Goal: Task Accomplishment & Management: Manage account settings

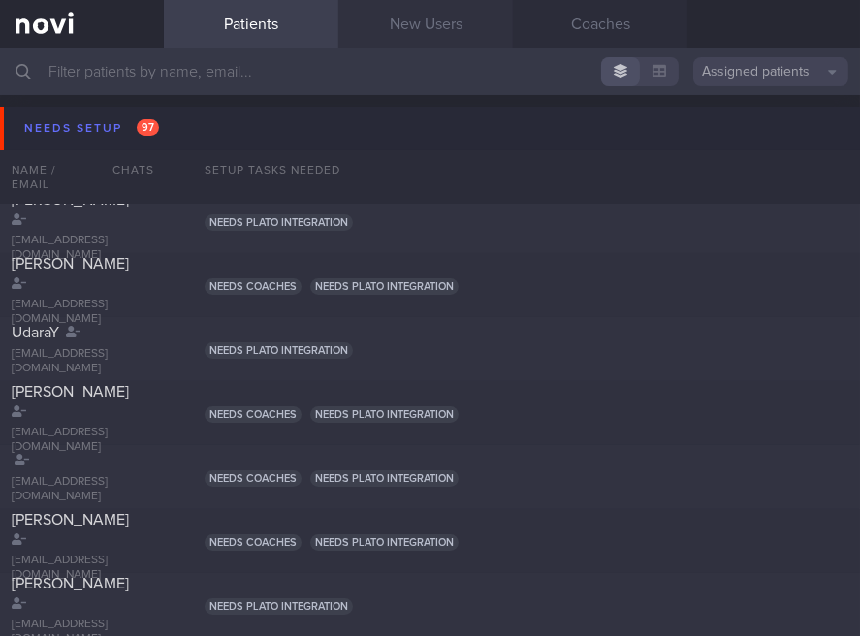
click at [391, 36] on link "New Users" at bounding box center [426, 24] width 175 height 49
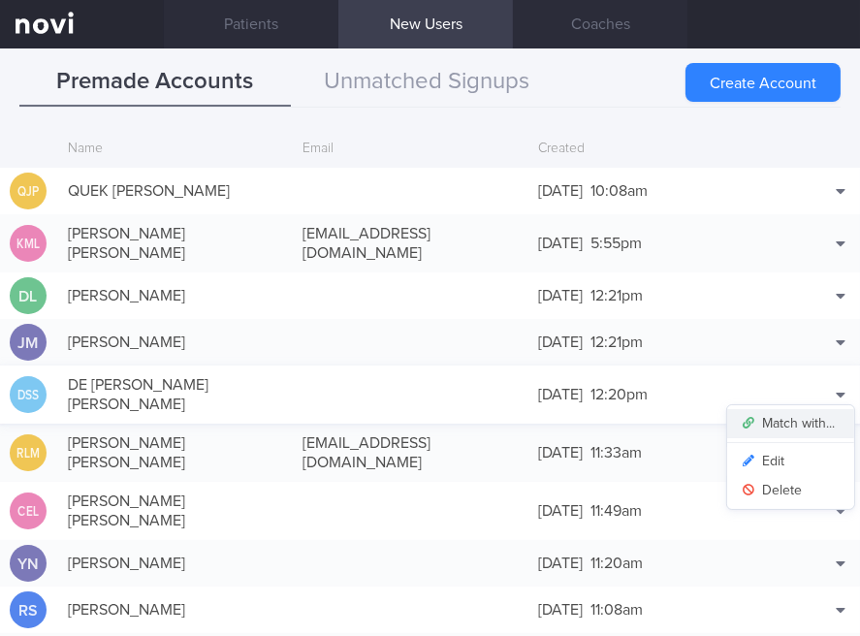
click at [794, 409] on button "Match with..." at bounding box center [791, 423] width 127 height 29
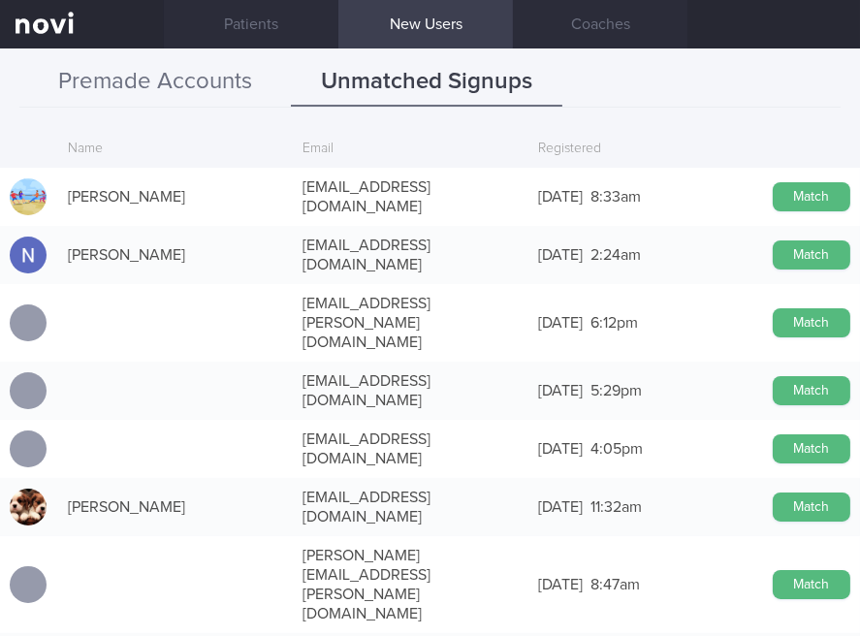
click at [177, 65] on button "Premade Accounts" at bounding box center [155, 82] width 272 height 49
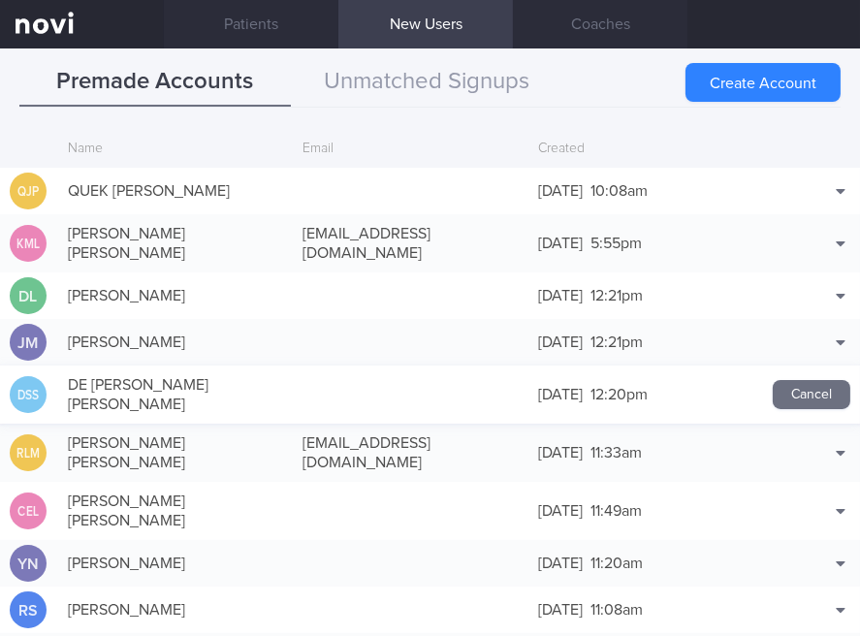
click at [794, 380] on button "Cancel" at bounding box center [812, 394] width 78 height 29
click at [300, 385] on div at bounding box center [410, 394] width 235 height 19
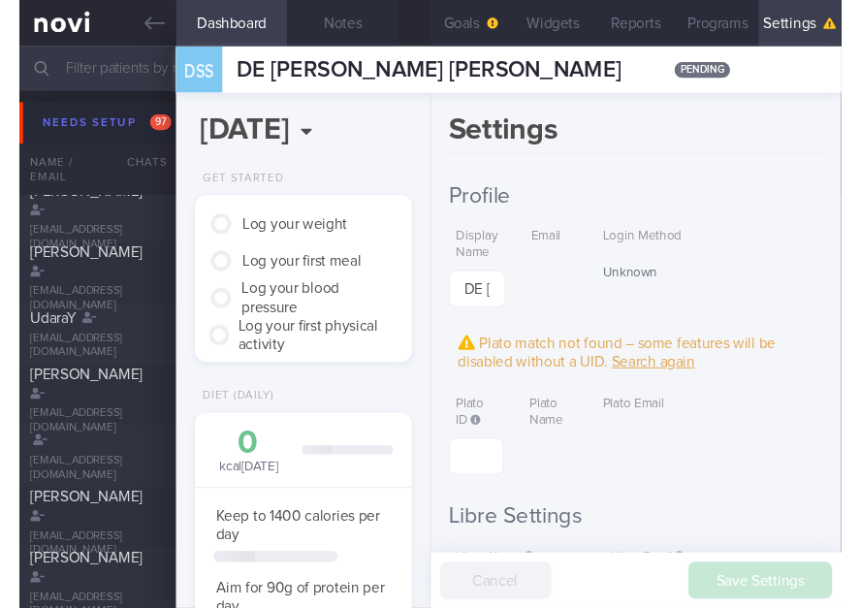
scroll to position [113, 171]
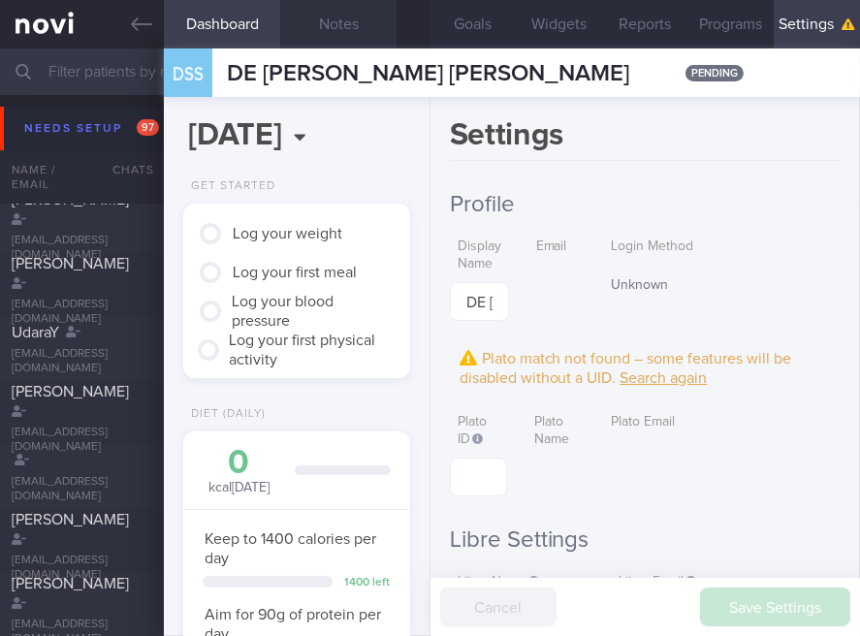
click at [355, 43] on button "Notes" at bounding box center [338, 24] width 116 height 49
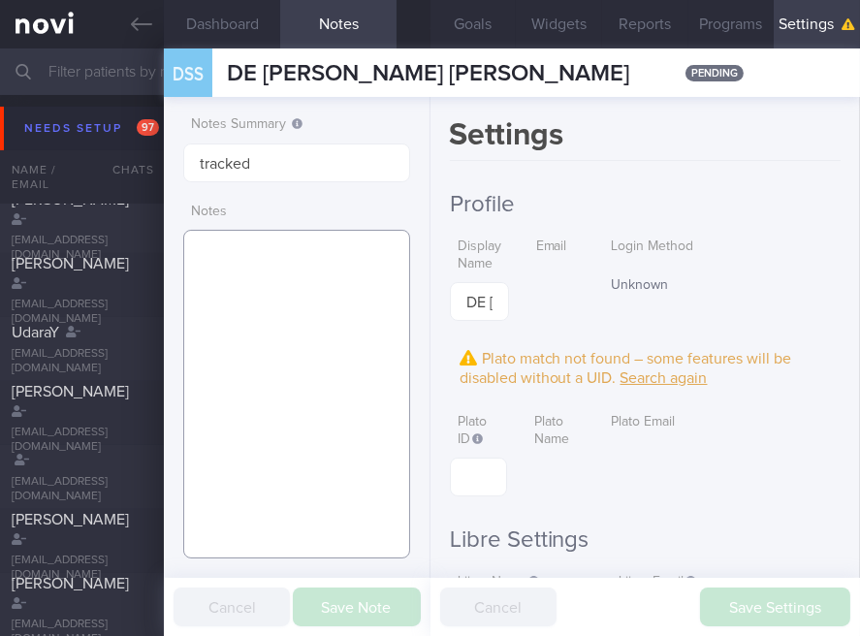
click at [303, 309] on textarea at bounding box center [296, 394] width 226 height 329
paste textarea ""50F nil PMH [MEDICAL_DATA] > [MEDICAL_DATA] nil other meds practicing IF, low …"
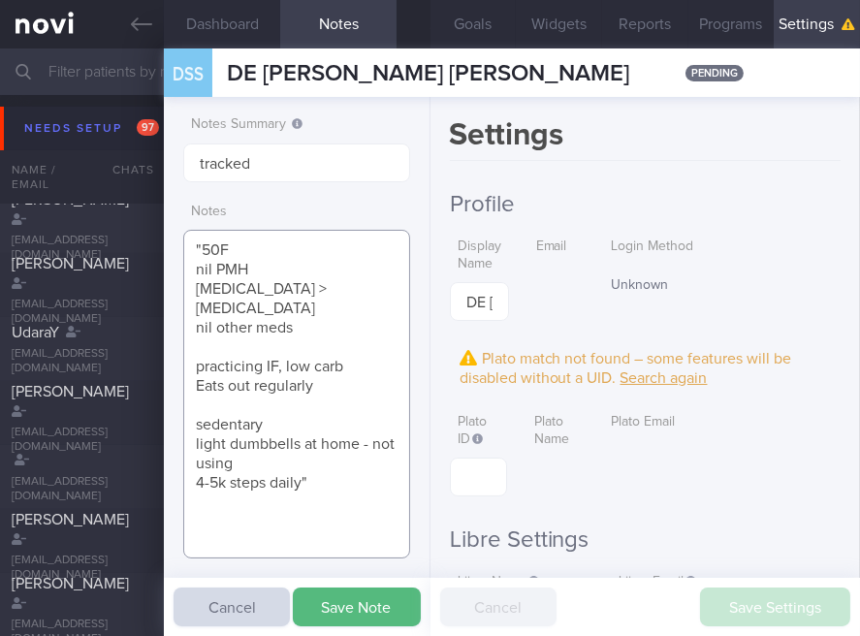
drag, startPoint x: 202, startPoint y: 246, endPoint x: 187, endPoint y: 247, distance: 14.6
click at [187, 247] on textarea ""50F nil PMH [MEDICAL_DATA] > [MEDICAL_DATA] nil other meds practicing IF, low …" at bounding box center [296, 394] width 226 height 329
type textarea "50F nil PMH [MEDICAL_DATA] > [MEDICAL_DATA] nil other meds practicing IF, low c…"
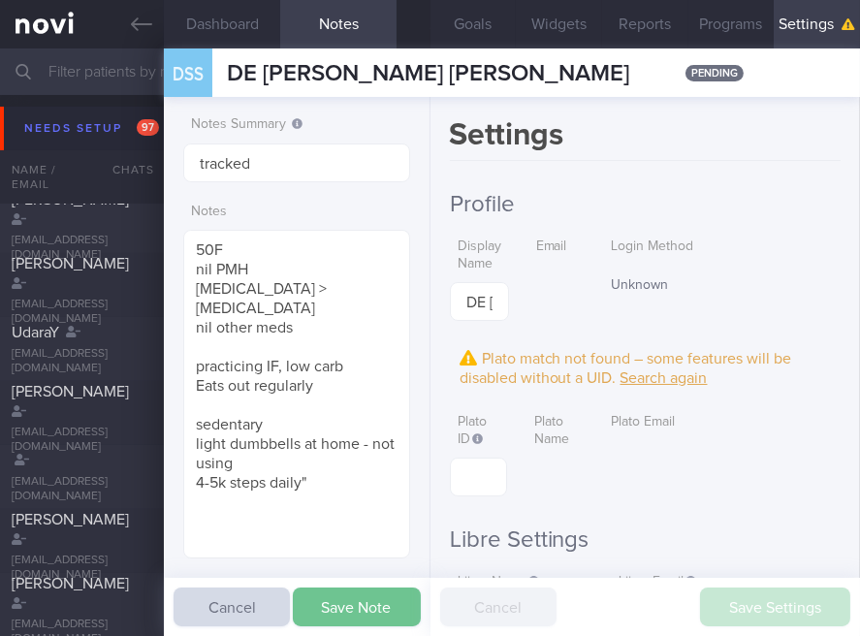
click at [350, 618] on button "Save Note" at bounding box center [357, 607] width 128 height 39
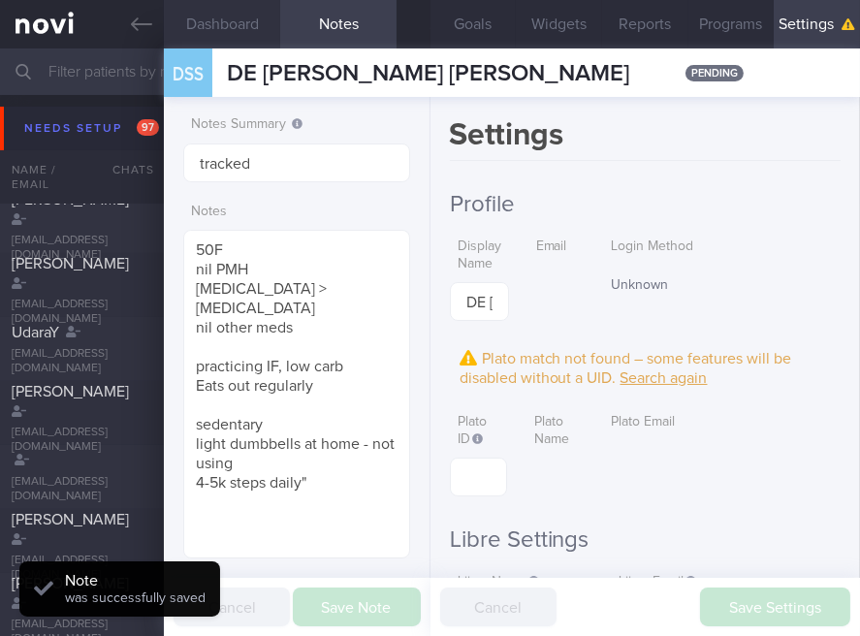
click at [272, 35] on button "Dashboard" at bounding box center [222, 24] width 116 height 49
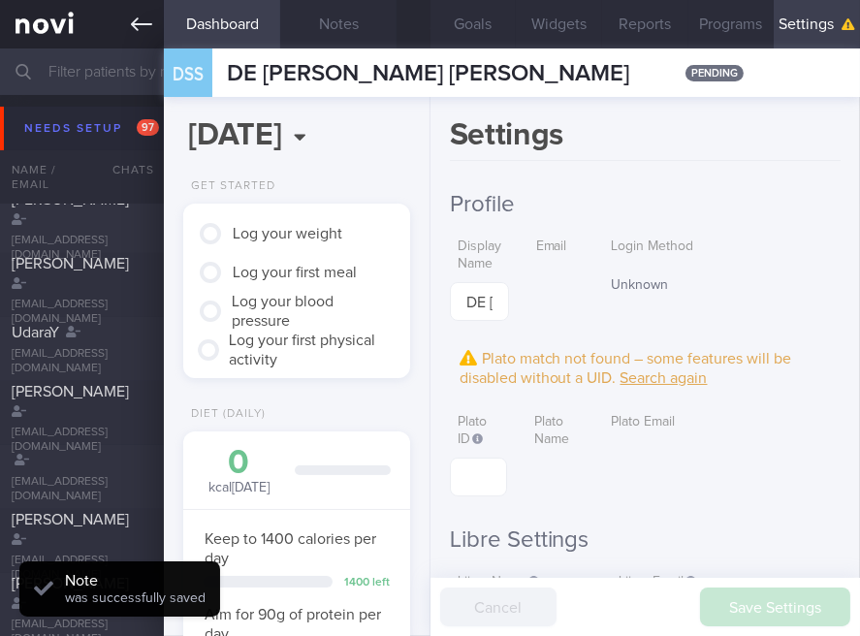
click at [140, 18] on icon at bounding box center [141, 24] width 21 height 21
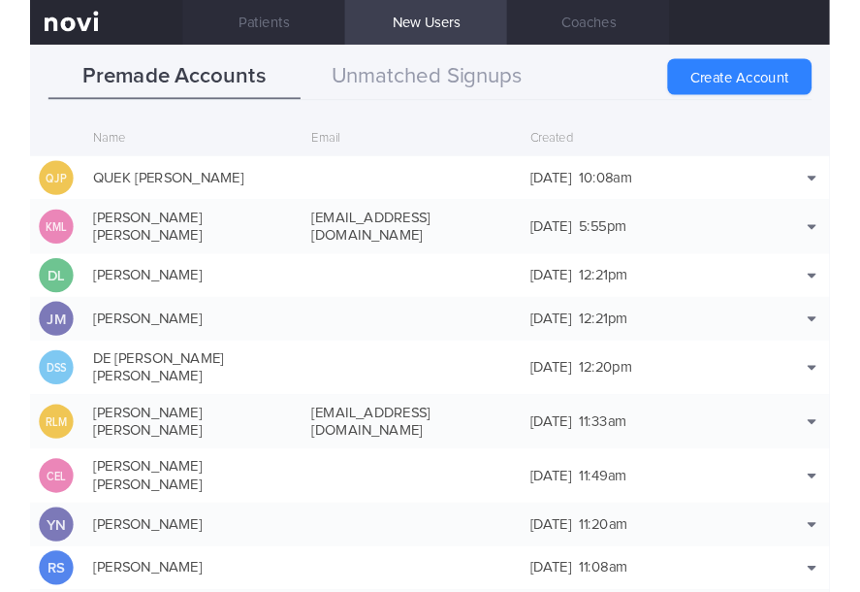
scroll to position [47, 0]
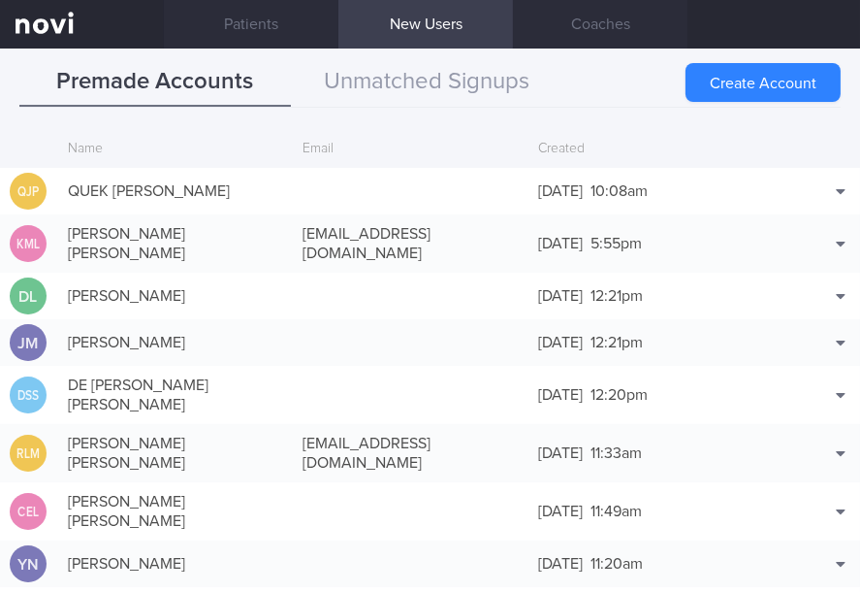
click at [109, 32] on link at bounding box center [82, 24] width 164 height 49
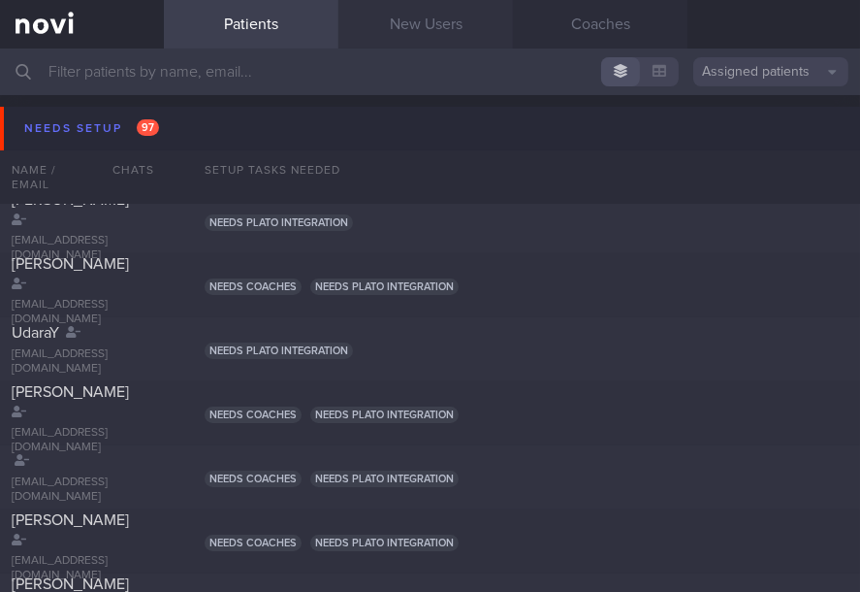
click at [407, 33] on link "New Users" at bounding box center [426, 24] width 175 height 49
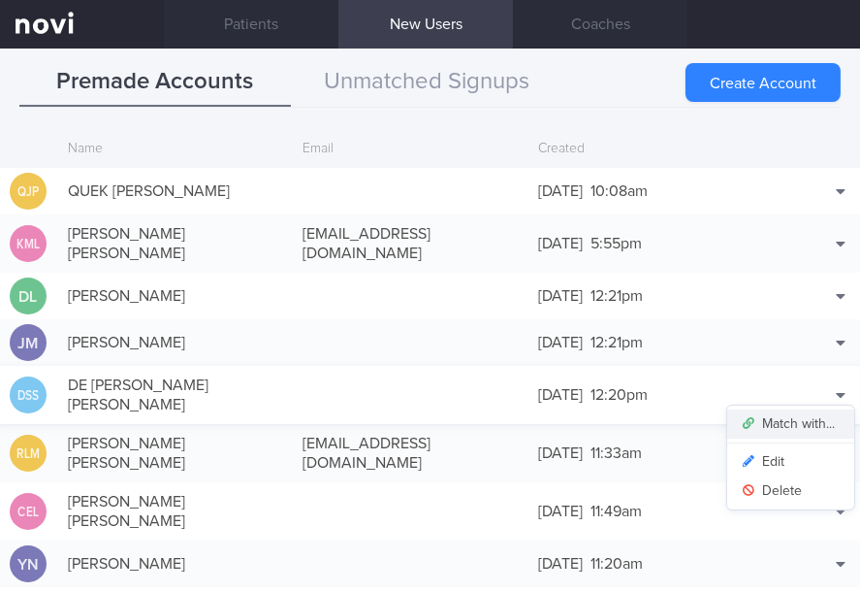
click at [789, 409] on button "Match with..." at bounding box center [791, 423] width 127 height 29
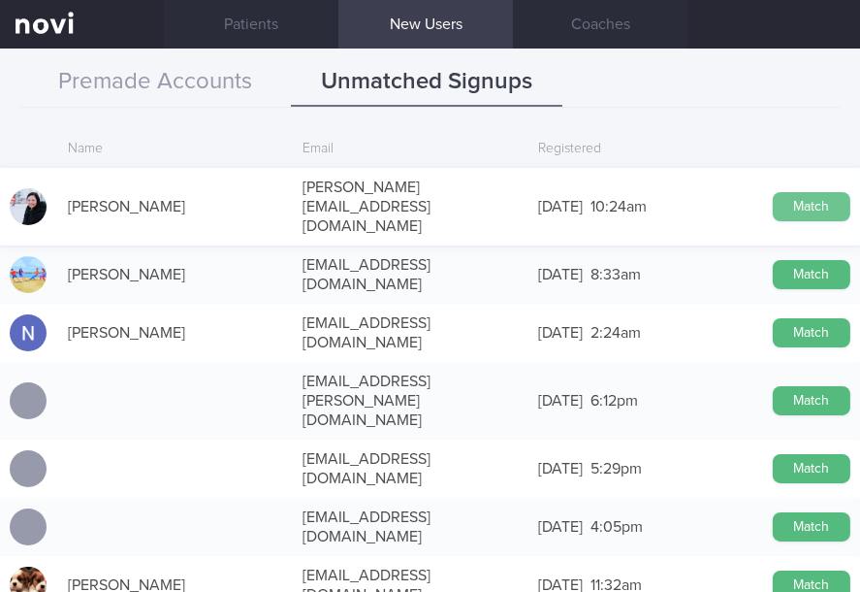
click at [789, 194] on button "Match" at bounding box center [812, 206] width 78 height 29
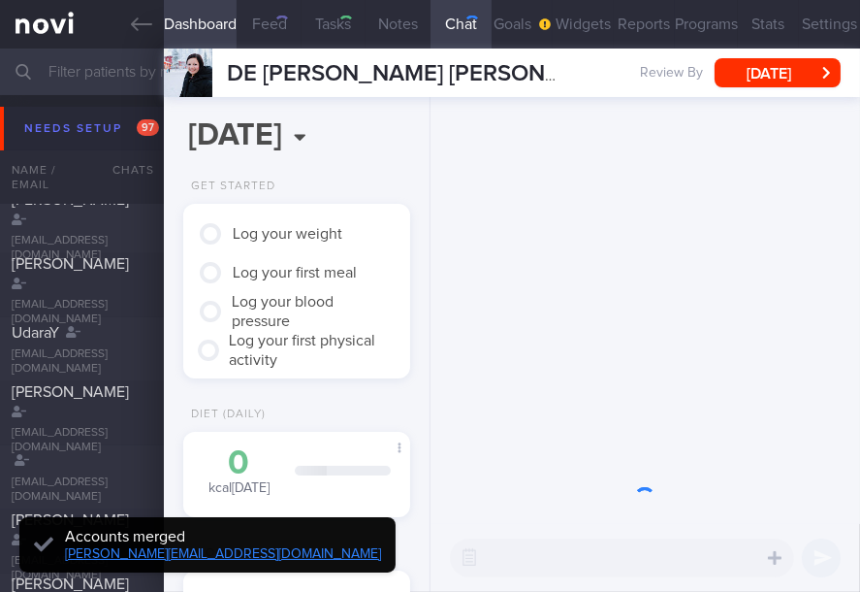
type input "tracked"
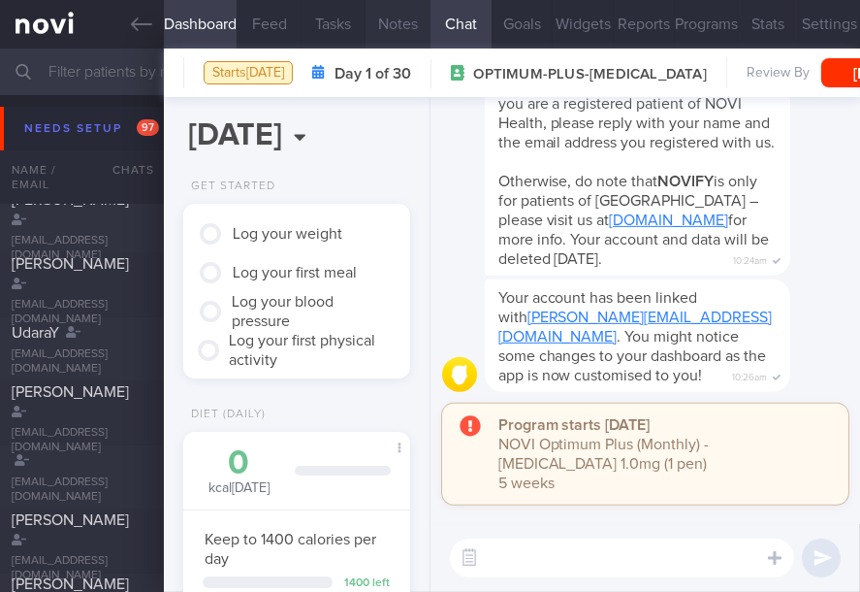
click at [388, 35] on button "Notes" at bounding box center [398, 24] width 64 height 49
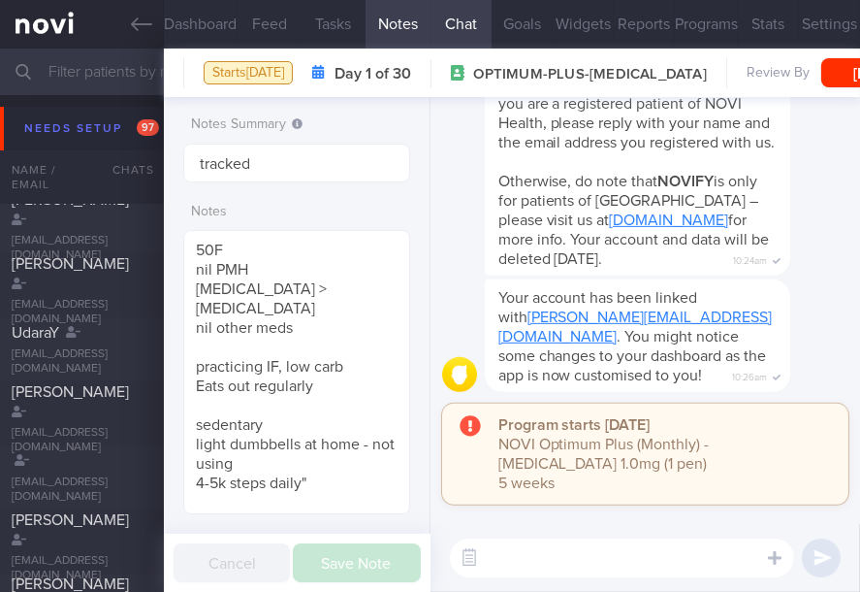
click at [454, 181] on div "We could not find a matching account for your email: [PERSON_NAME][EMAIL_ADDRES…" at bounding box center [645, 153] width 406 height 252
click at [510, 32] on button "Goals" at bounding box center [522, 24] width 61 height 49
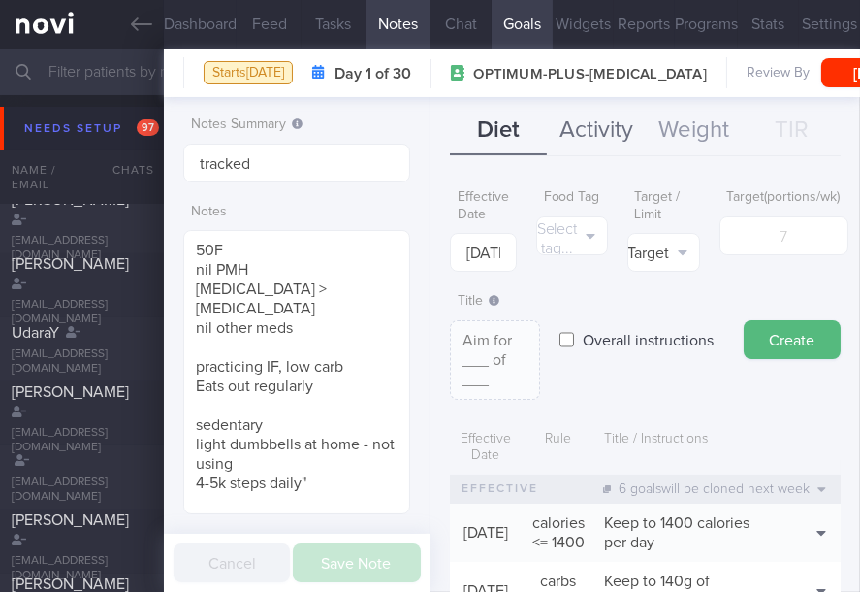
click at [626, 123] on button "Activity" at bounding box center [596, 131] width 98 height 49
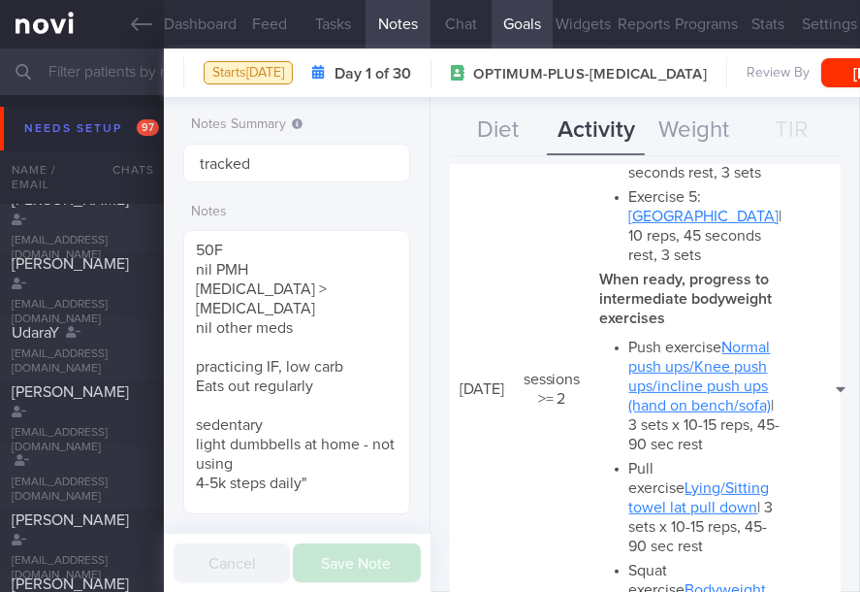
scroll to position [1034, 0]
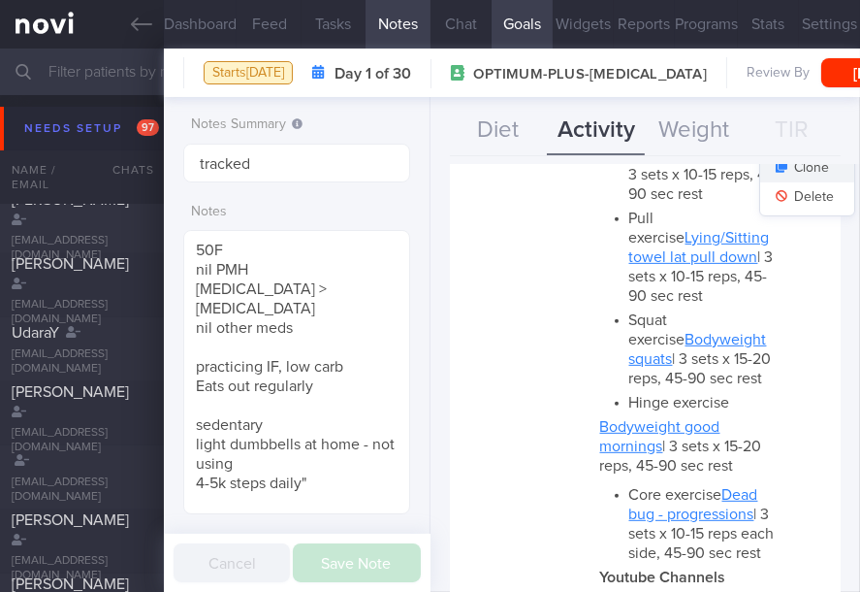
click at [782, 182] on button "Clone" at bounding box center [808, 167] width 94 height 29
type input "2"
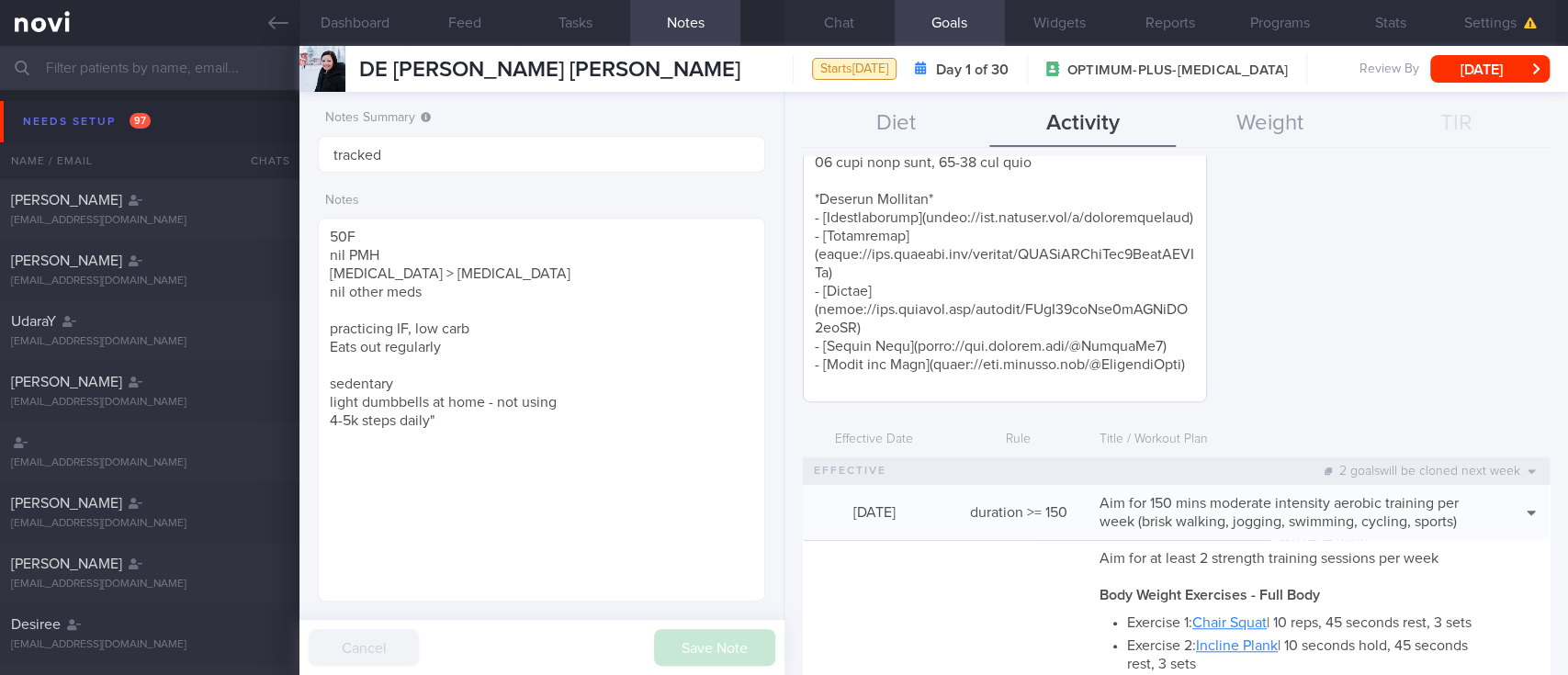
scroll to position [0, 0]
paste textarea "*Dumbbell Youtube Workouts* [Beginner Dumbbell Youtube Workout 1]([URL][DOMAIN_…"
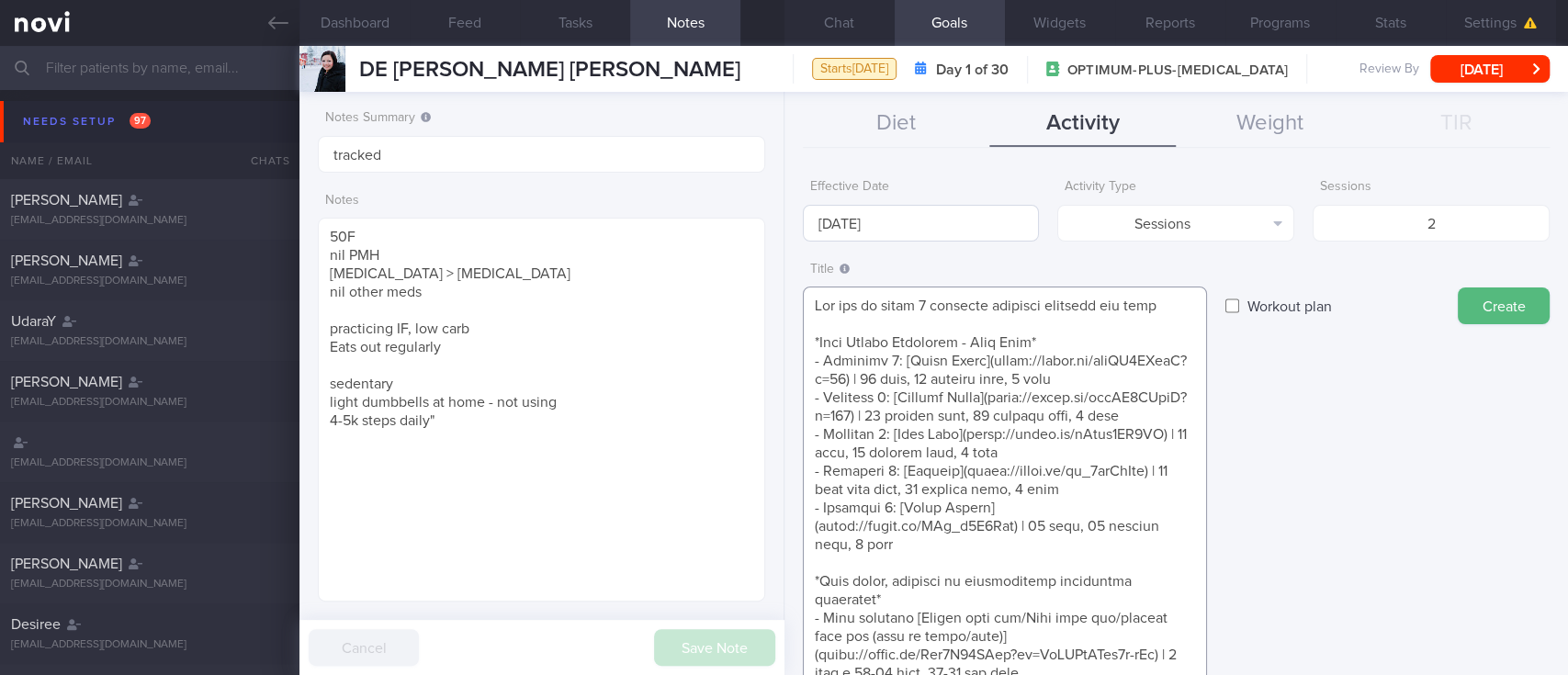
type textarea "Aim for at least 2 strength training sessions per week *Body Weight Exercises -…"
click at [813, 220] on input "[DATE]" at bounding box center [921, 222] width 237 height 37
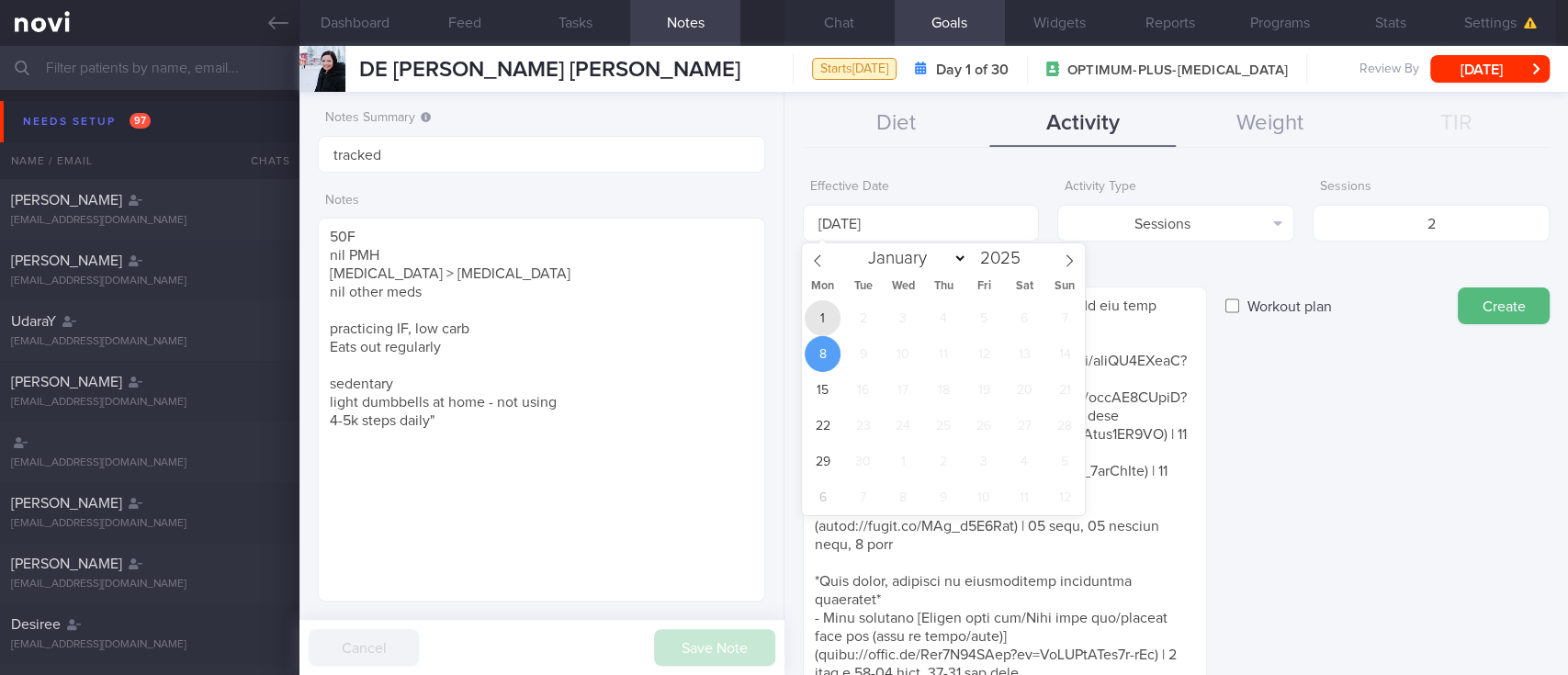
click at [813, 328] on span "1" at bounding box center [823, 318] width 36 height 36
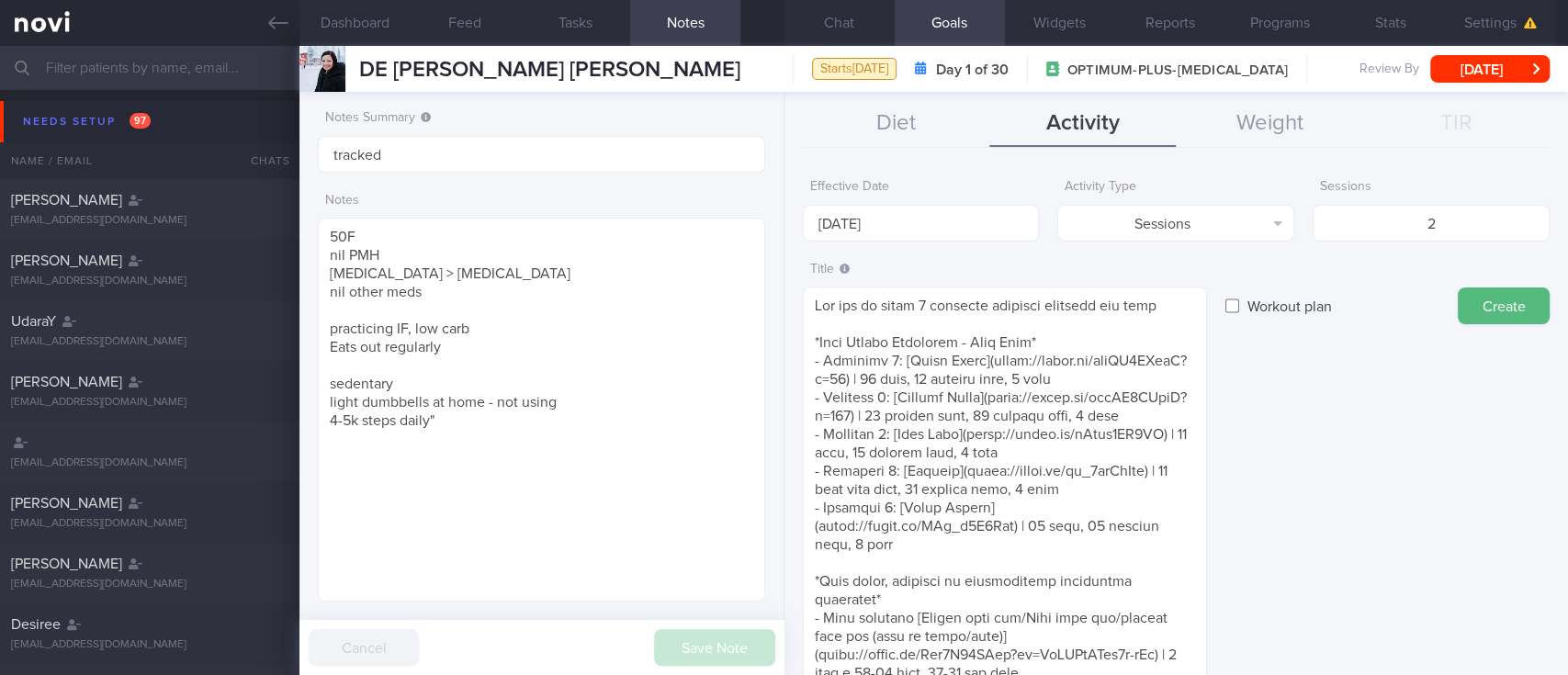
click at [813, 297] on button "Create" at bounding box center [1504, 306] width 92 height 37
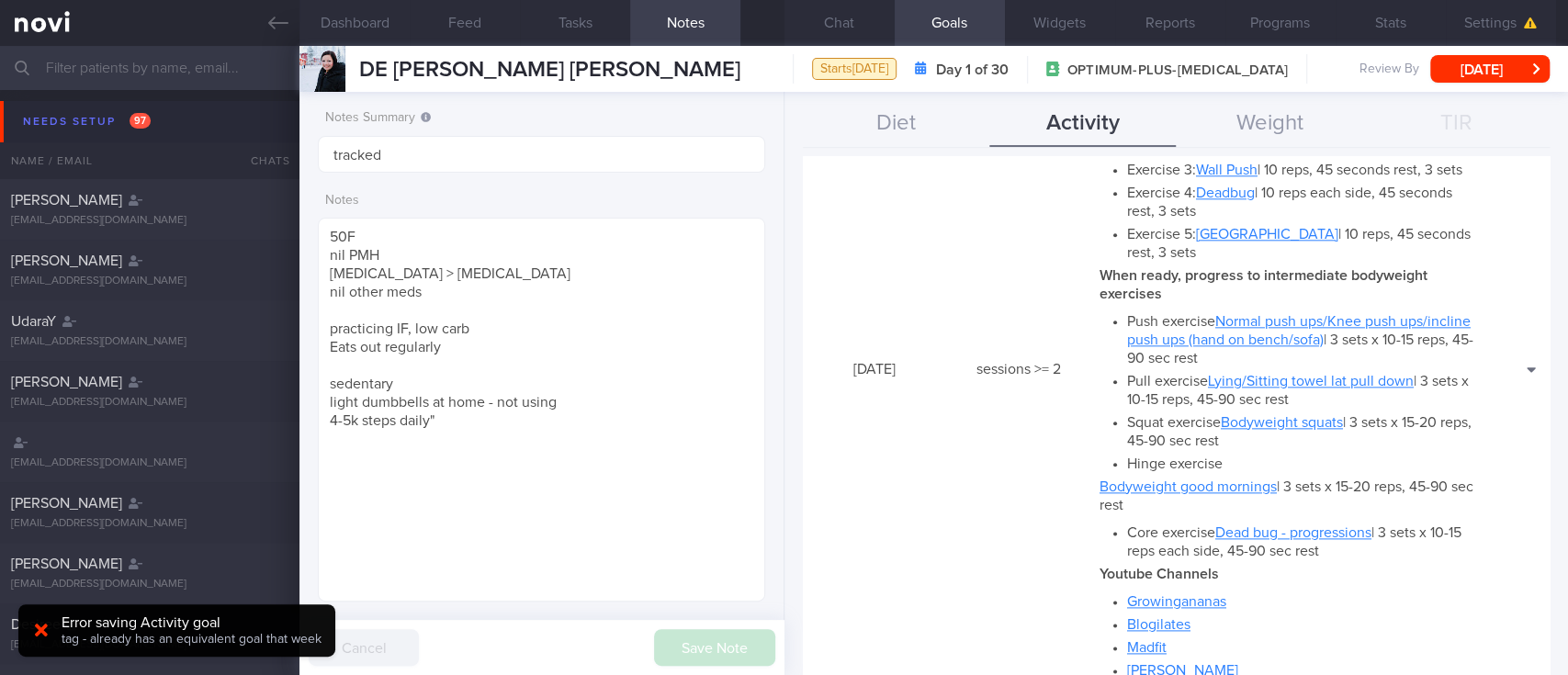
scroll to position [1469, 0]
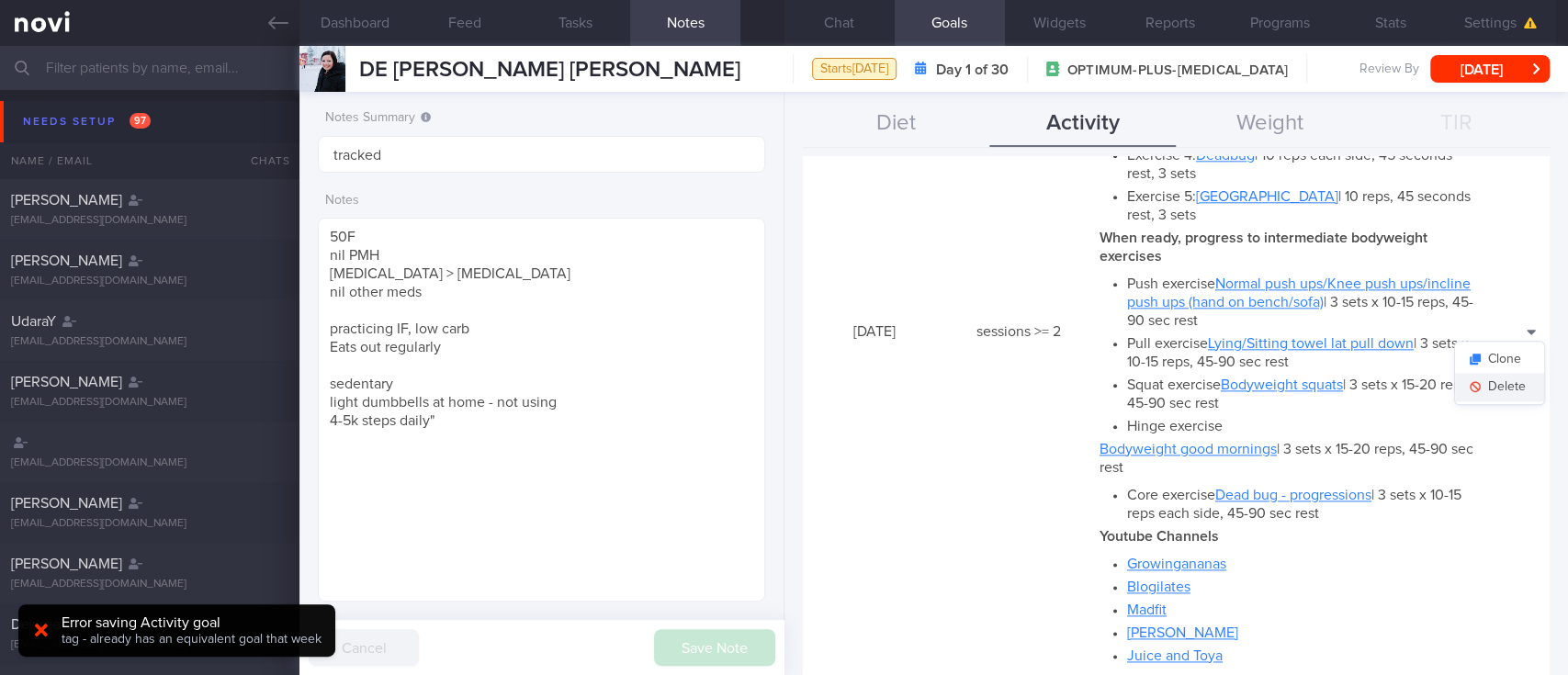
click at [813, 394] on button "Delete" at bounding box center [1500, 386] width 89 height 27
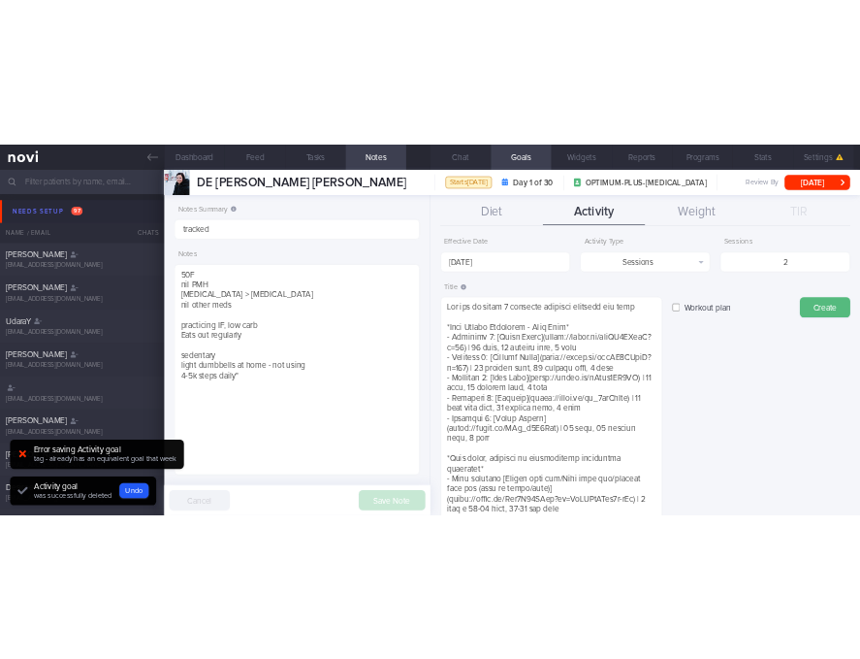
scroll to position [0, 0]
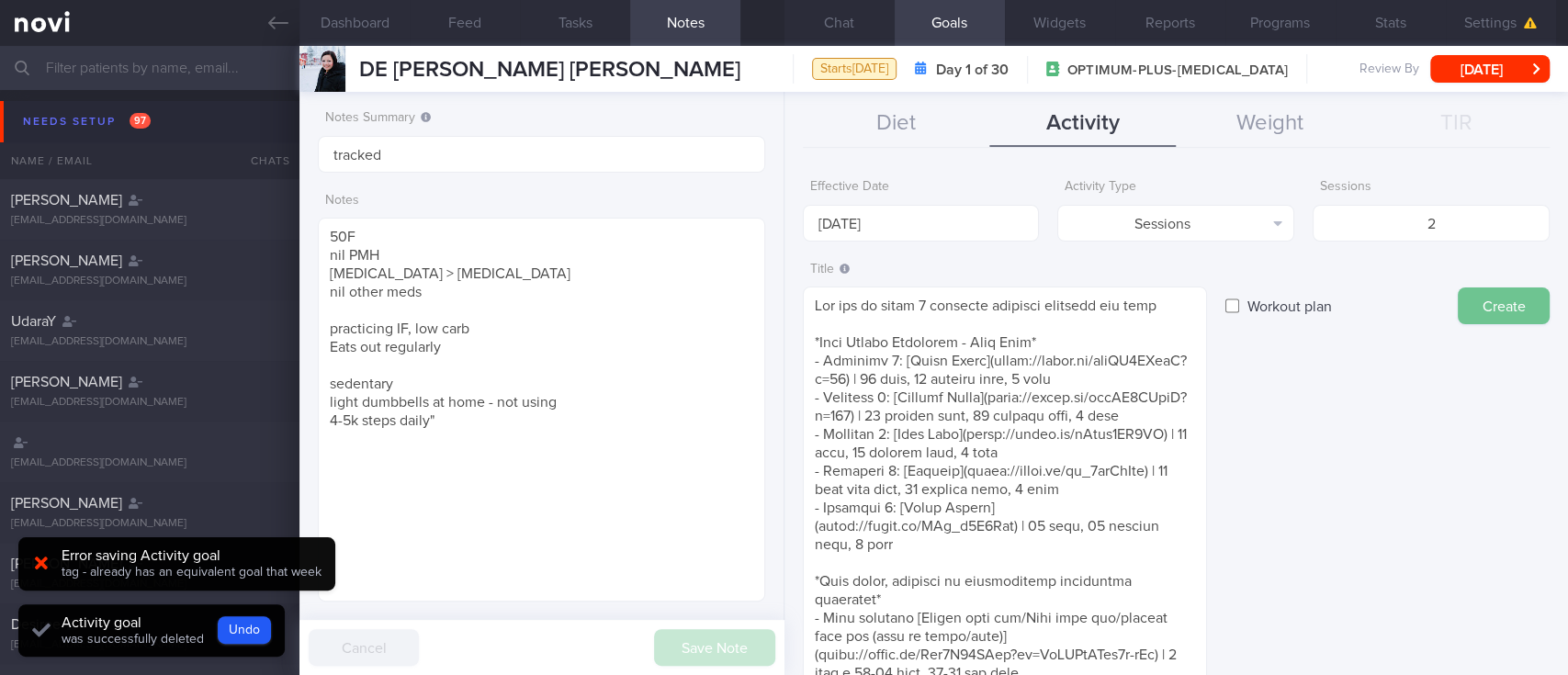
click at [813, 307] on button "Create" at bounding box center [1504, 306] width 92 height 37
type input "[DATE]"
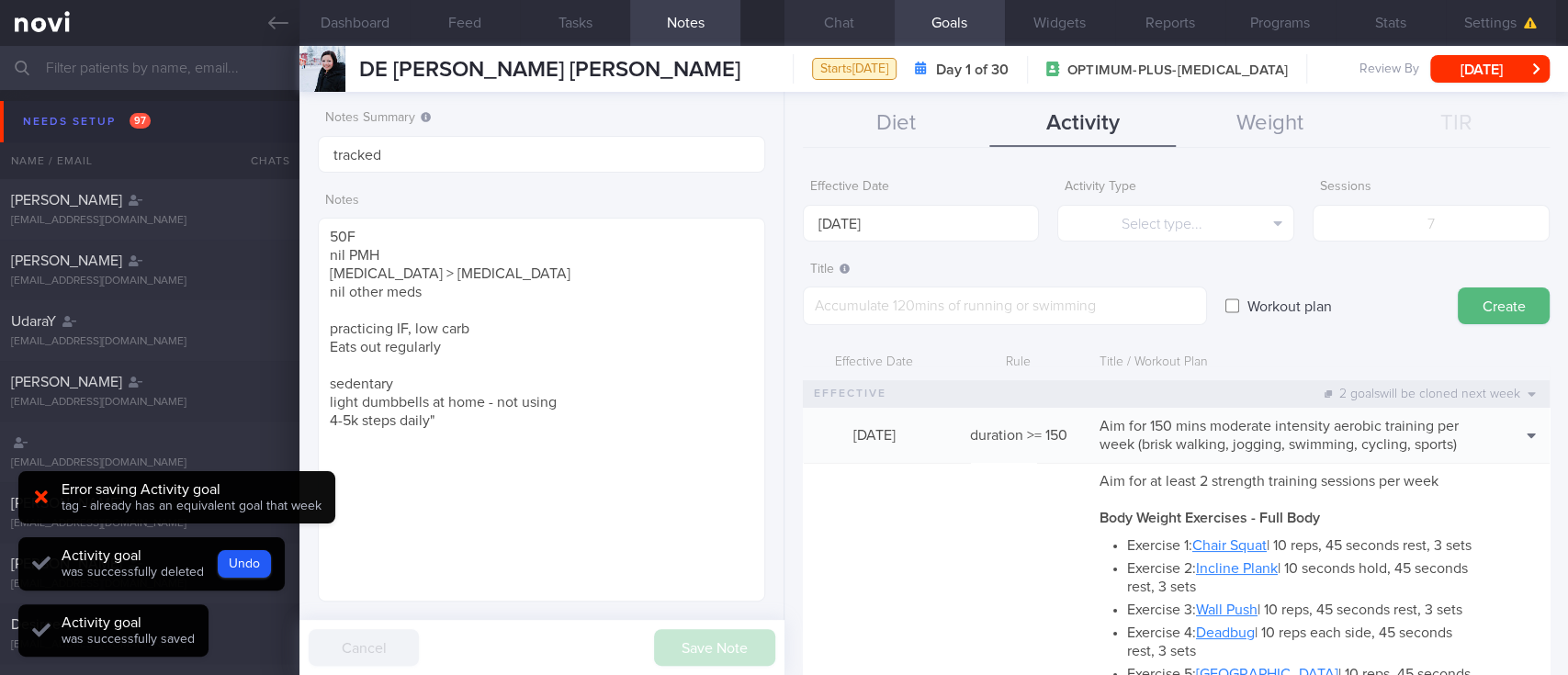
click at [813, 33] on button "Chat" at bounding box center [839, 23] width 110 height 46
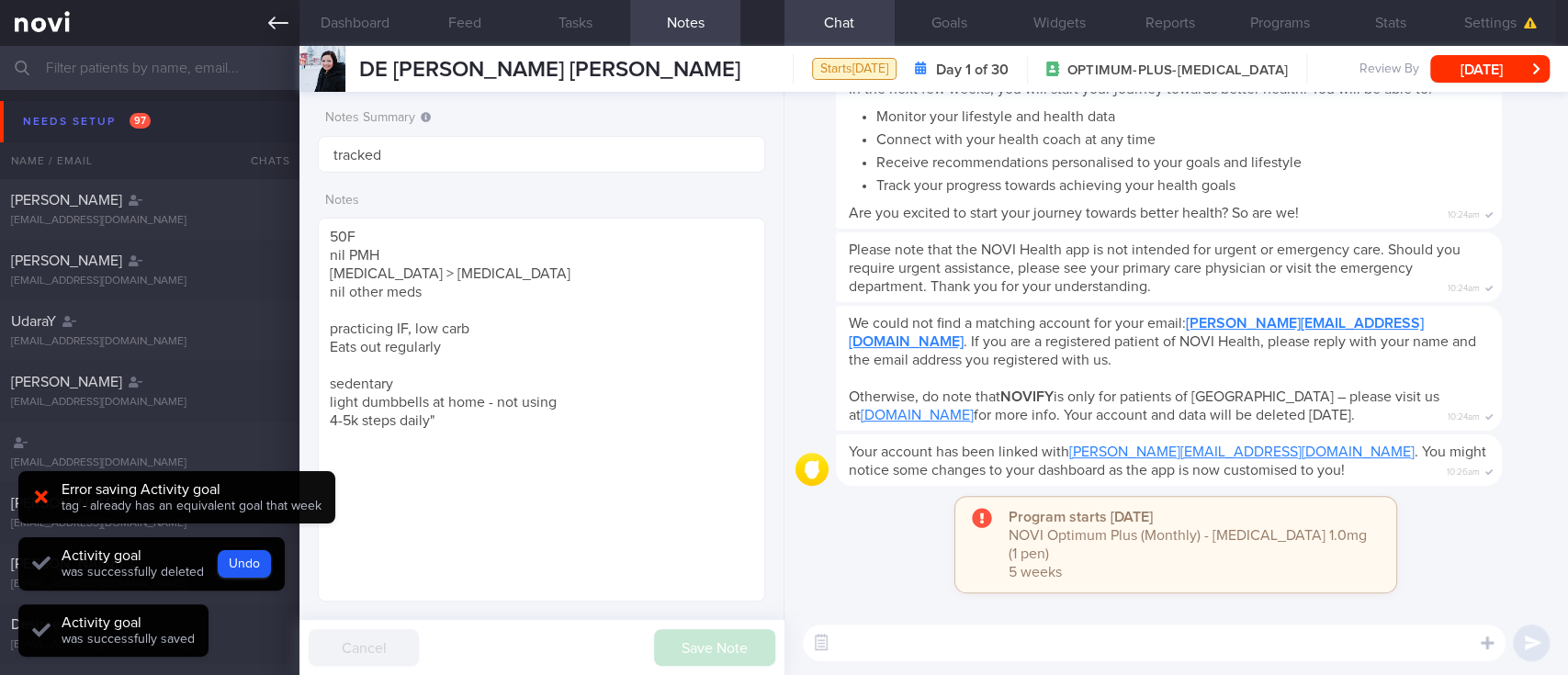
click at [272, 21] on icon at bounding box center [277, 23] width 20 height 20
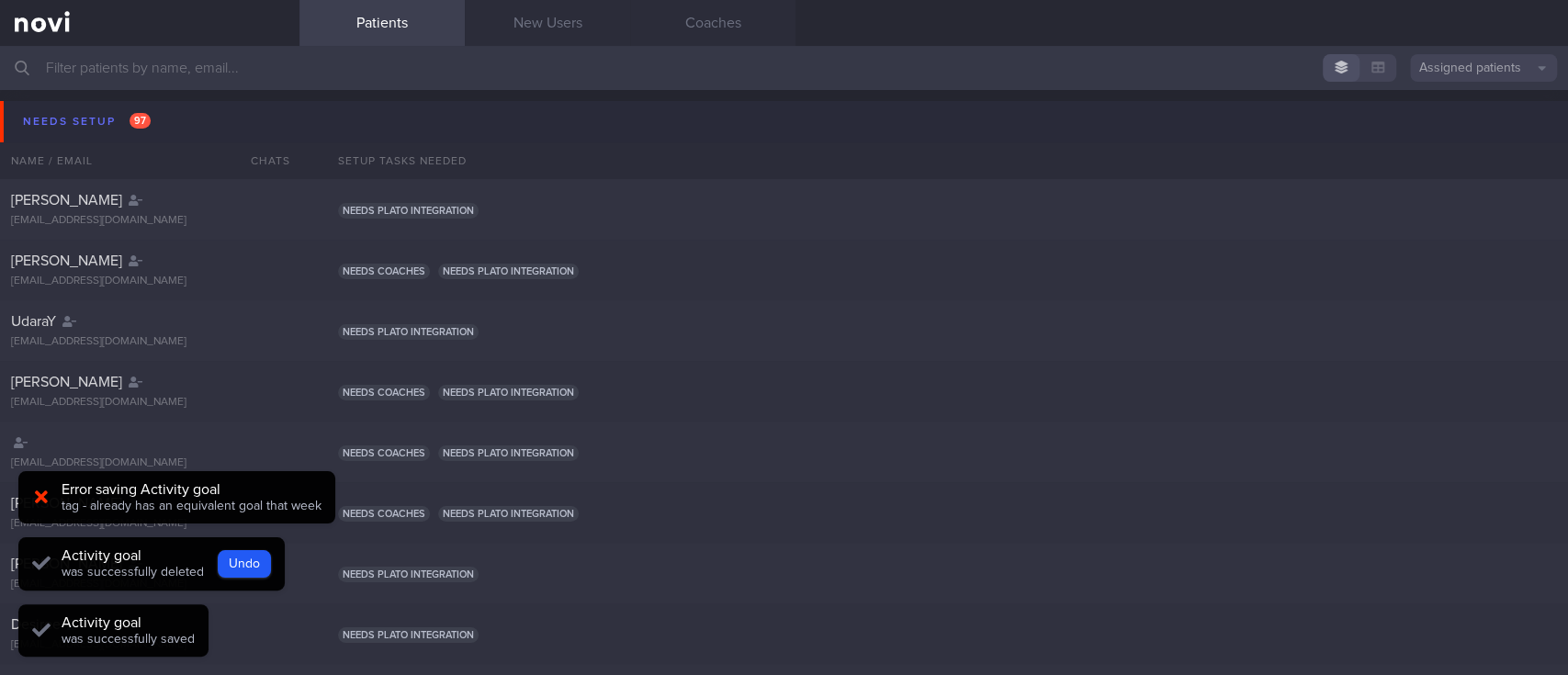
click at [59, 101] on button "Needs setup 97" at bounding box center [787, 122] width 1574 height 42
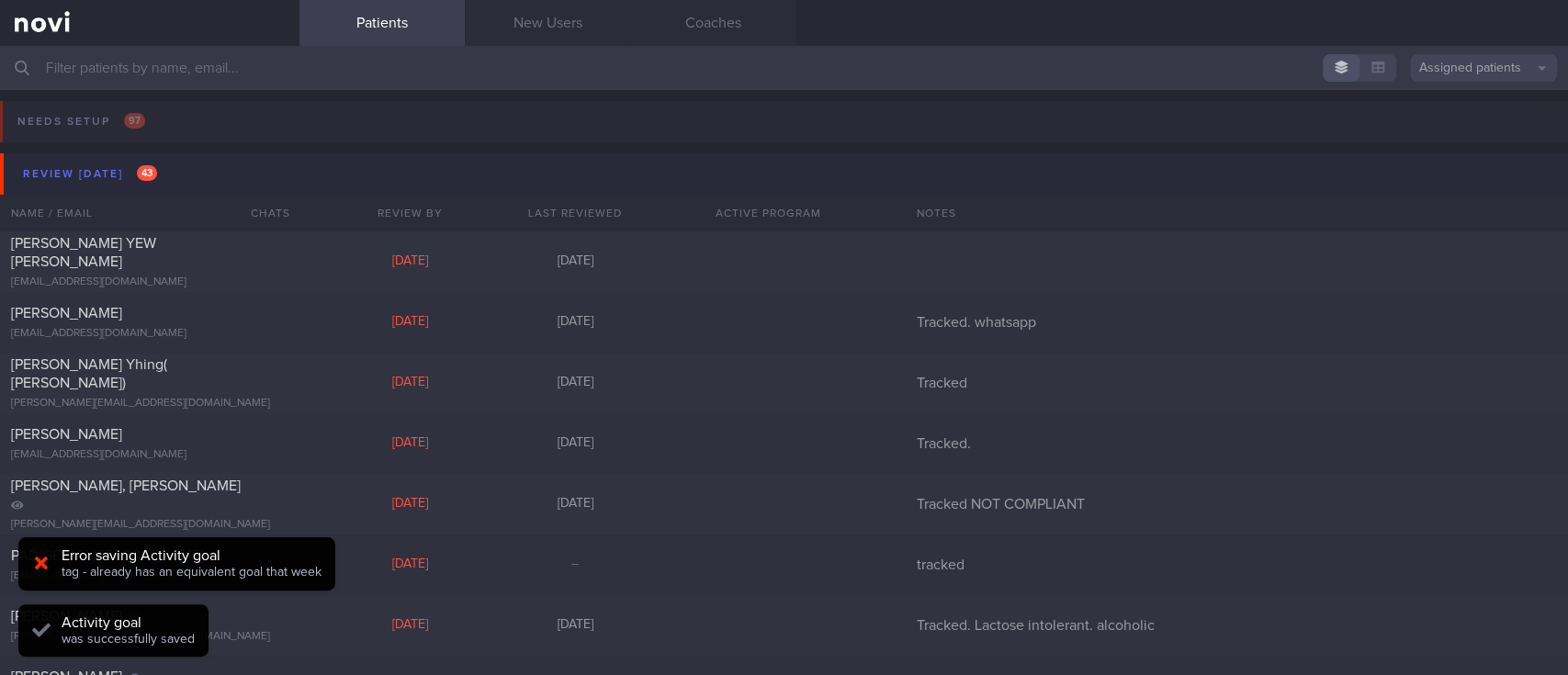
click at [164, 162] on button "Review [DATE] 43" at bounding box center [787, 174] width 1574 height 42
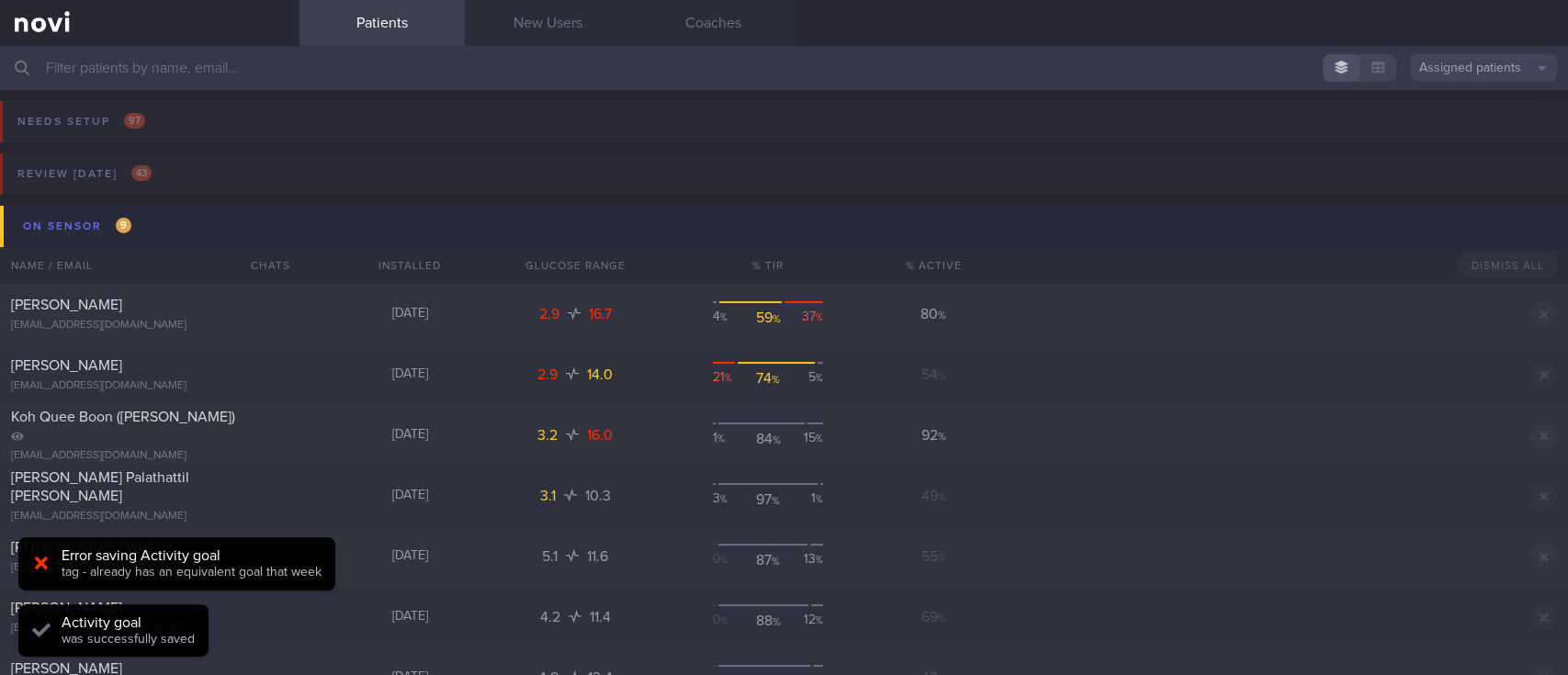
click at [294, 230] on button "On sensor 9" at bounding box center [787, 226] width 1574 height 42
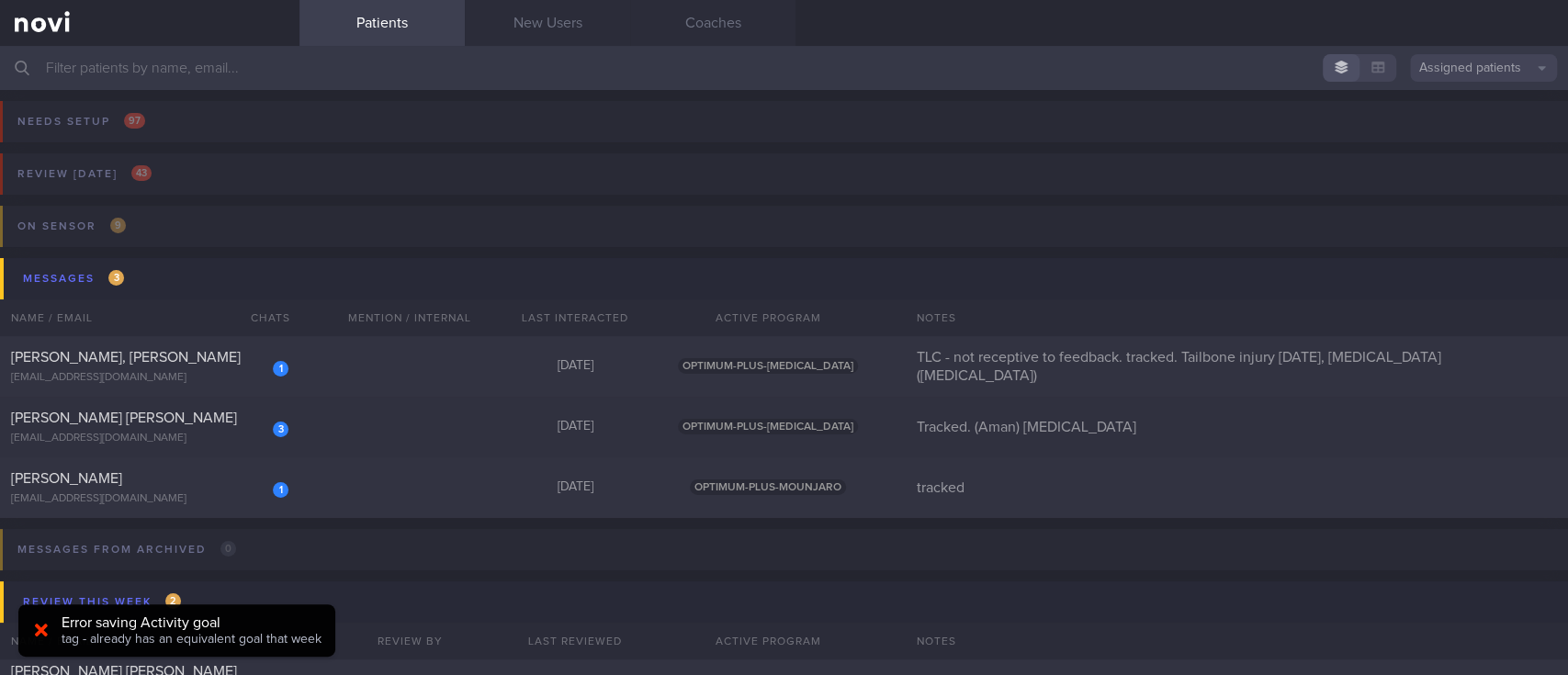
click at [388, 77] on input "text" at bounding box center [784, 68] width 1568 height 44
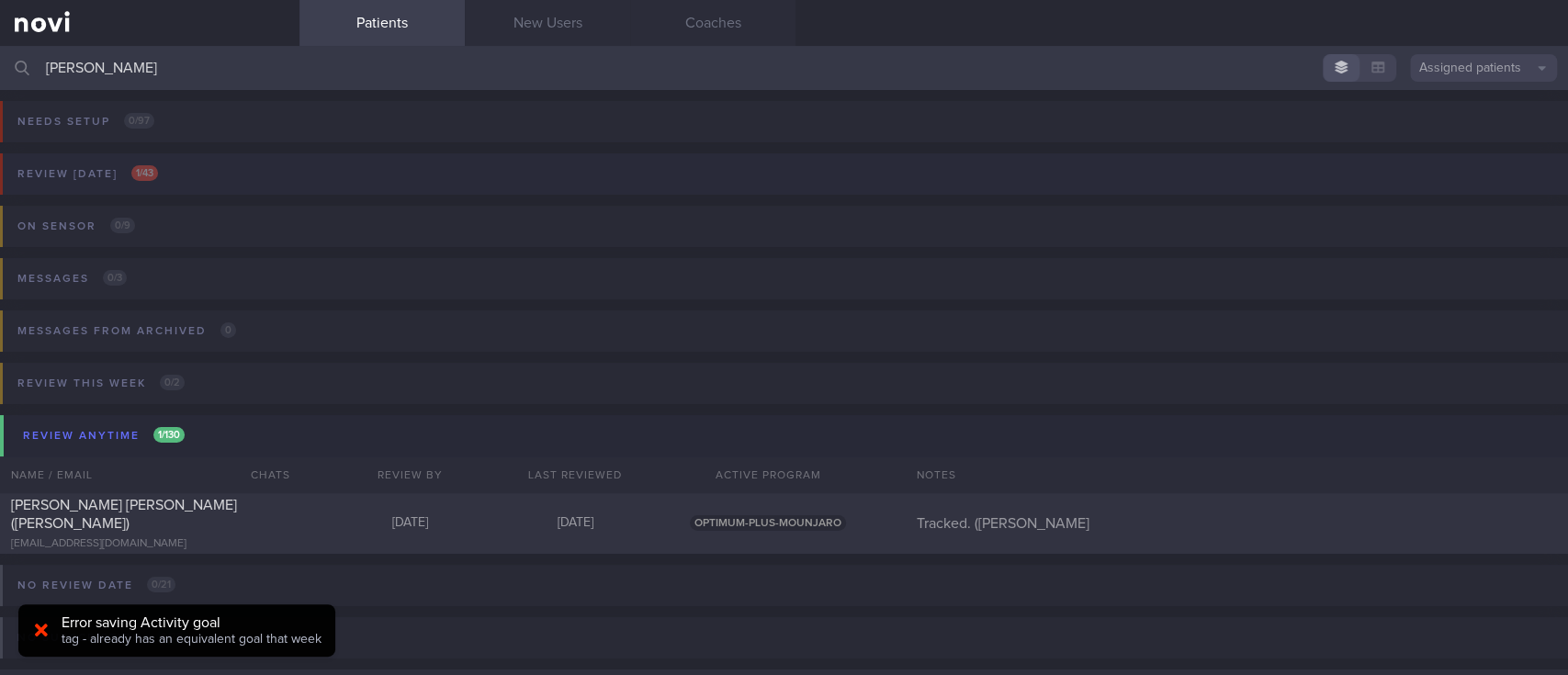
type input "[PERSON_NAME]"
click at [311, 176] on button "Review [DATE] 1 / 43" at bounding box center [781, 179] width 1574 height 52
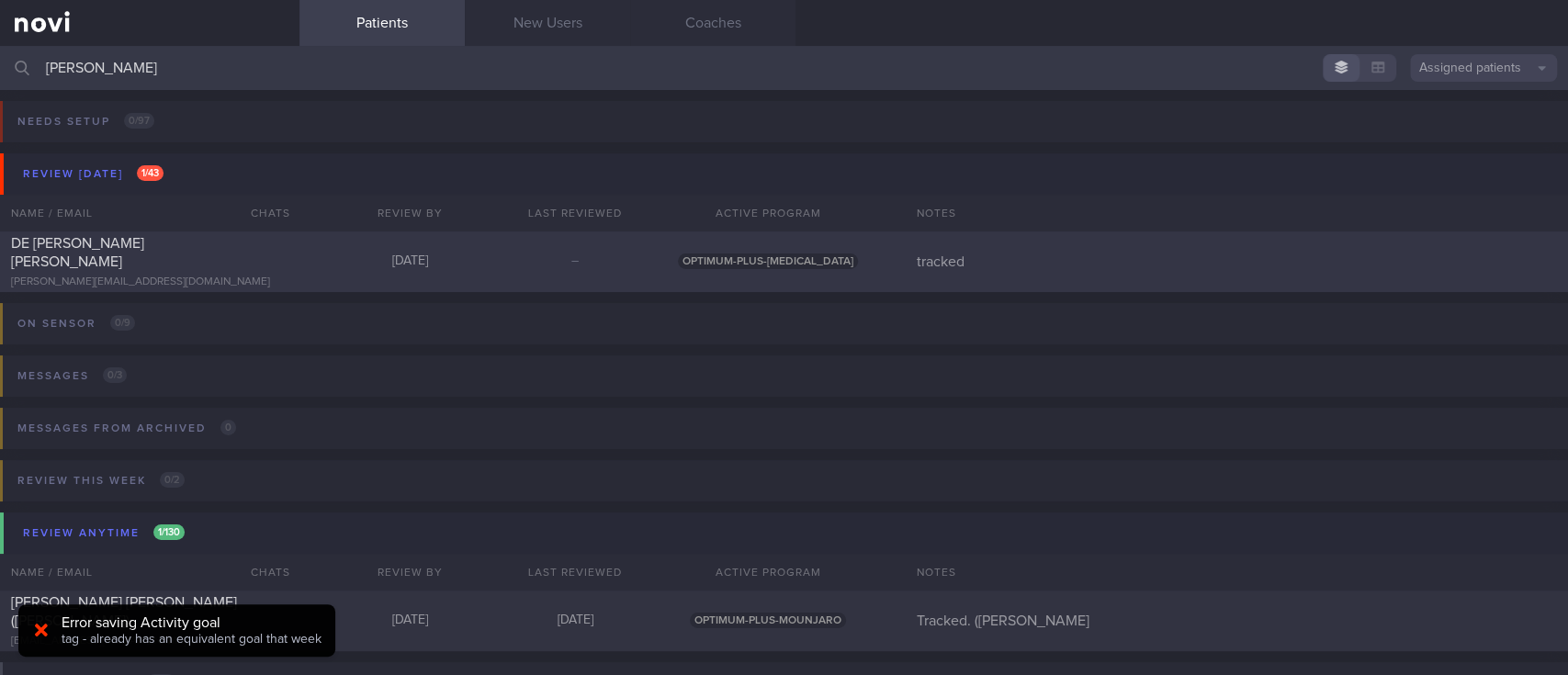
click at [367, 277] on div "DE [PERSON_NAME] [PERSON_NAME] [PERSON_NAME][EMAIL_ADDRESS][DOMAIN_NAME] [DATE]…" at bounding box center [784, 261] width 1568 height 61
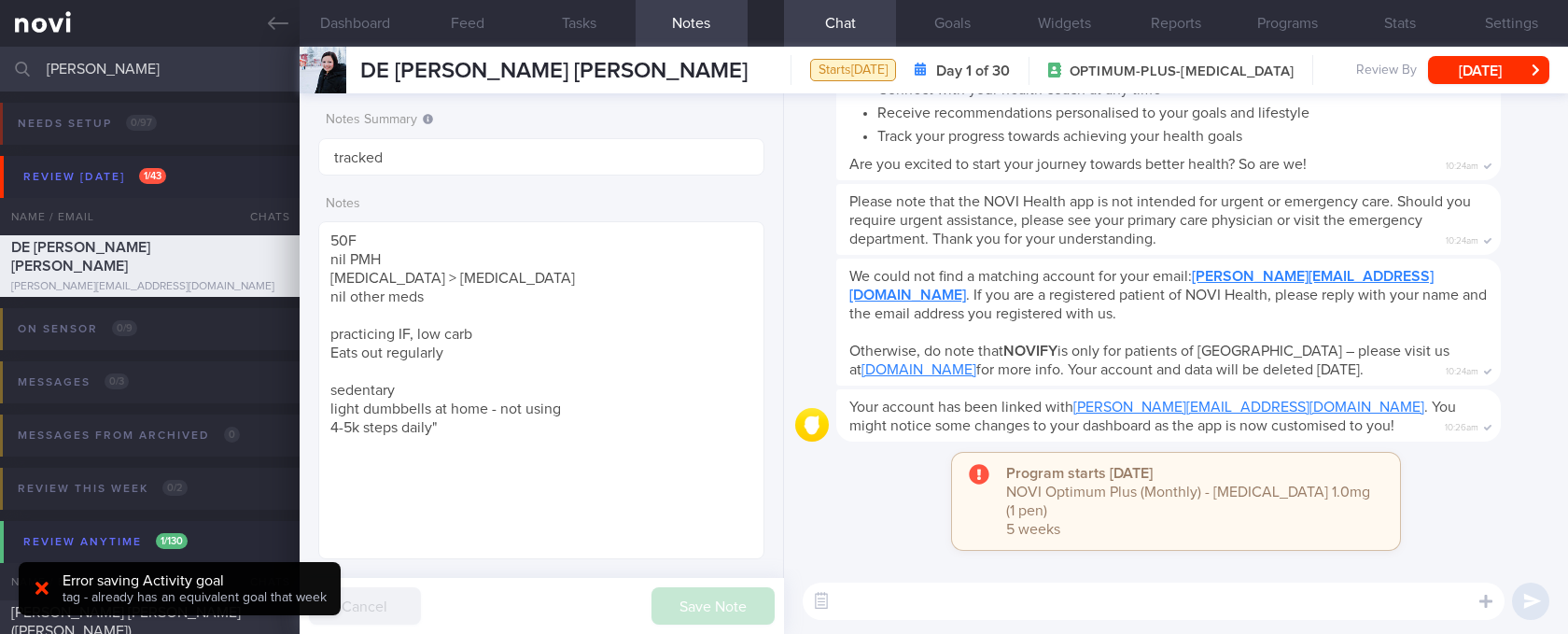
click at [826, 596] on textarea at bounding box center [1153, 600] width 702 height 38
paste textarea "Hi [PERSON_NAME]! This is [PERSON_NAME], the dietitian. It was nice chatting wi…"
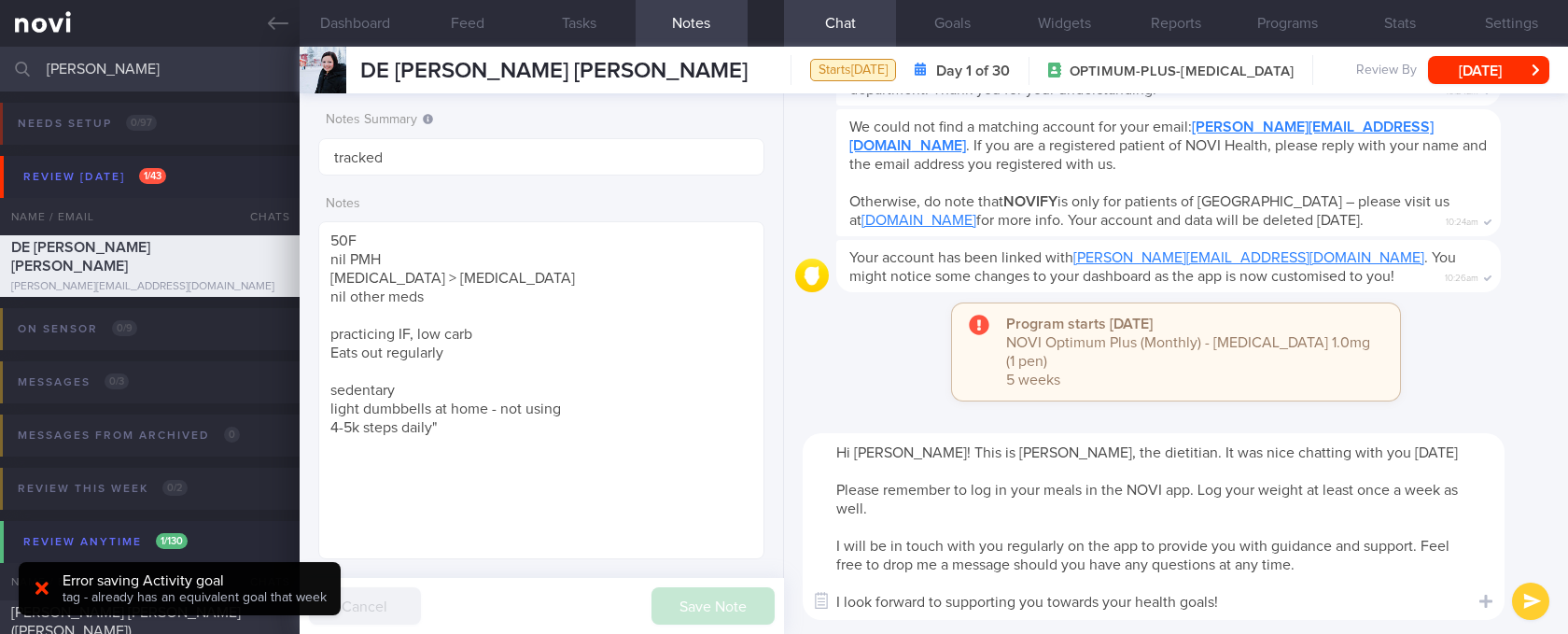
click at [826, 457] on textarea "Hi [PERSON_NAME]! This is [PERSON_NAME], the dietitian. It was nice chatting wi…" at bounding box center [1153, 526] width 702 height 187
type textarea "Hi [PERSON_NAME]! This is [PERSON_NAME], the dietitian. It was nice chatting wi…"
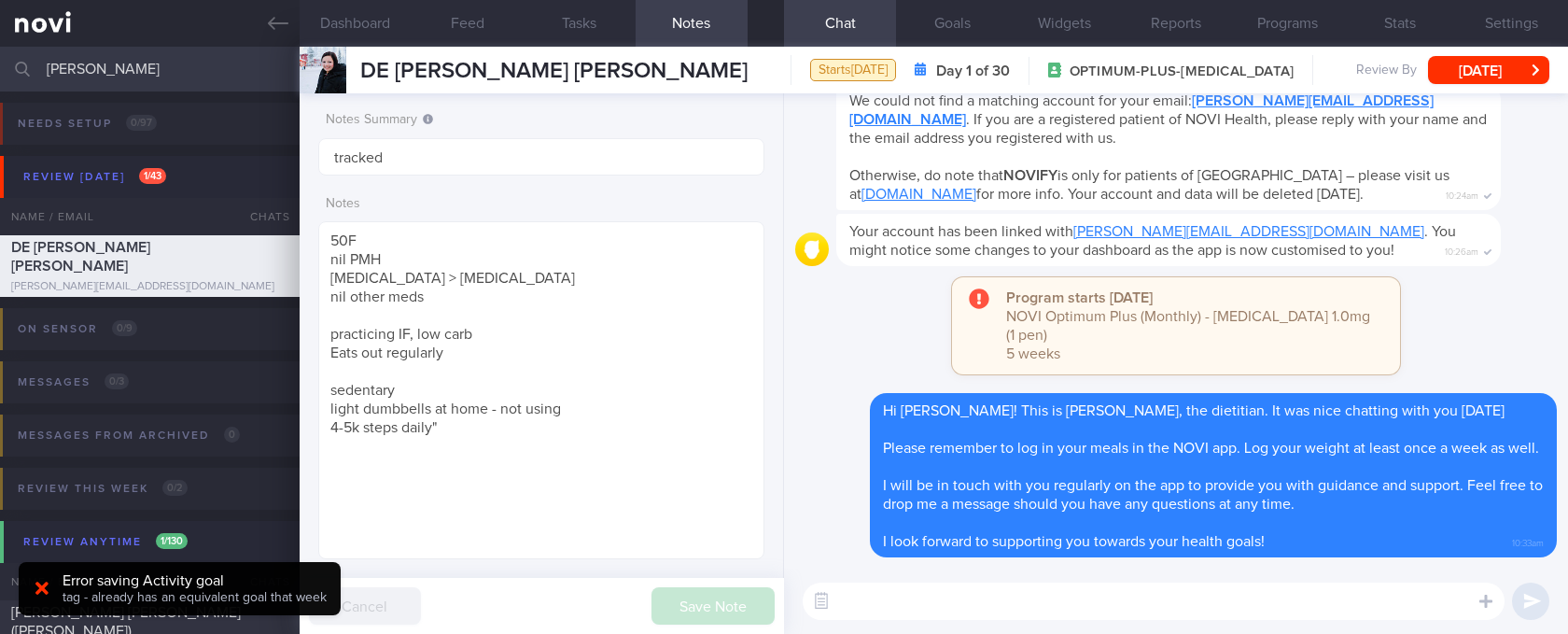
click at [826, 603] on textarea at bounding box center [1153, 600] width 702 height 38
paste textarea "Here are the points we discussed just now, with additional suggestions [MEDICAL…"
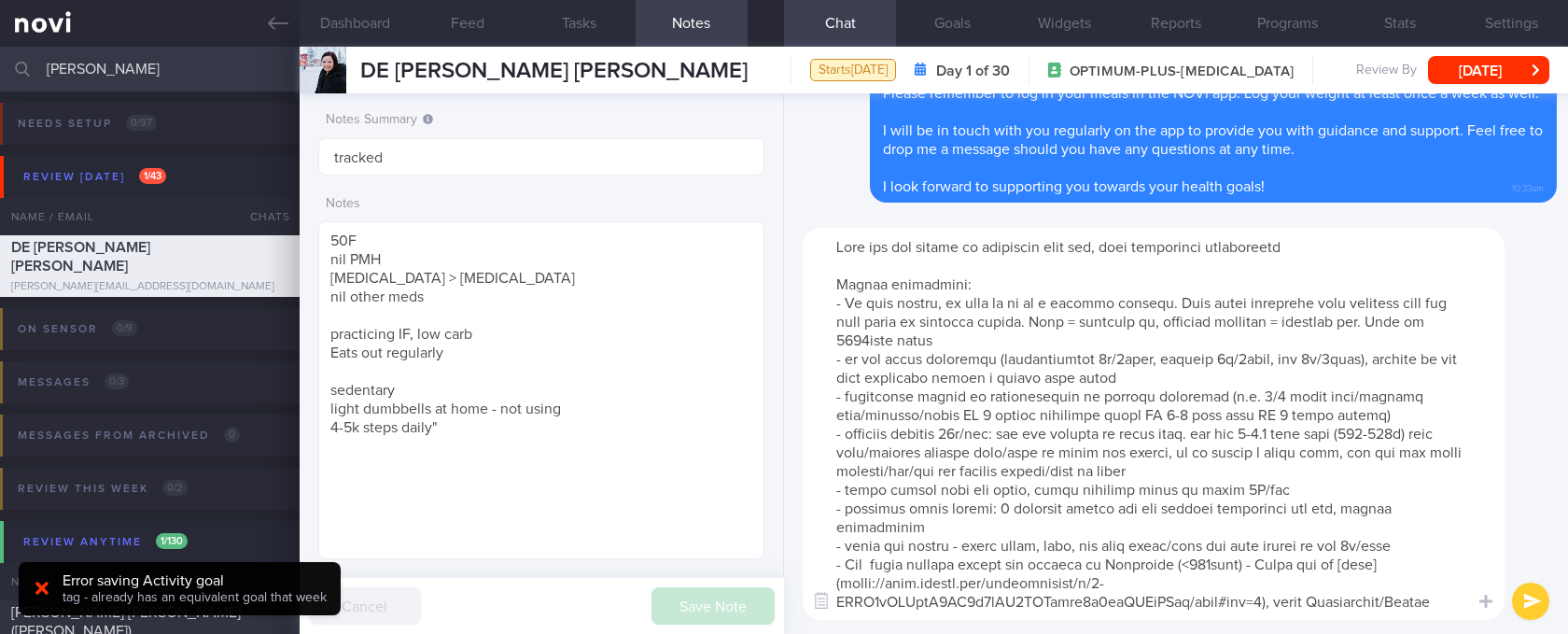
click at [826, 346] on textarea at bounding box center [1153, 423] width 702 height 392
drag, startPoint x: 1233, startPoint y: 371, endPoint x: 1242, endPoint y: 409, distance: 39.1
click at [826, 374] on textarea at bounding box center [1153, 423] width 702 height 392
click at [826, 426] on textarea at bounding box center [1153, 423] width 702 height 392
click at [826, 375] on textarea at bounding box center [1153, 423] width 702 height 392
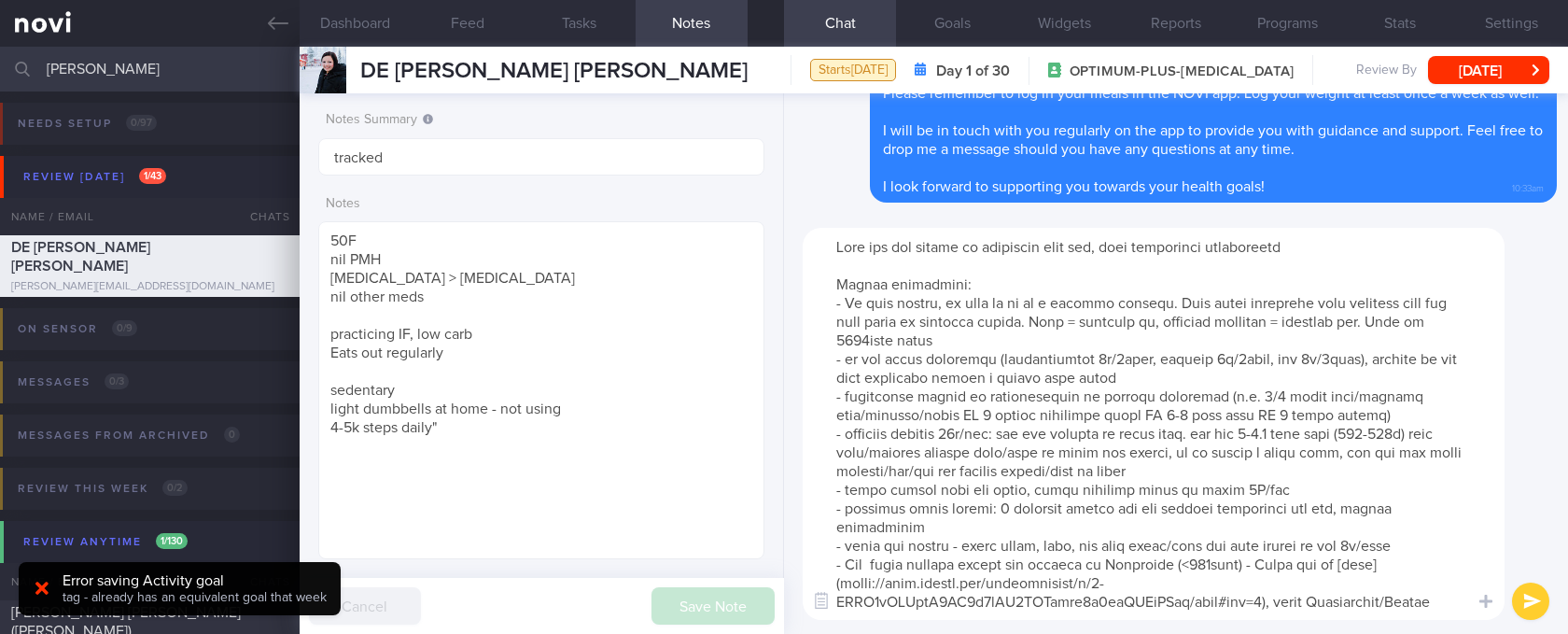
click at [826, 359] on textarea at bounding box center [1153, 423] width 702 height 392
type textarea "Here are the points we discussed just now, with additional suggestions [MEDICAL…"
click at [826, 26] on button "Goals" at bounding box center [951, 23] width 112 height 47
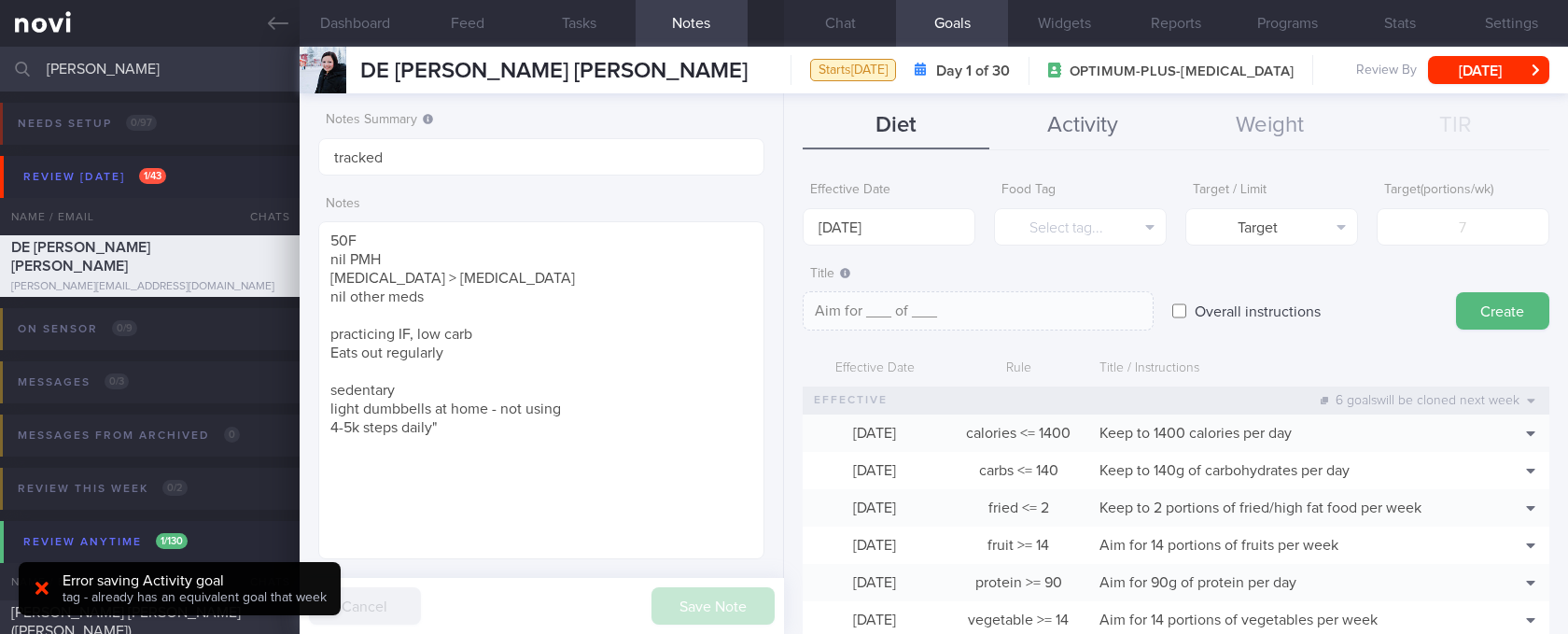
click at [826, 133] on button "Activity" at bounding box center [1082, 126] width 187 height 47
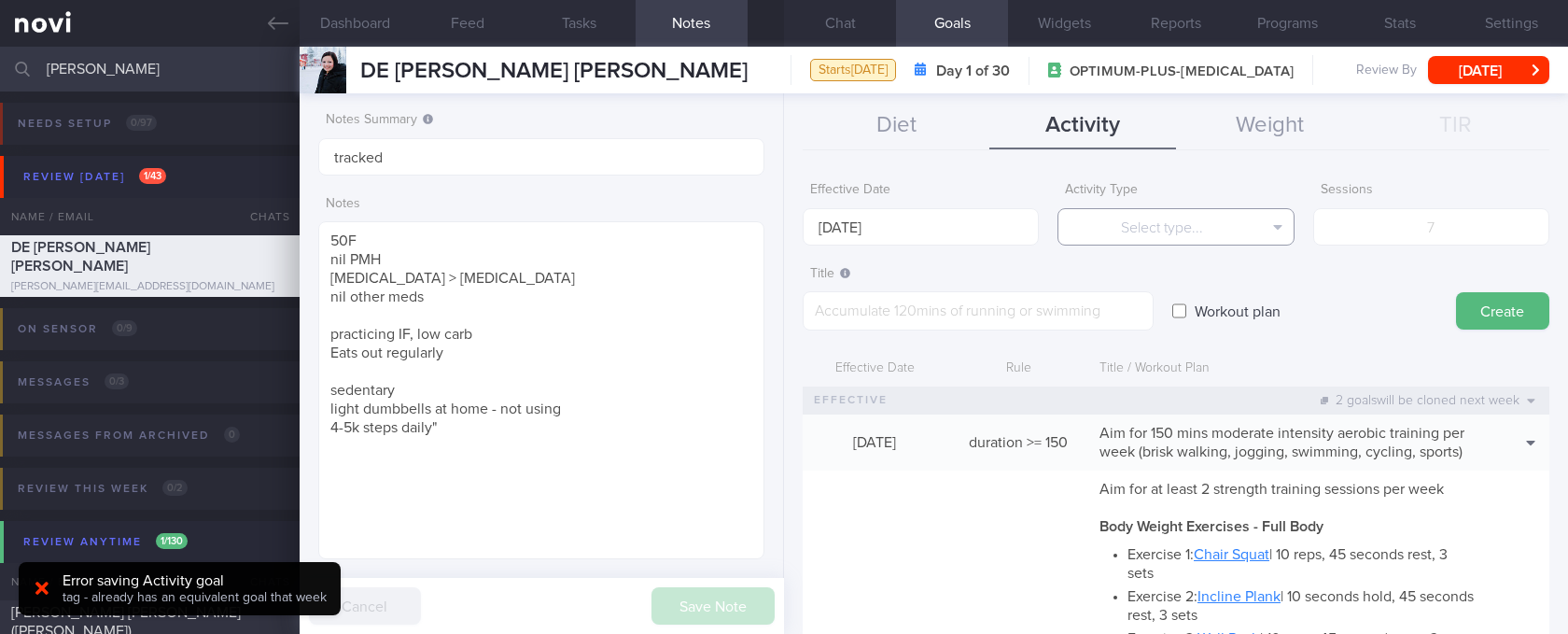
click at [826, 235] on button "Select type..." at bounding box center [1175, 226] width 236 height 38
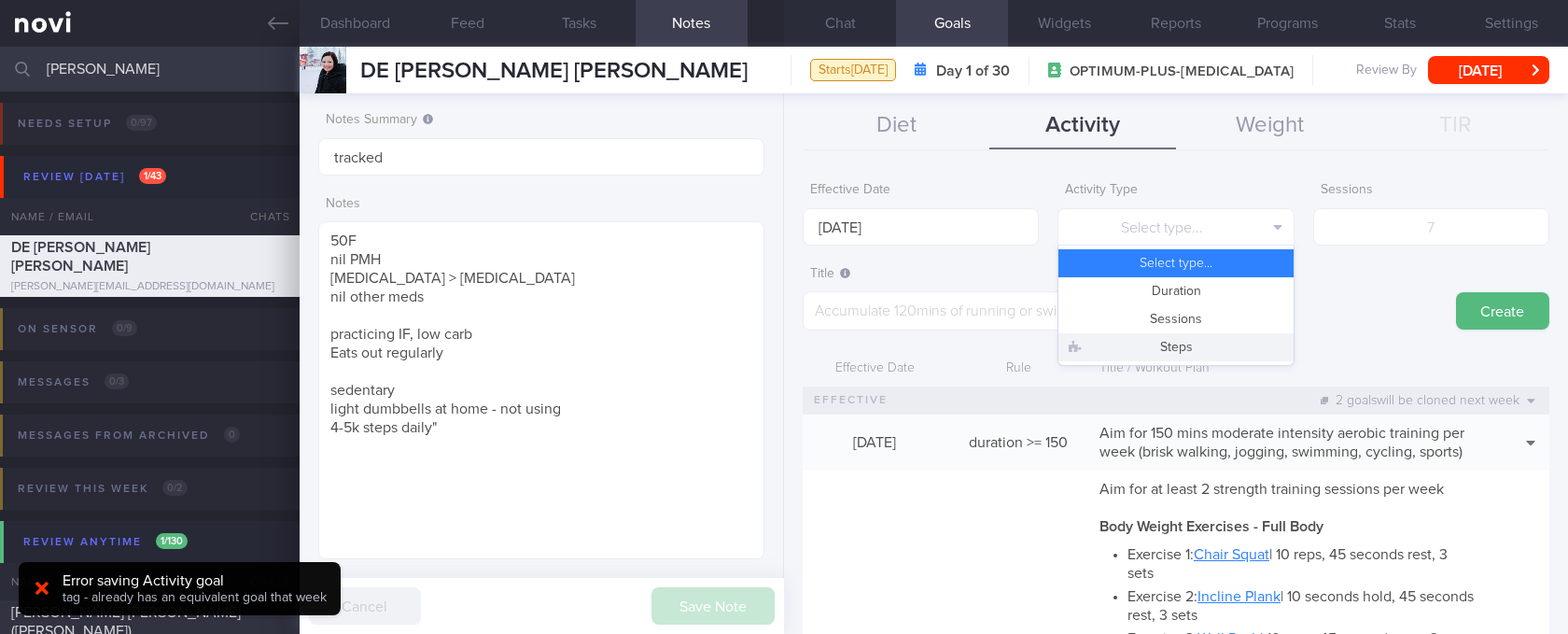
click at [826, 340] on button "Steps" at bounding box center [1175, 346] width 234 height 28
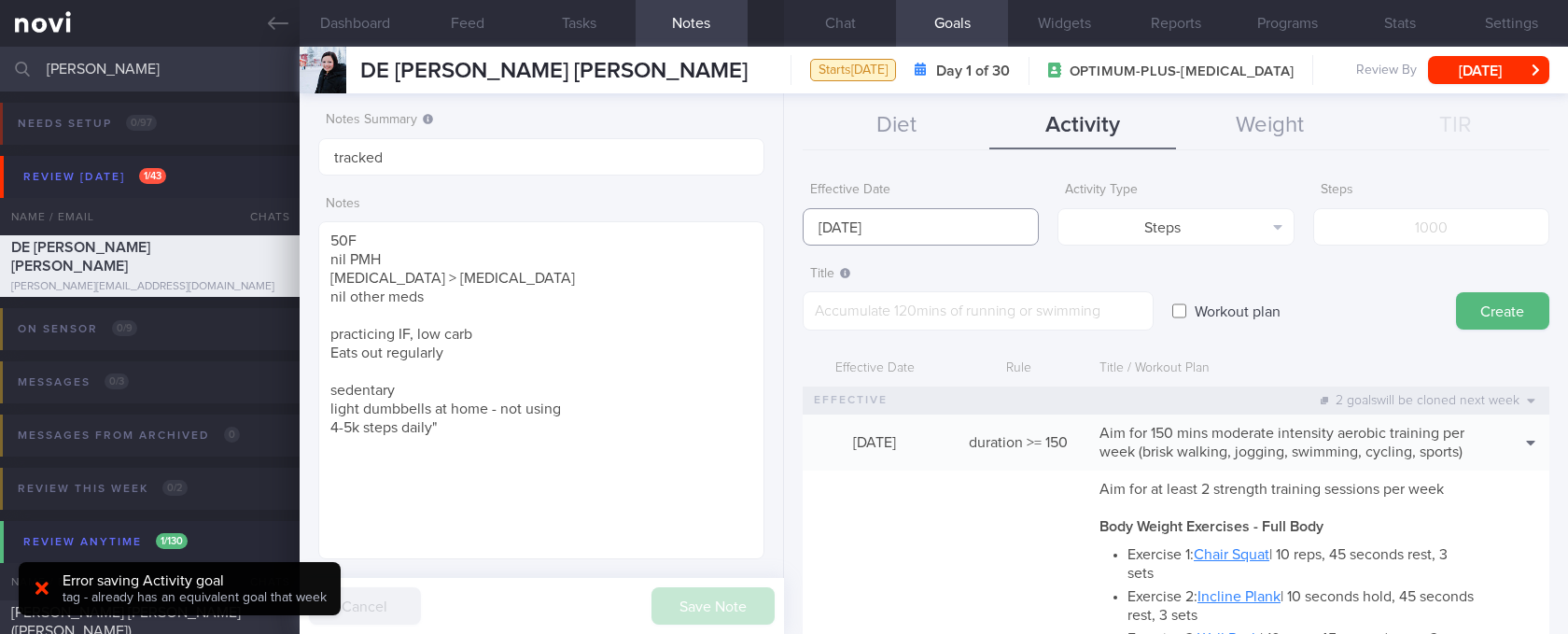
click at [826, 215] on input "[DATE]" at bounding box center [920, 226] width 236 height 38
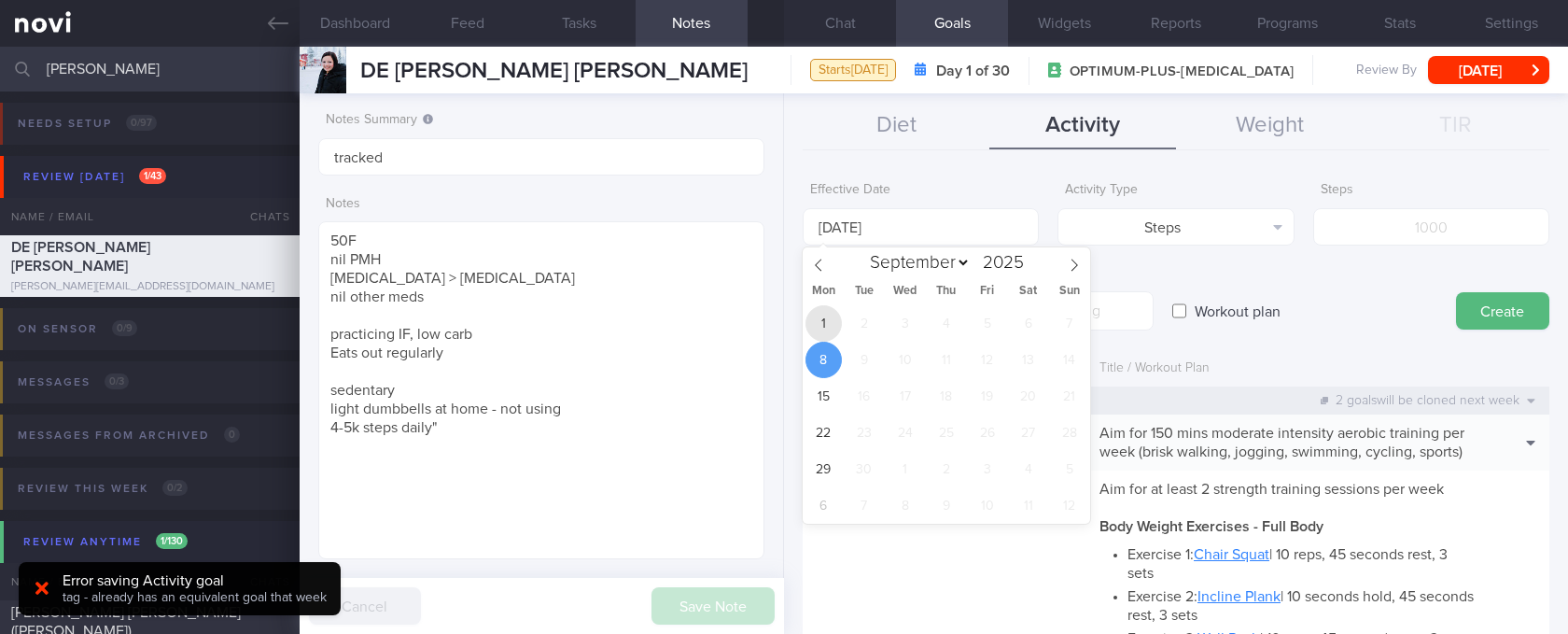
click at [826, 323] on span "1" at bounding box center [823, 323] width 37 height 37
type input "[DATE]"
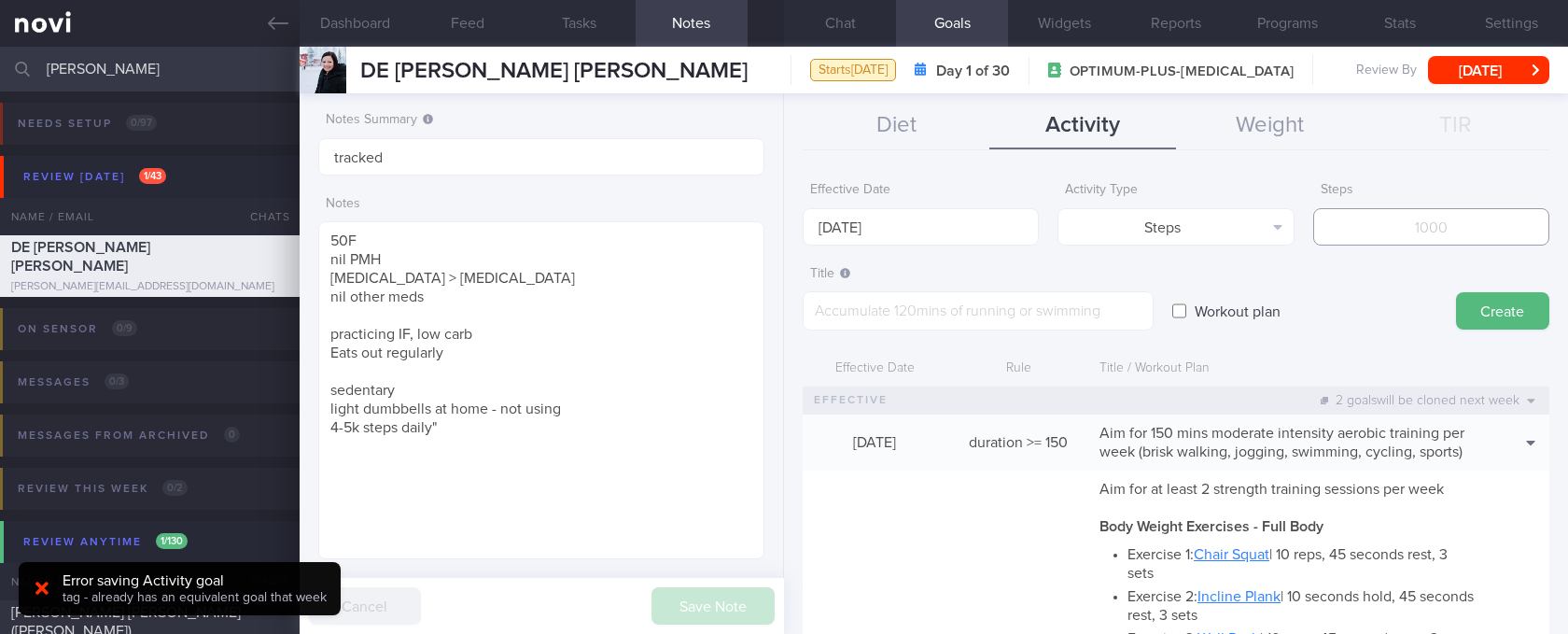
click at [826, 226] on input "number" at bounding box center [1430, 226] width 236 height 38
type input "70000"
click at [826, 311] on textarea at bounding box center [977, 311] width 351 height 39
type textarea "Aim for 8-10K steps daily (56-70K per week)"
click at [826, 307] on button "Create" at bounding box center [1502, 311] width 93 height 38
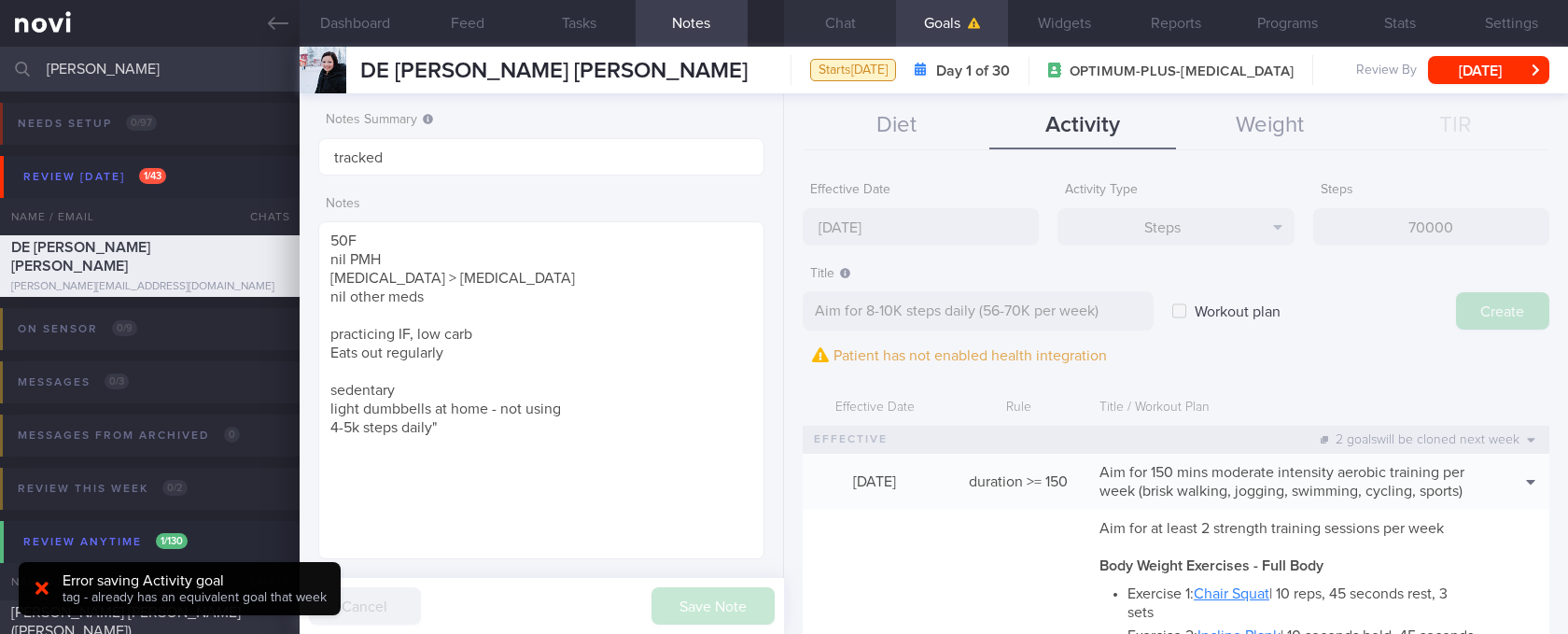
type input "[DATE]"
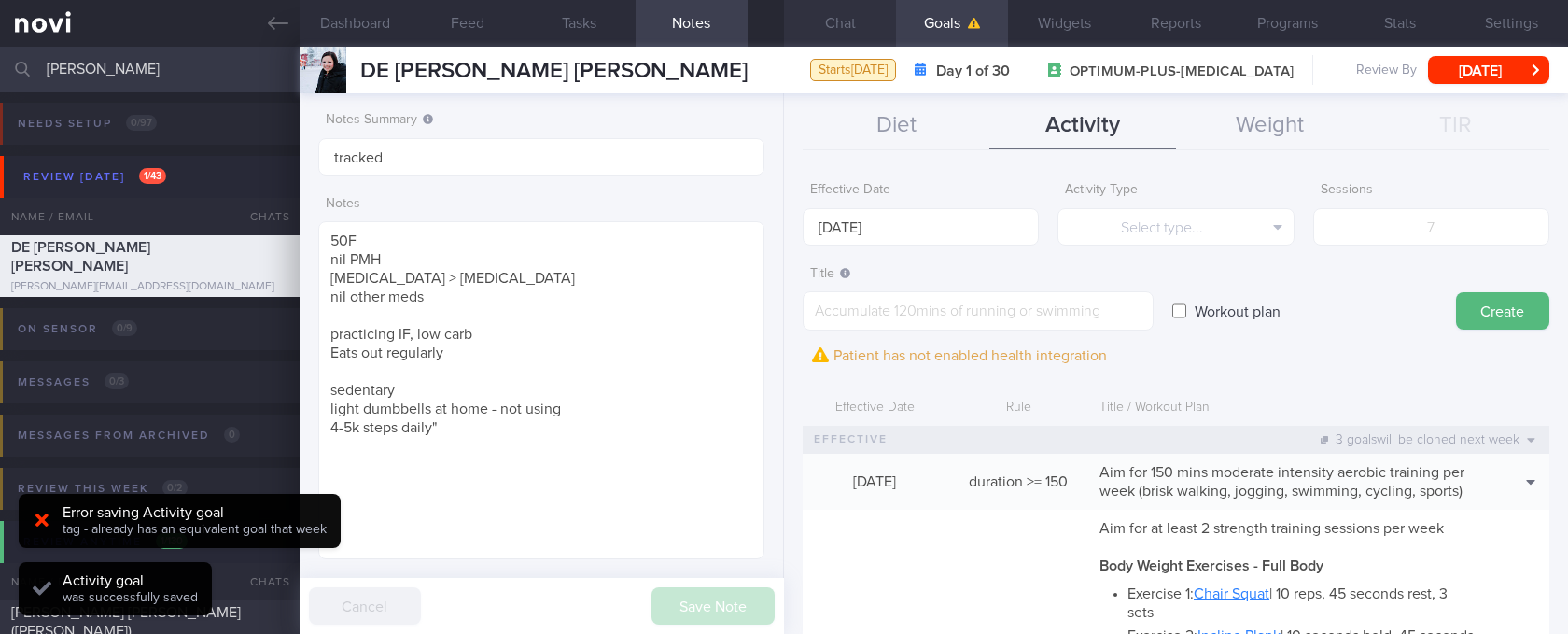
click at [826, 27] on button "Chat" at bounding box center [840, 23] width 112 height 47
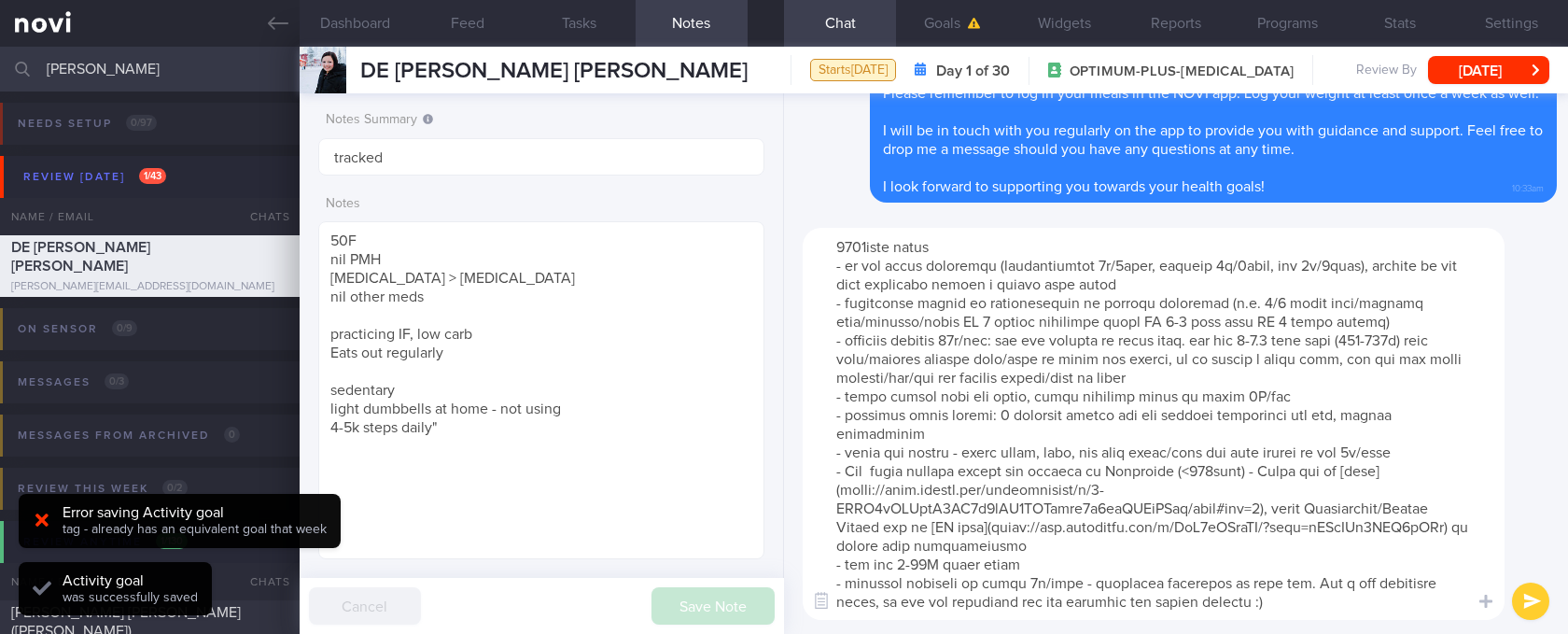
scroll to position [111, 0]
click at [826, 347] on textarea at bounding box center [1153, 423] width 702 height 392
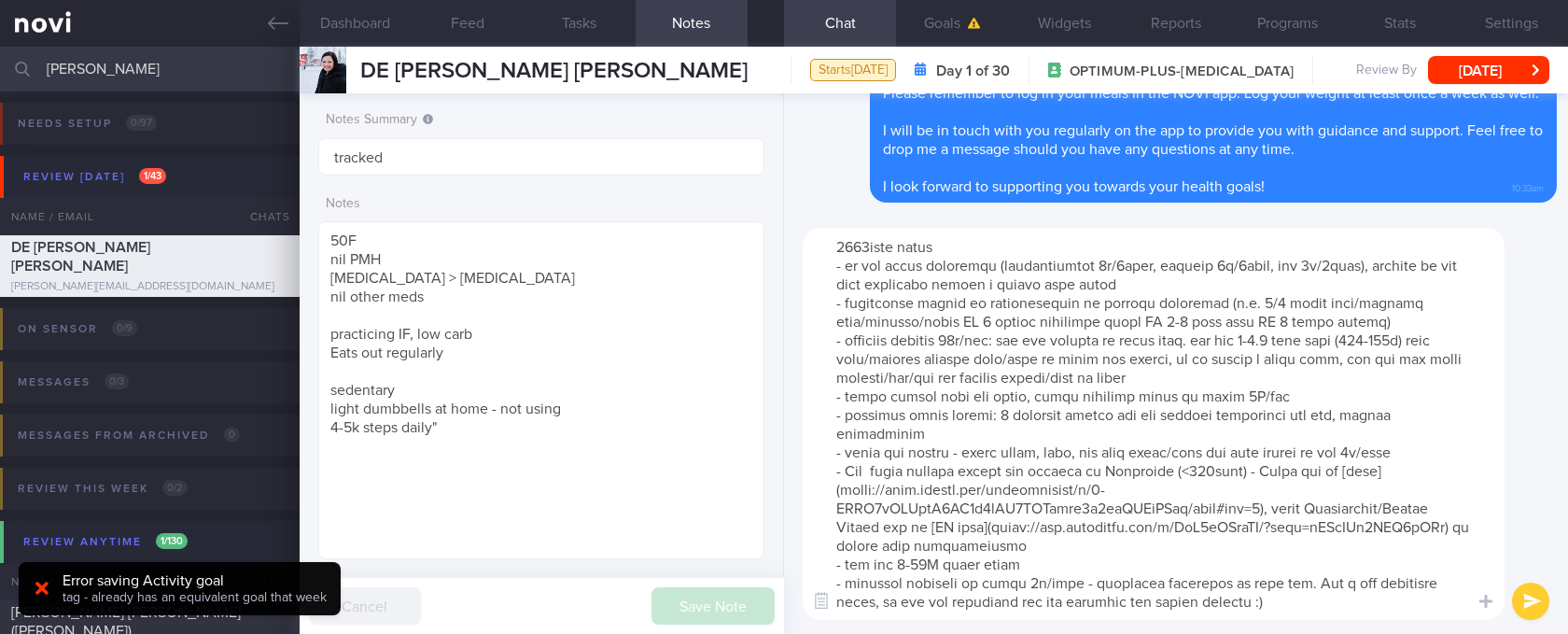
click at [826, 338] on textarea at bounding box center [1153, 423] width 702 height 392
click at [826, 610] on textarea at bounding box center [1153, 423] width 702 height 392
click at [826, 585] on textarea at bounding box center [1153, 423] width 702 height 392
type textarea "Here are the points we discussed just now, with additional suggestions [MEDICAL…"
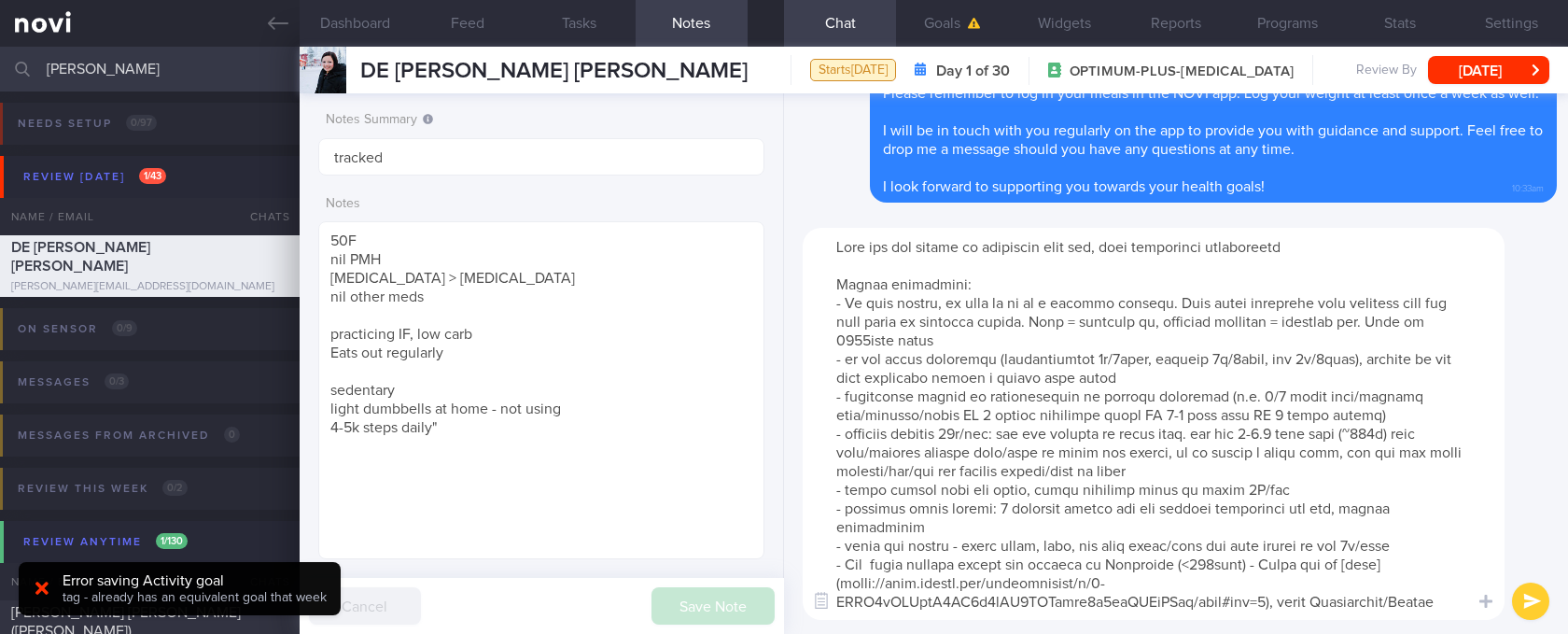
scroll to position [0, 0]
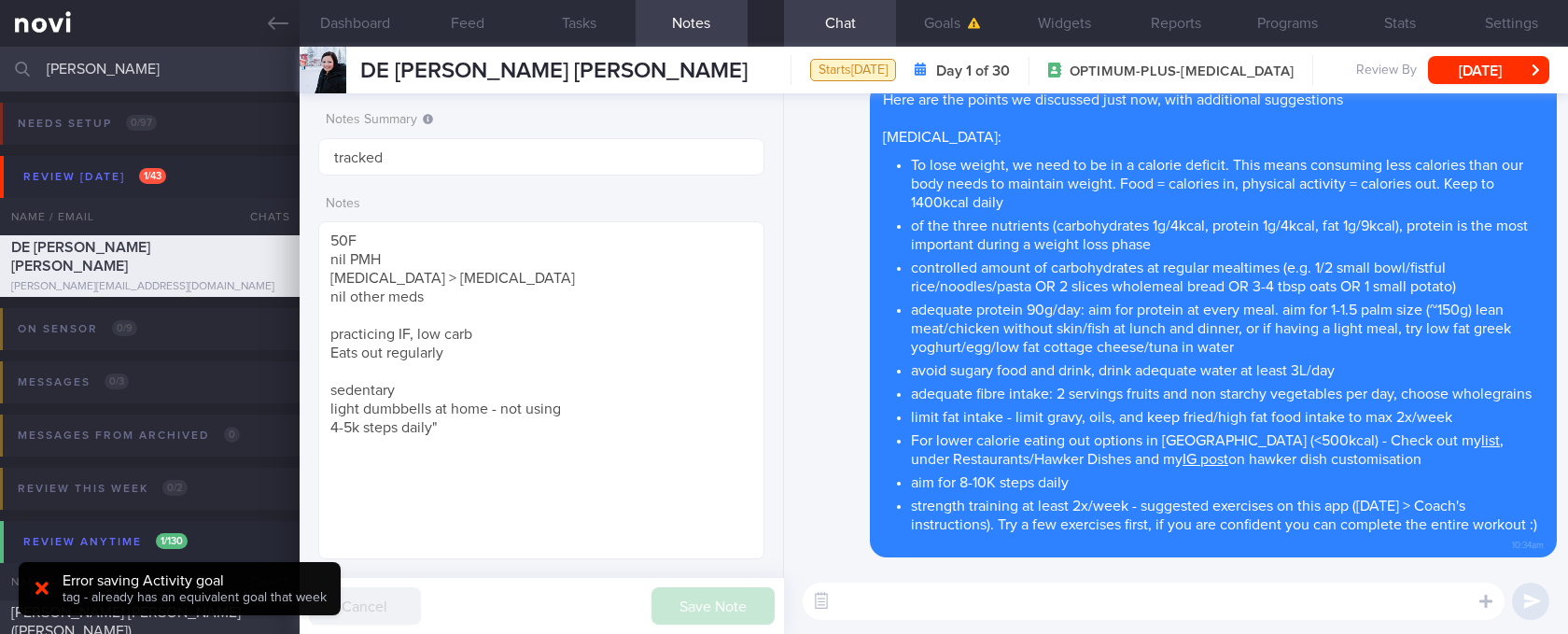
click at [826, 599] on textarea at bounding box center [1153, 600] width 702 height 38
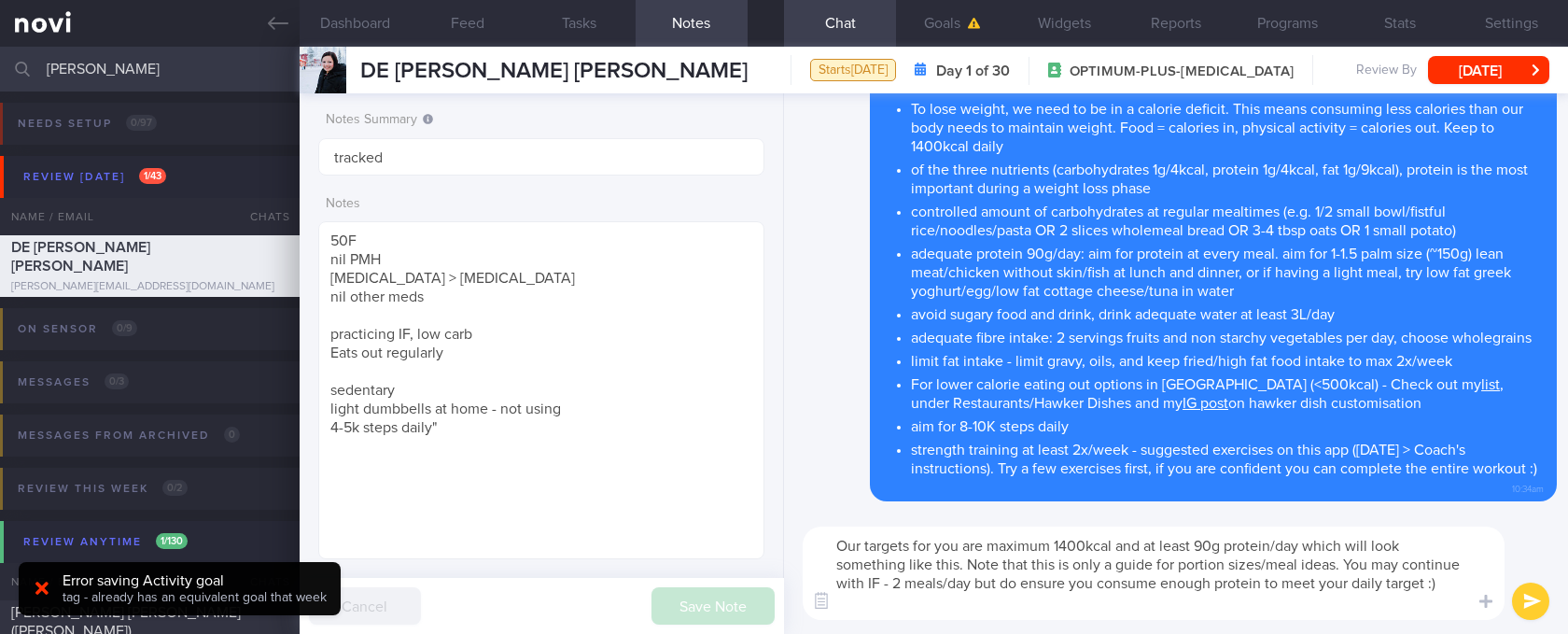
scroll to position [17, 0]
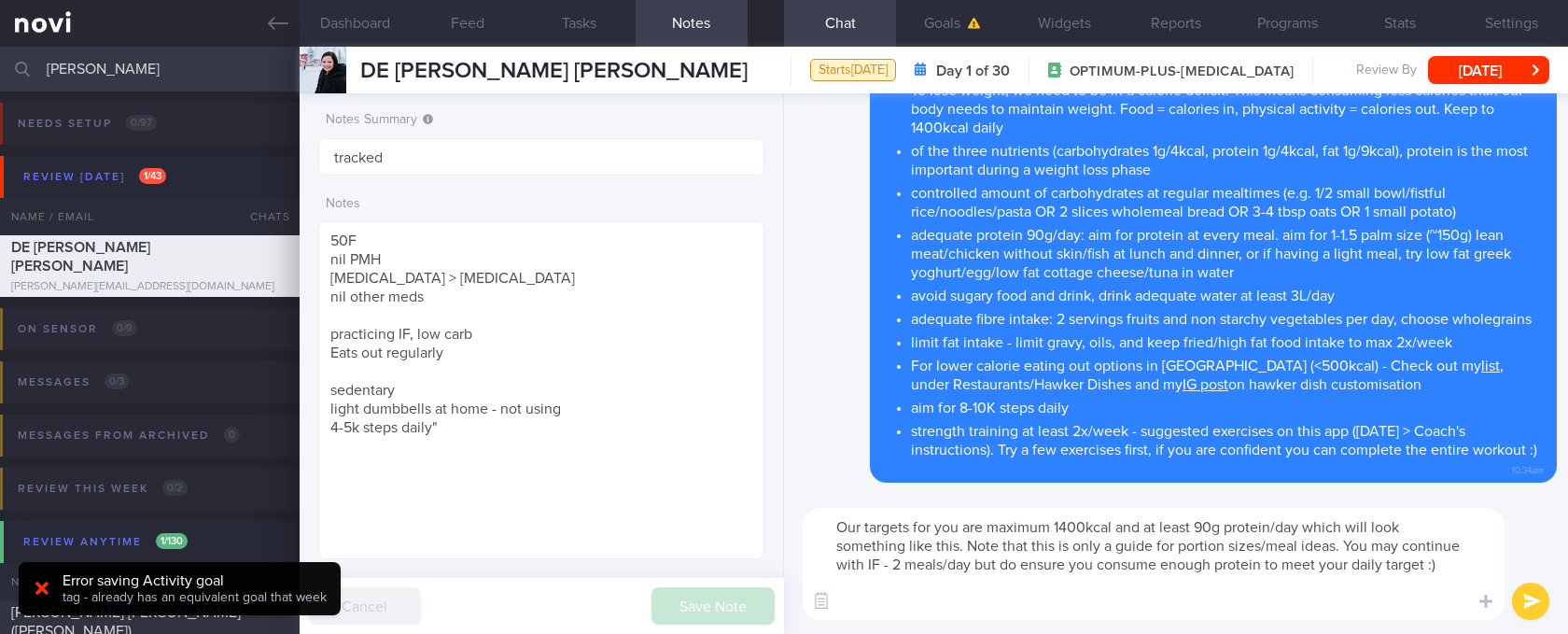
paste textarea "5-7lo Ipsumdolo: sita (4-9 cons) + 7 adi elitseddoei tempor incidi + 5 utl etdo…"
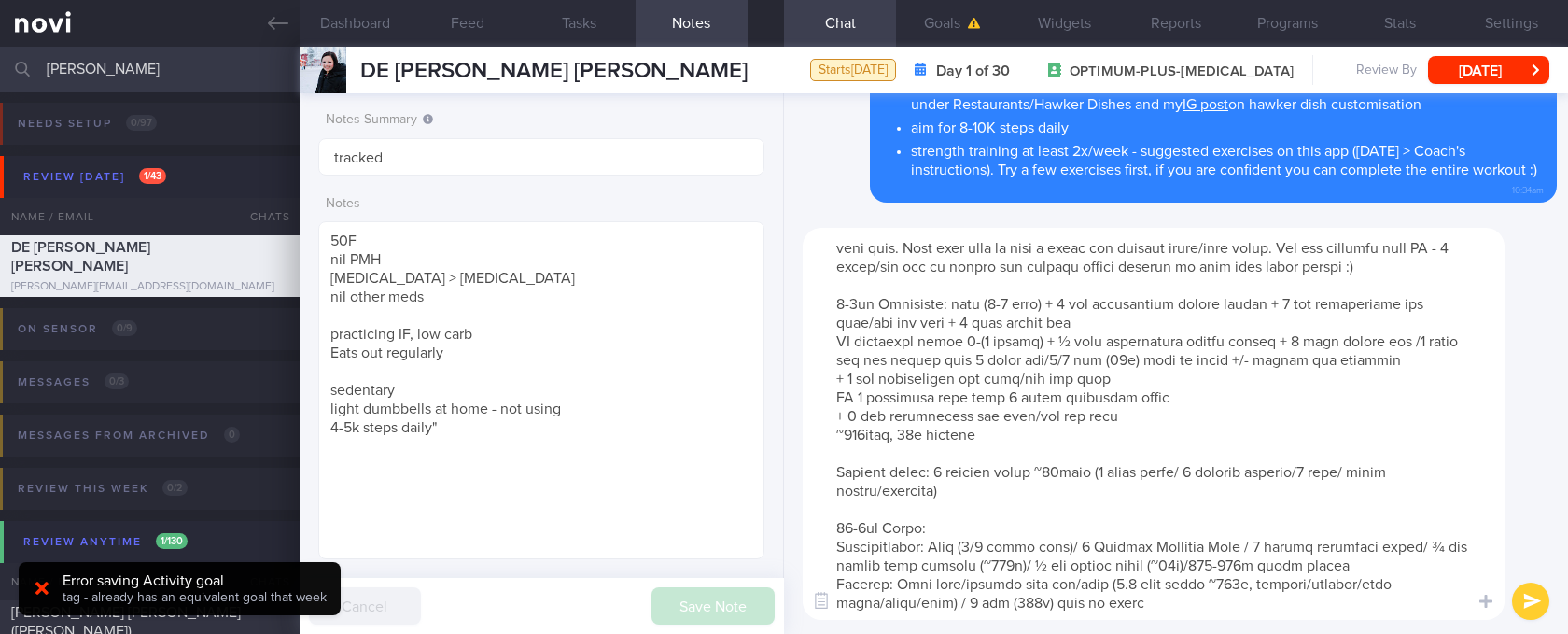
click at [826, 445] on textarea at bounding box center [1153, 423] width 702 height 392
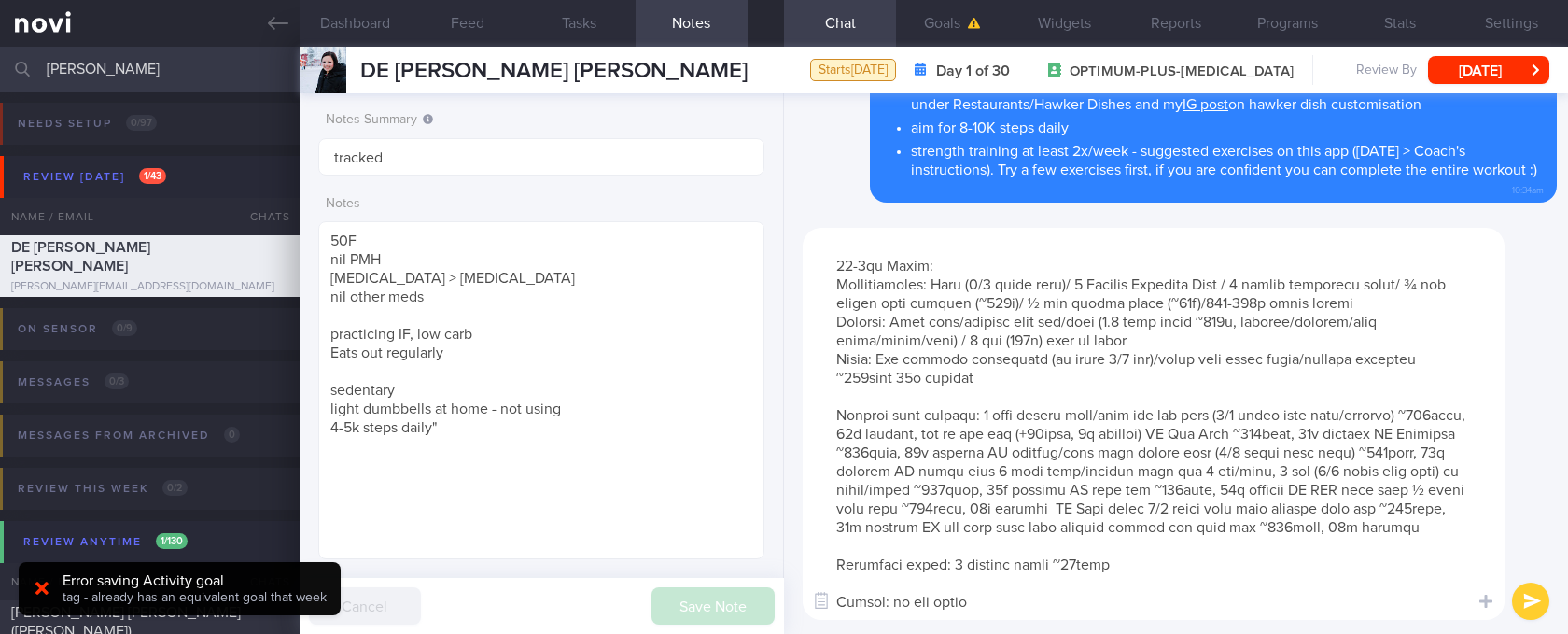
scroll to position [372, 0]
drag, startPoint x: 1117, startPoint y: 562, endPoint x: 1134, endPoint y: 548, distance: 22.0
click at [826, 565] on textarea at bounding box center [1153, 423] width 702 height 392
click at [826, 544] on textarea at bounding box center [1153, 423] width 702 height 392
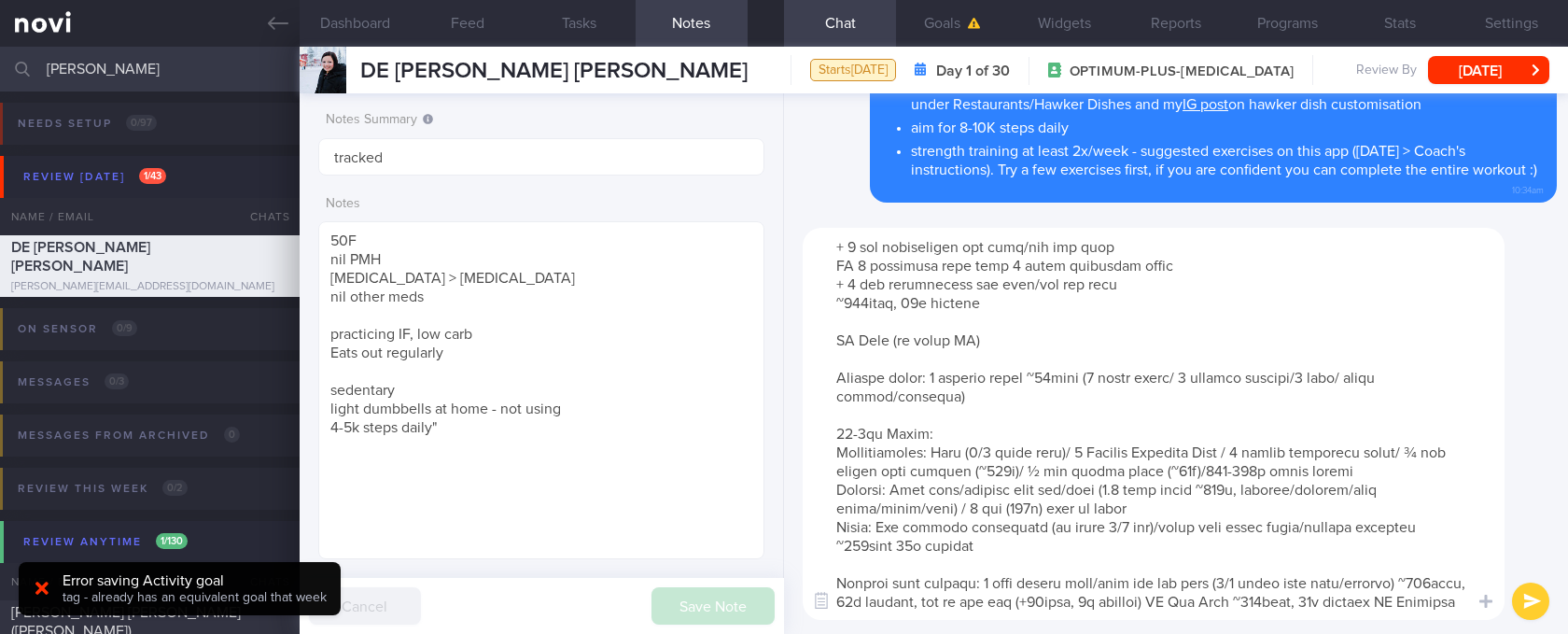
scroll to position [0, 0]
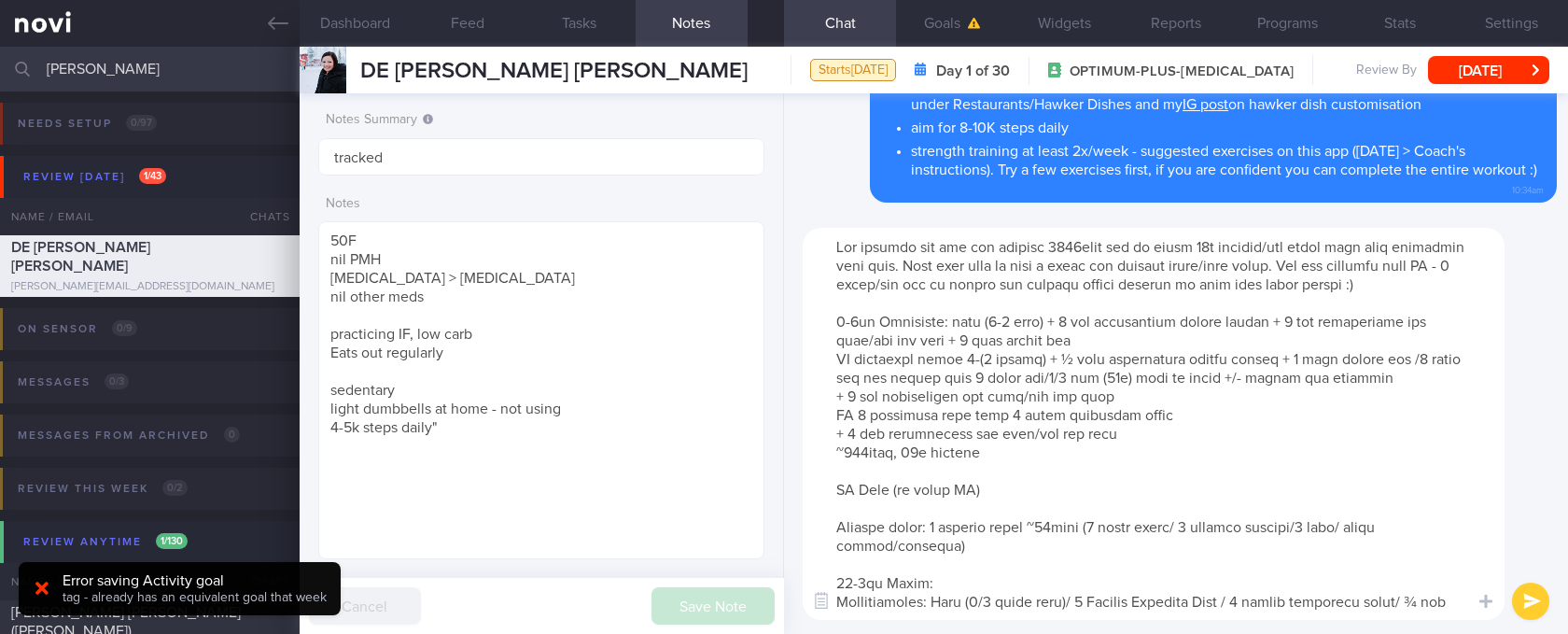
click at [826, 566] on textarea at bounding box center [1153, 423] width 702 height 392
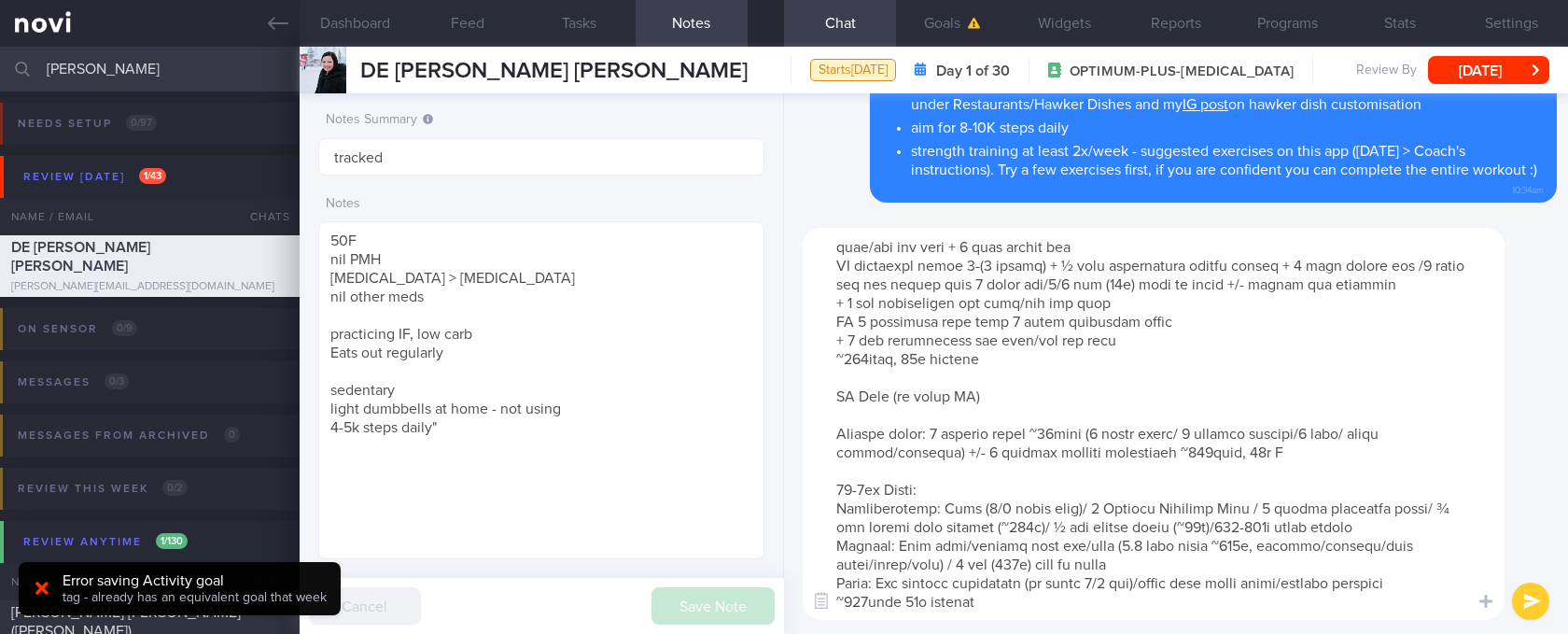
scroll to position [124, 0]
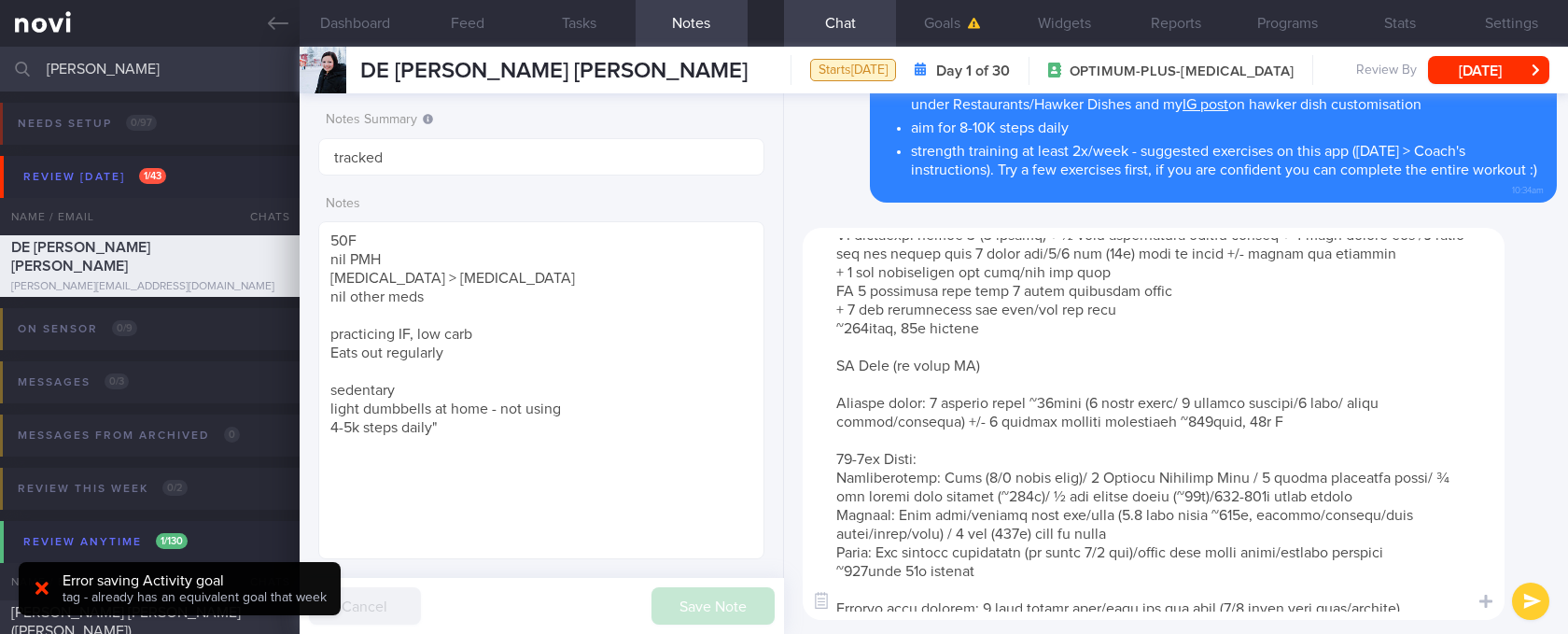
drag, startPoint x: 1297, startPoint y: 428, endPoint x: 1031, endPoint y: 447, distance: 266.7
click at [826, 452] on textarea at bounding box center [1153, 423] width 702 height 392
drag, startPoint x: 1031, startPoint y: 447, endPoint x: 1202, endPoint y: 437, distance: 171.3
click at [826, 447] on textarea at bounding box center [1153, 423] width 702 height 392
click at [826, 437] on textarea at bounding box center [1153, 423] width 702 height 392
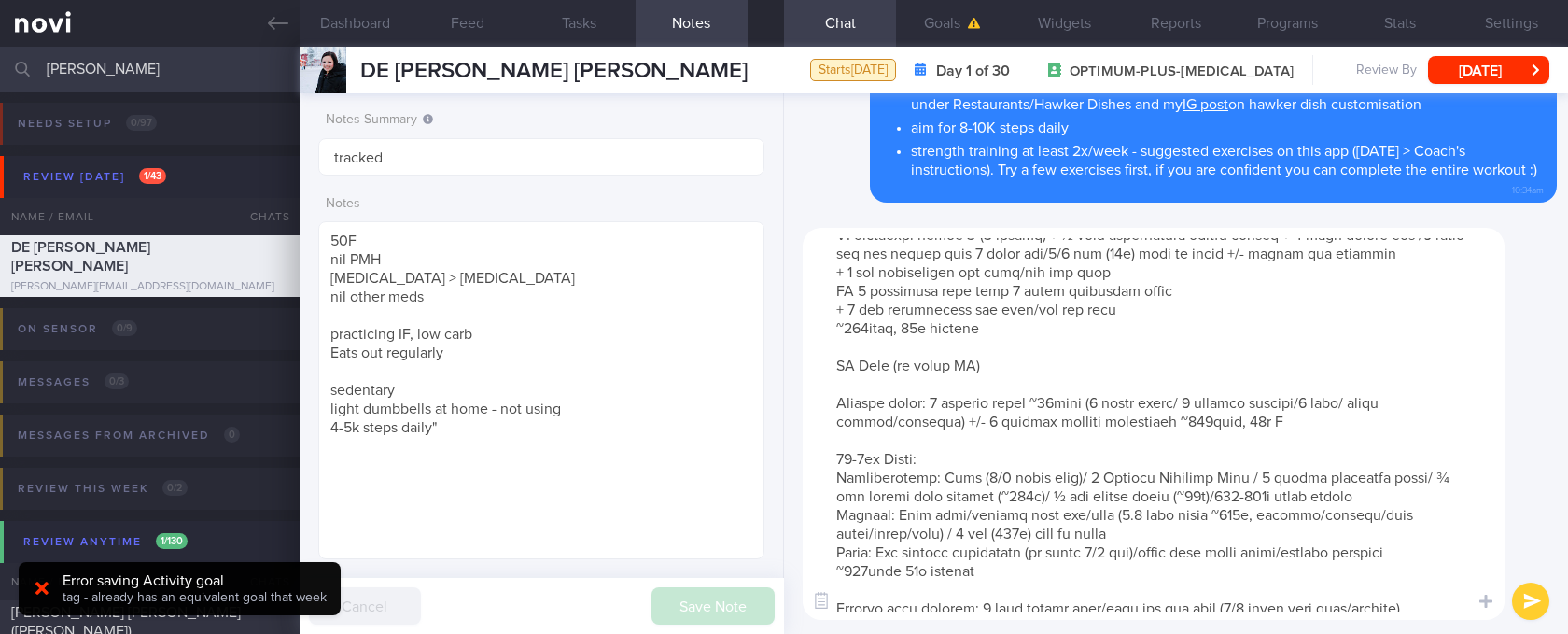
drag, startPoint x: 1315, startPoint y: 438, endPoint x: 963, endPoint y: 441, distance: 352.0
click at [826, 441] on textarea at bounding box center [1153, 423] width 702 height 392
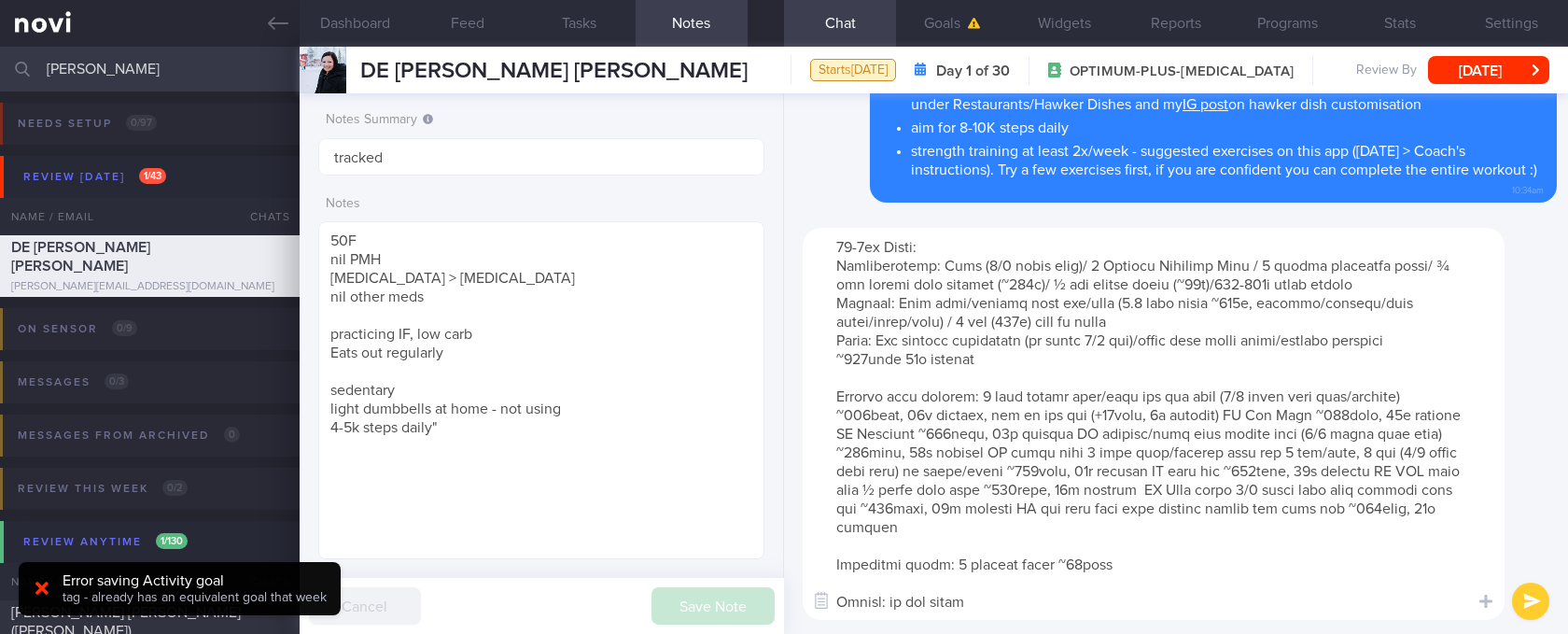
scroll to position [372, 0]
click at [826, 559] on textarea at bounding box center [1153, 423] width 702 height 392
click at [826, 542] on textarea at bounding box center [1153, 423] width 702 height 392
paste textarea "+/- 1 serving protein supplement ~120kcal, 25g P"
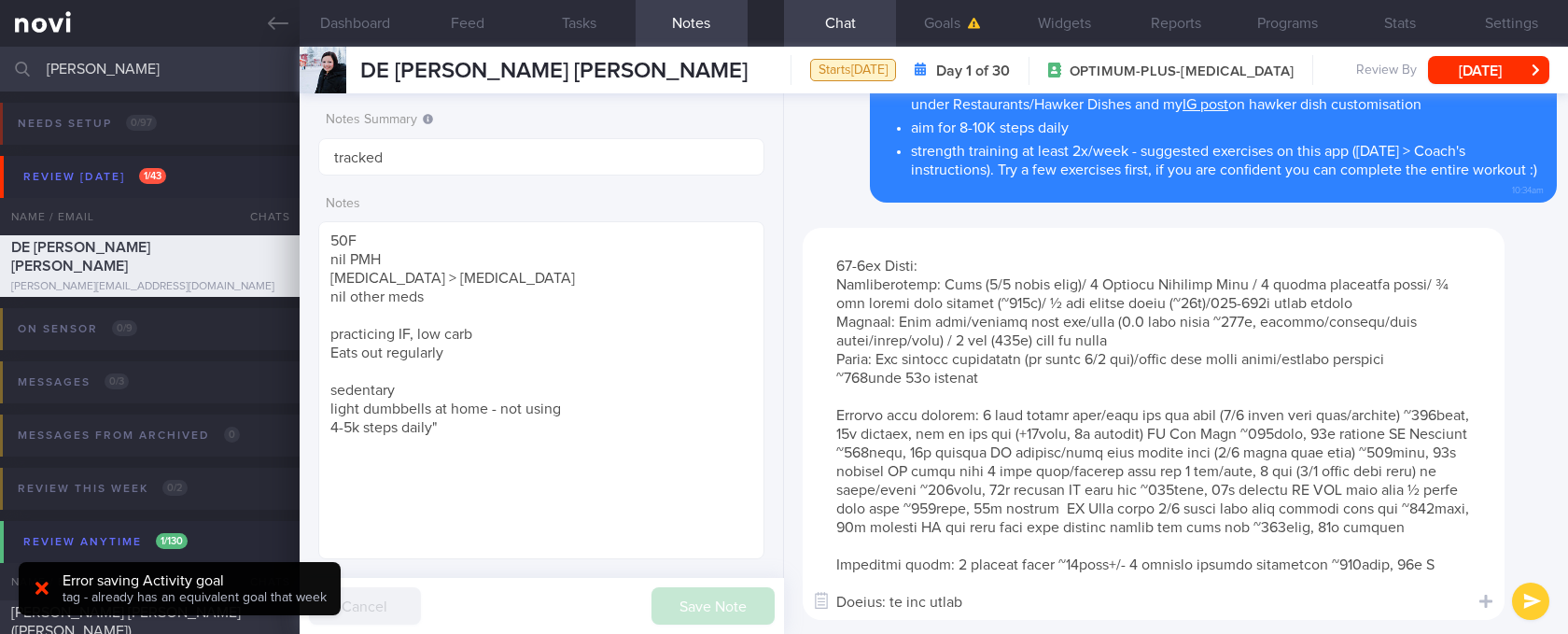
click at [826, 548] on textarea at bounding box center [1153, 423] width 702 height 392
type textarea "Lor ipsumdo sit ame con adipisc 6396elit sed do eiusm 40t incidid/utl etdol mag…"
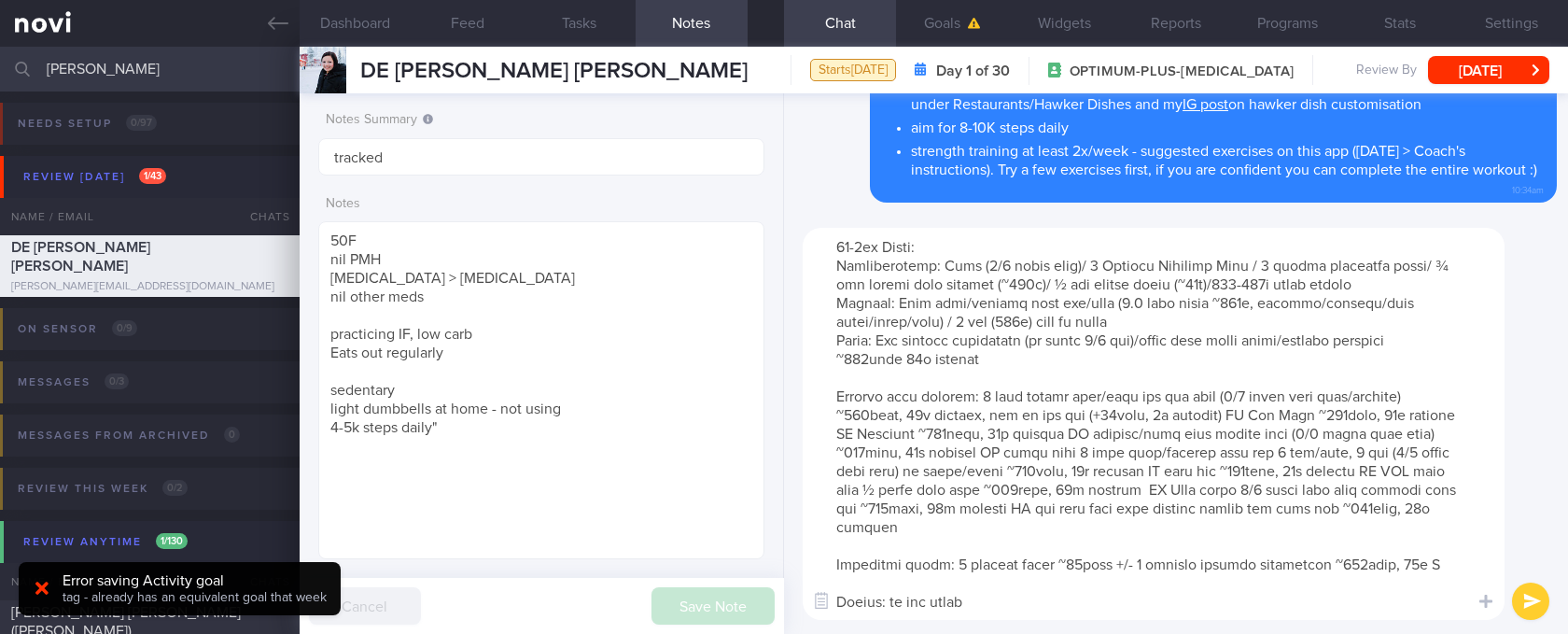
click at [826, 589] on textarea at bounding box center [1153, 423] width 702 height 392
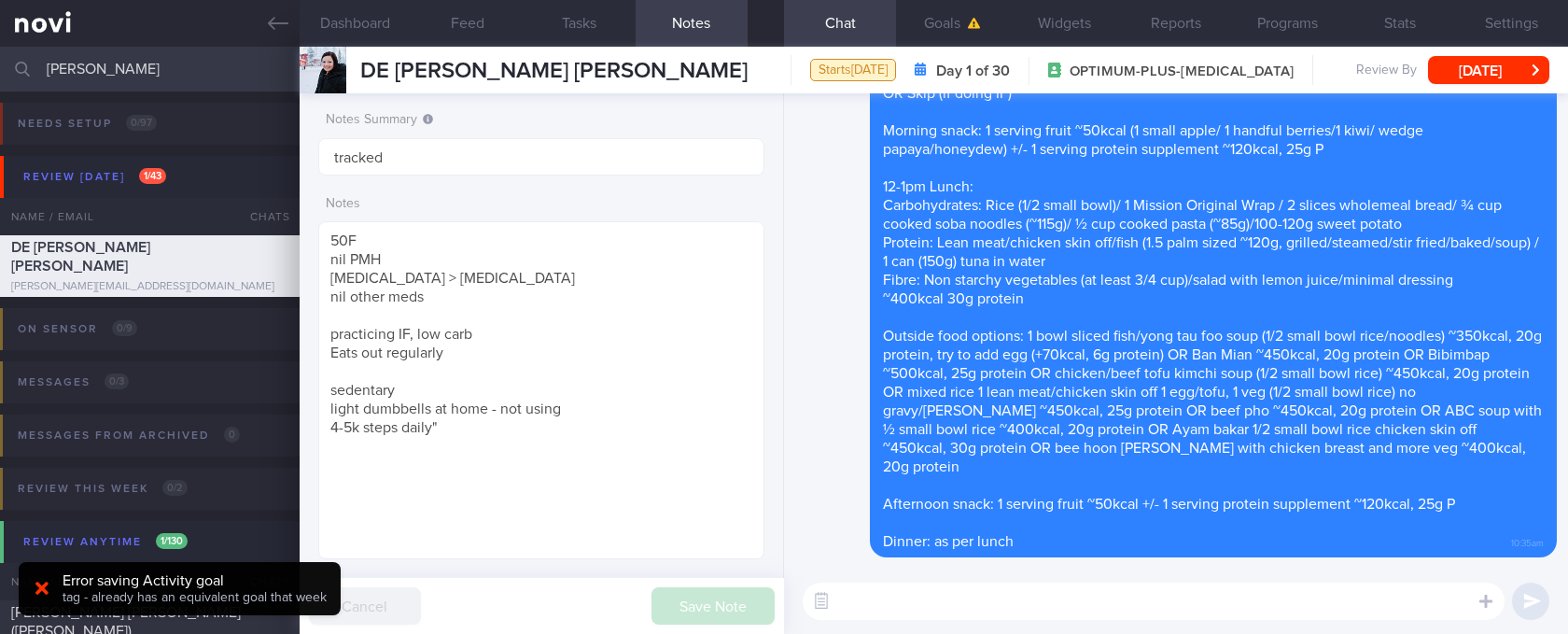
click at [826, 602] on textarea at bounding box center [1153, 600] width 702 height 38
paste textarea "Here are the instructions for [AI photo food logging]([URL][DOMAIN_NAME])"
type textarea "Here are the instructions for [AI photo food logging]([URL][DOMAIN_NAME])"
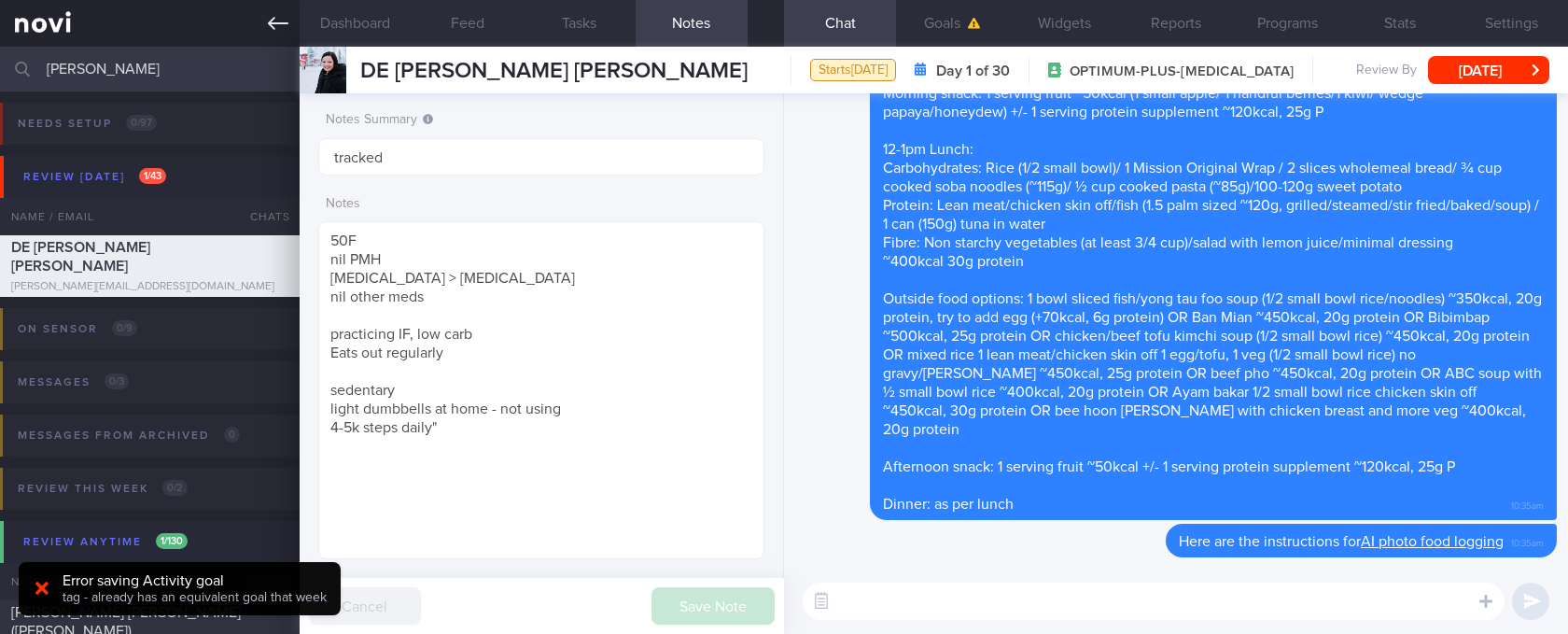
click at [239, 23] on link at bounding box center [149, 23] width 299 height 47
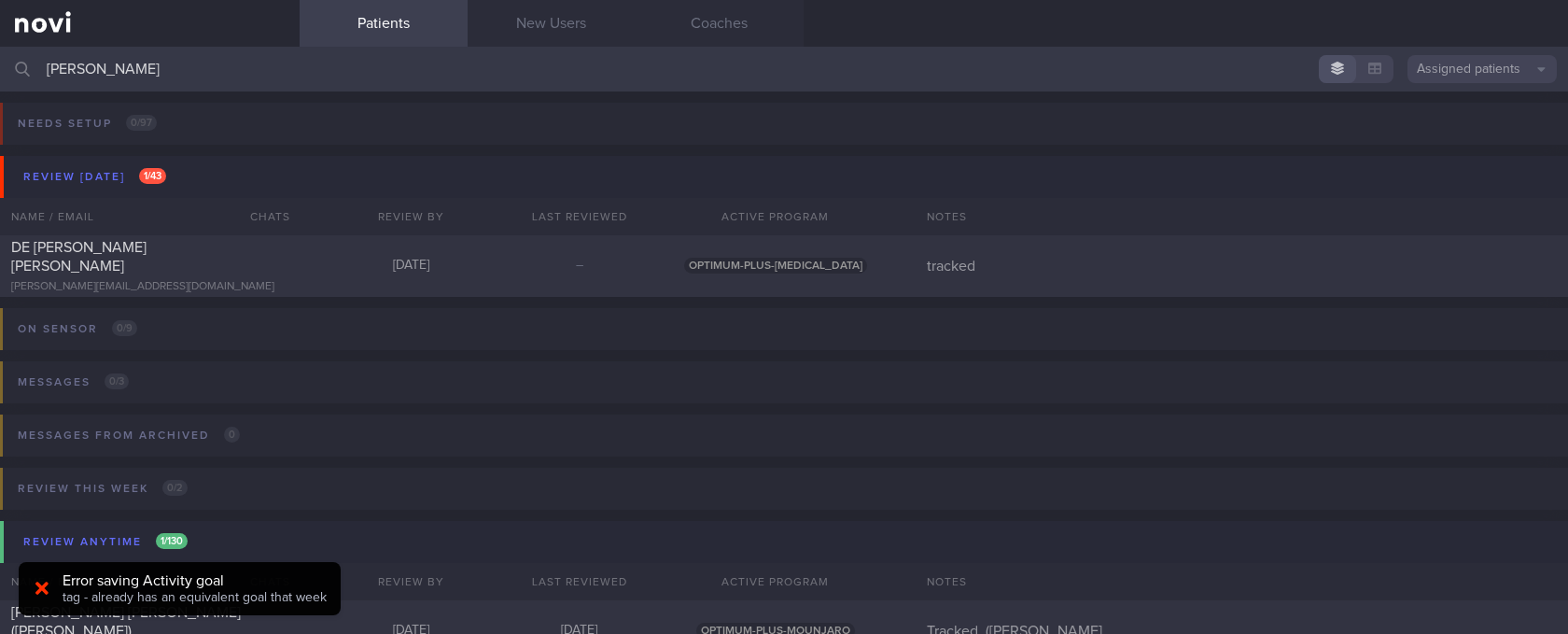
drag, startPoint x: 142, startPoint y: 69, endPoint x: -17, endPoint y: 69, distance: 159.0
click at [0, 69] on html "You are offline! Some functionality will be unavailable Patients New Users Coac…" at bounding box center [784, 317] width 1568 height 634
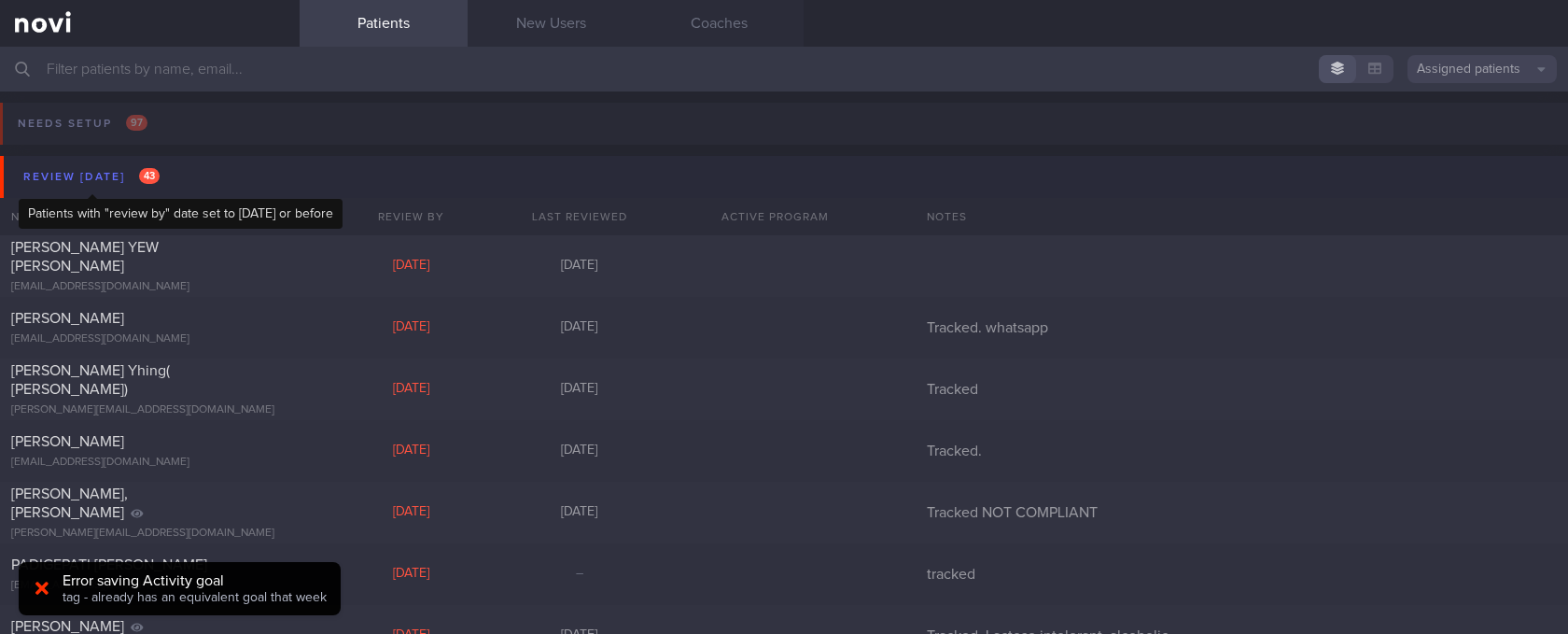
click at [93, 169] on div "Review [DATE] 43" at bounding box center [90, 177] width 145 height 25
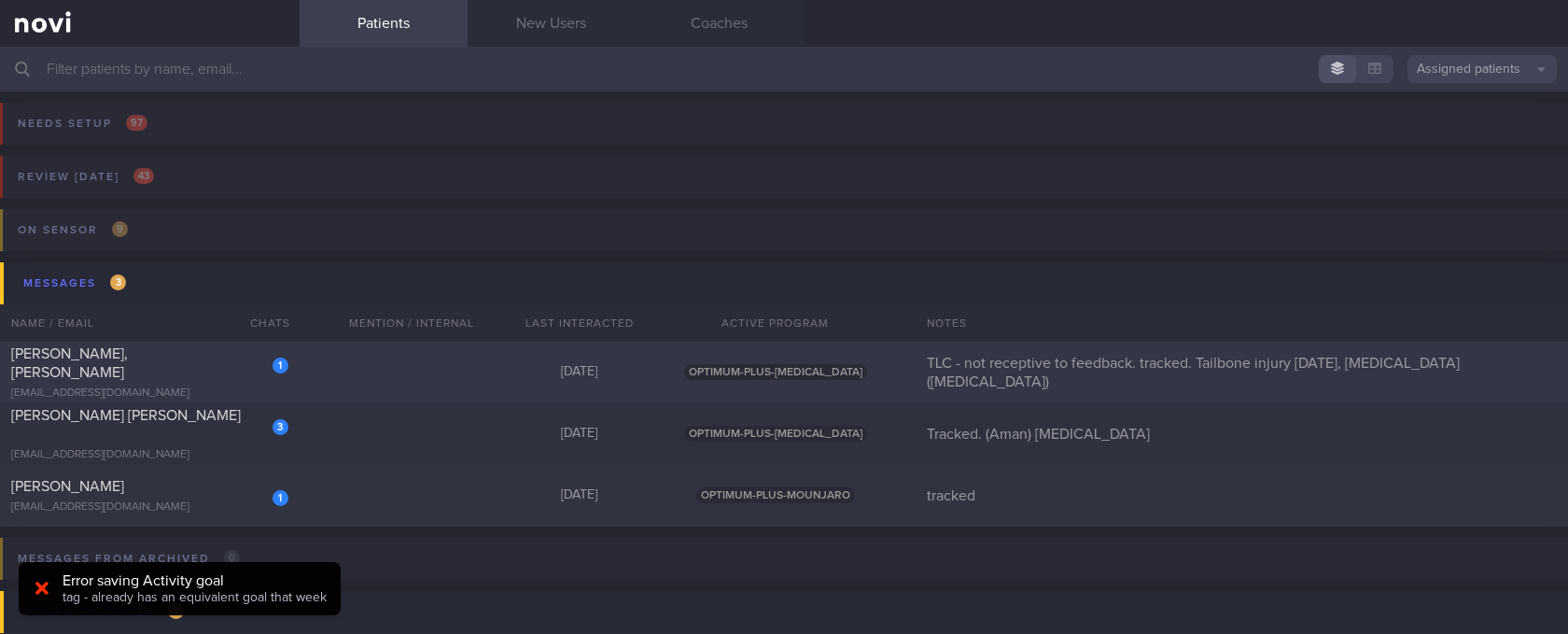
click at [432, 379] on div "1 [PERSON_NAME], [PERSON_NAME] [EMAIL_ADDRESS][DOMAIN_NAME] [DATE] OPTIMUM-PLUS…" at bounding box center [784, 372] width 1568 height 62
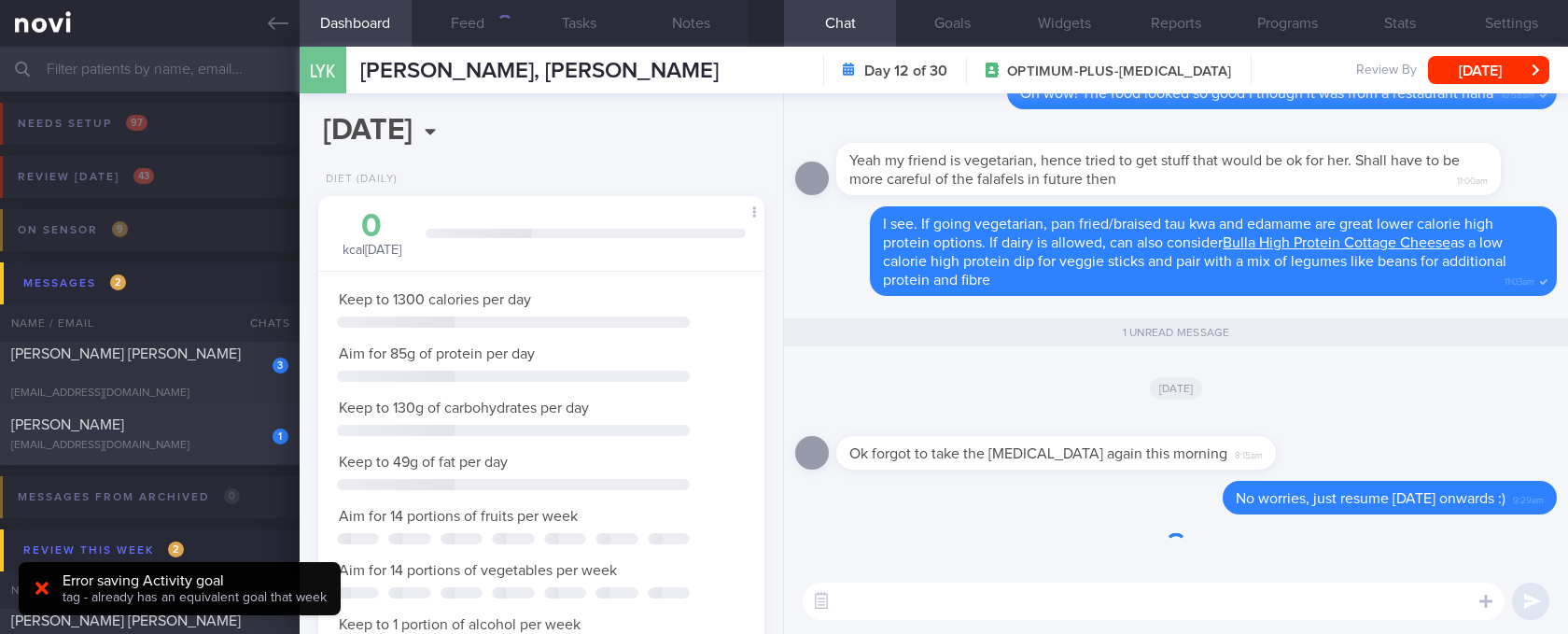
click at [239, 432] on div "[PERSON_NAME]" at bounding box center [147, 424] width 272 height 18
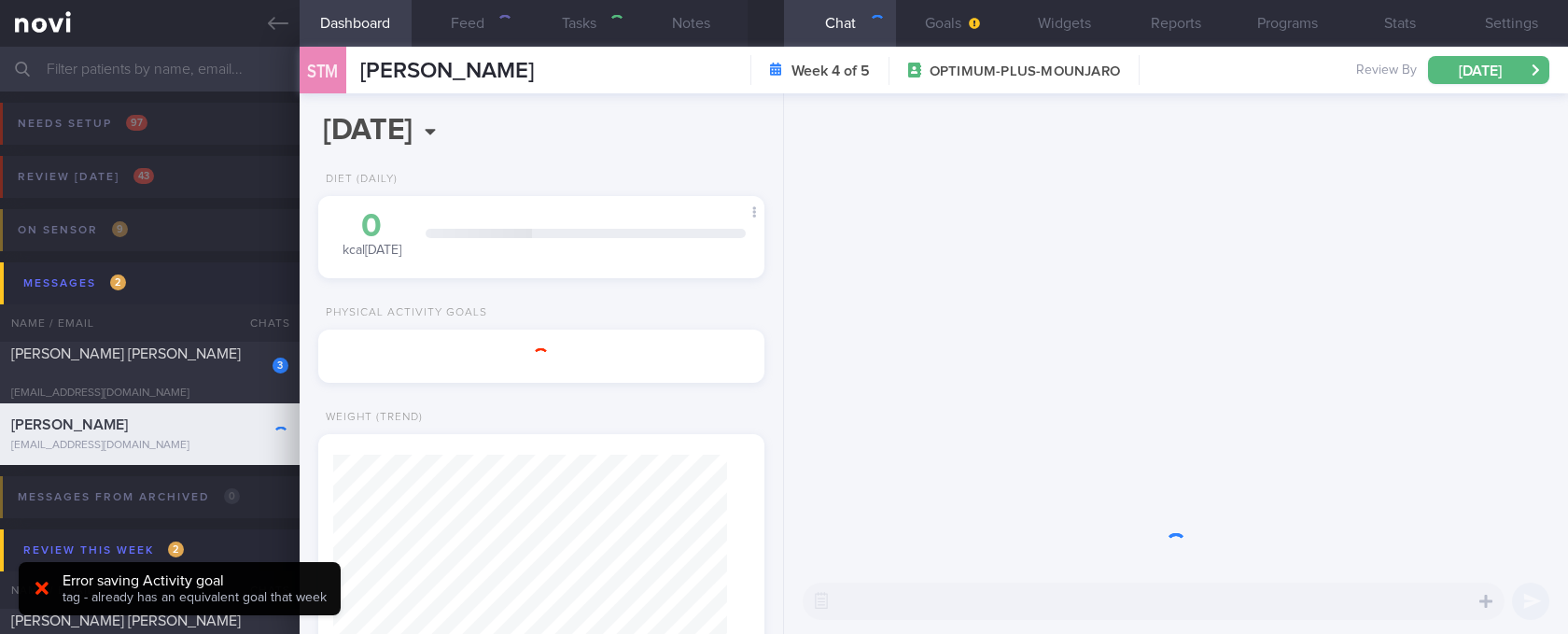
select select "8"
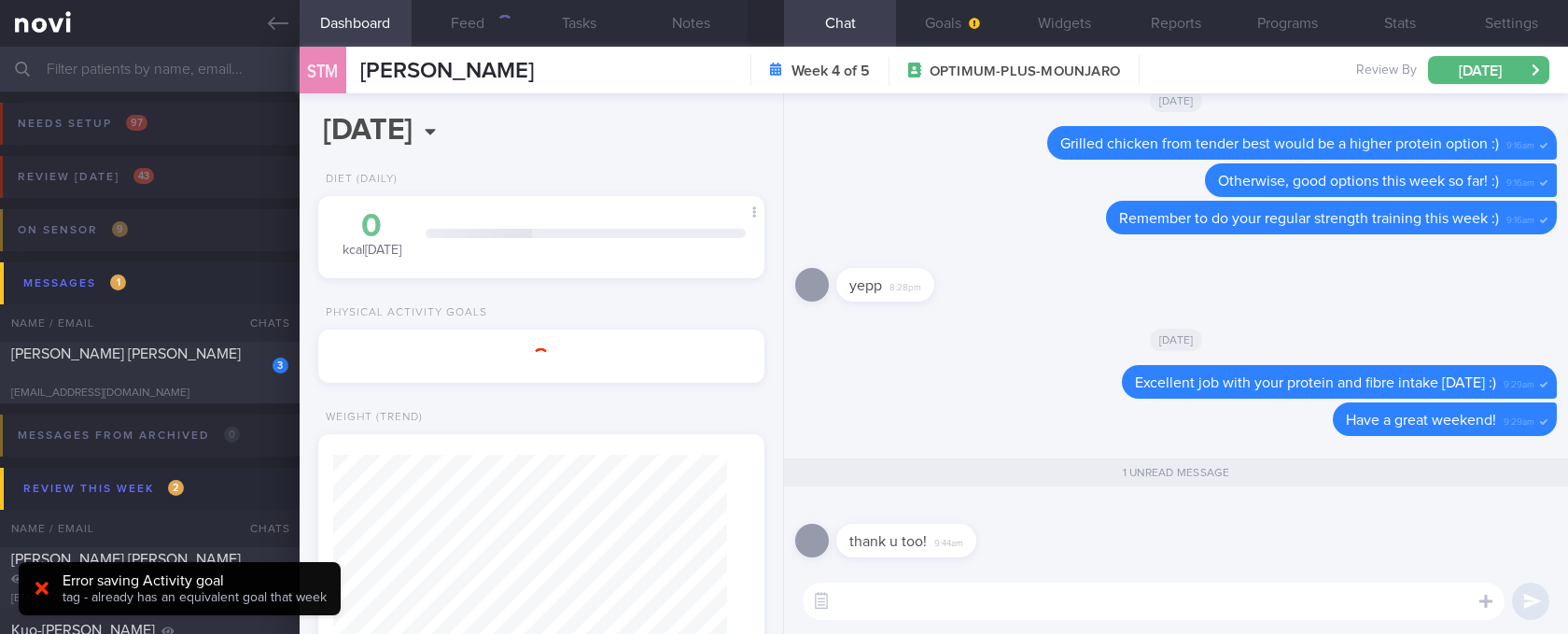
click at [167, 362] on div "[PERSON_NAME] [PERSON_NAME]" at bounding box center [147, 363] width 272 height 38
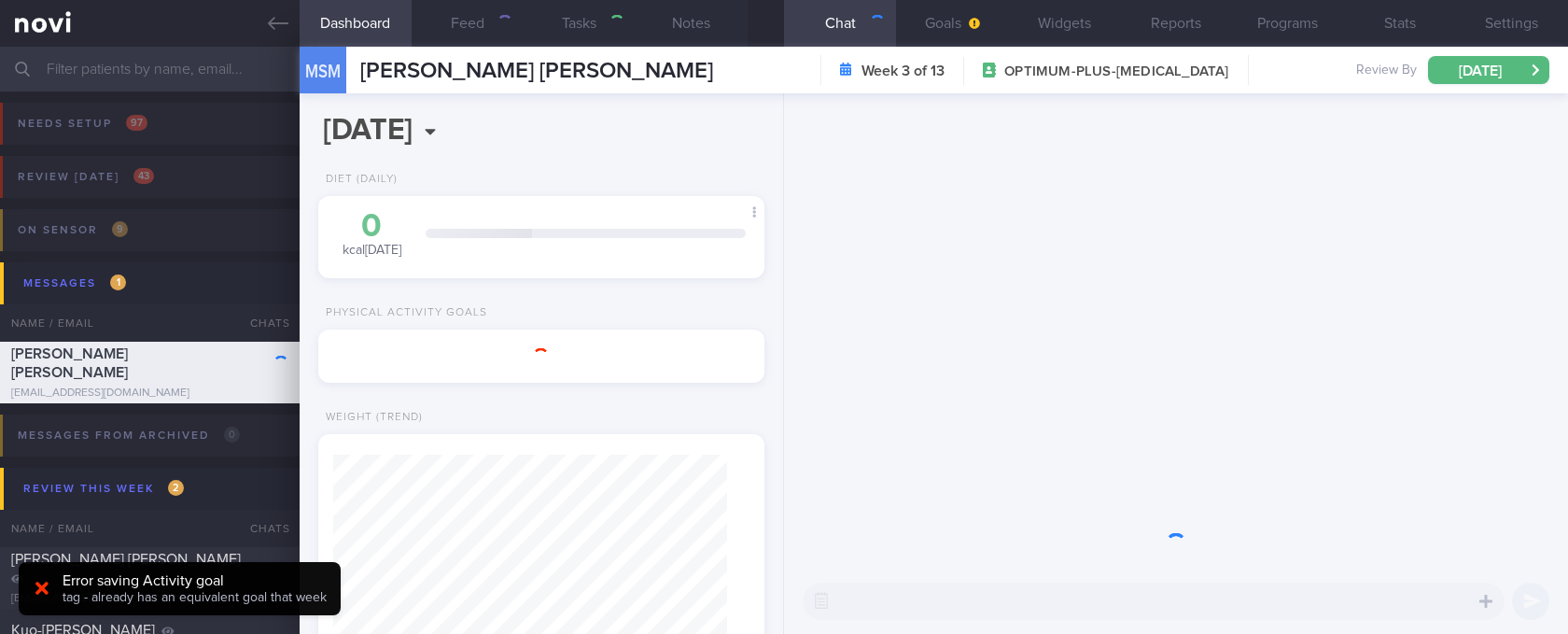
type input "Tracked. (Aman) [MEDICAL_DATA]"
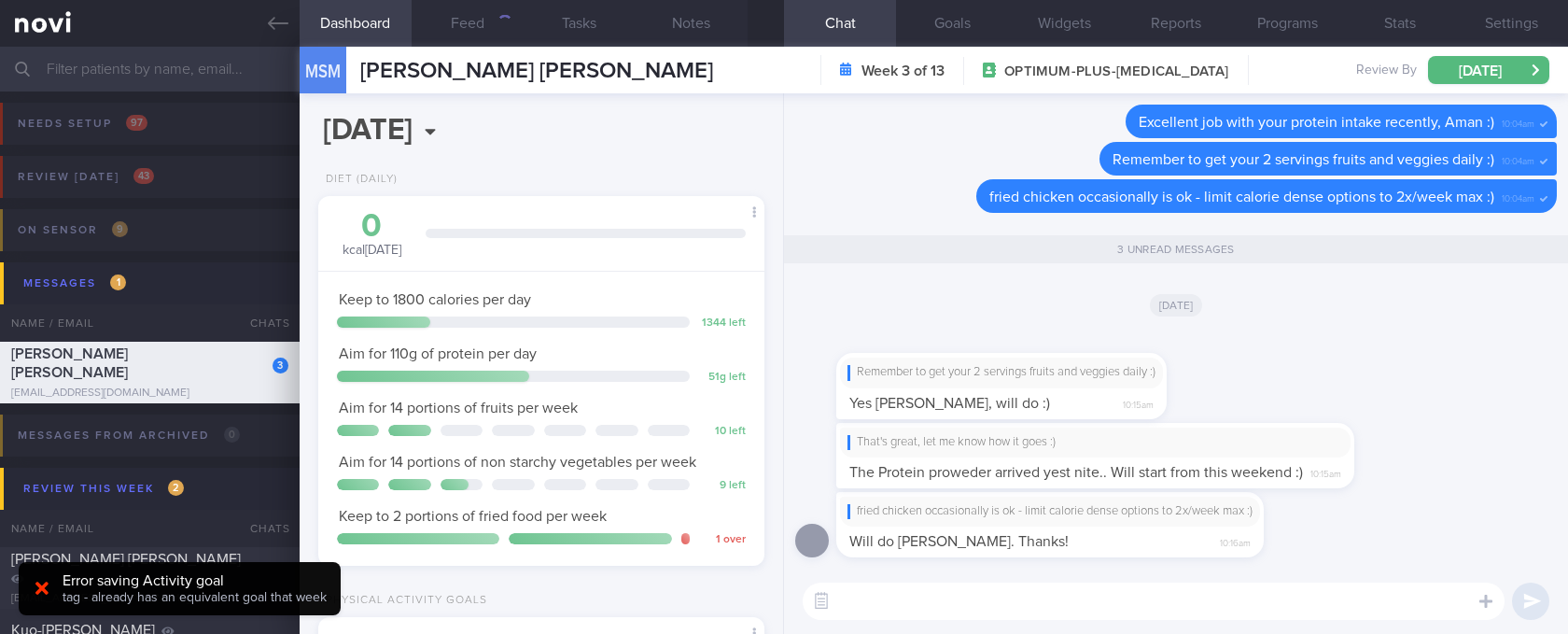
click at [826, 477] on span "The Protein proweder arrived yest nite.. Will start from this weekend :)" at bounding box center [1075, 472] width 453 height 15
drag, startPoint x: 1191, startPoint y: 481, endPoint x: 1379, endPoint y: 474, distance: 188.1
click at [826, 474] on div "That's great, let me know how it goes :) The Protein proweder arrived yest nite…" at bounding box center [1123, 455] width 574 height 65
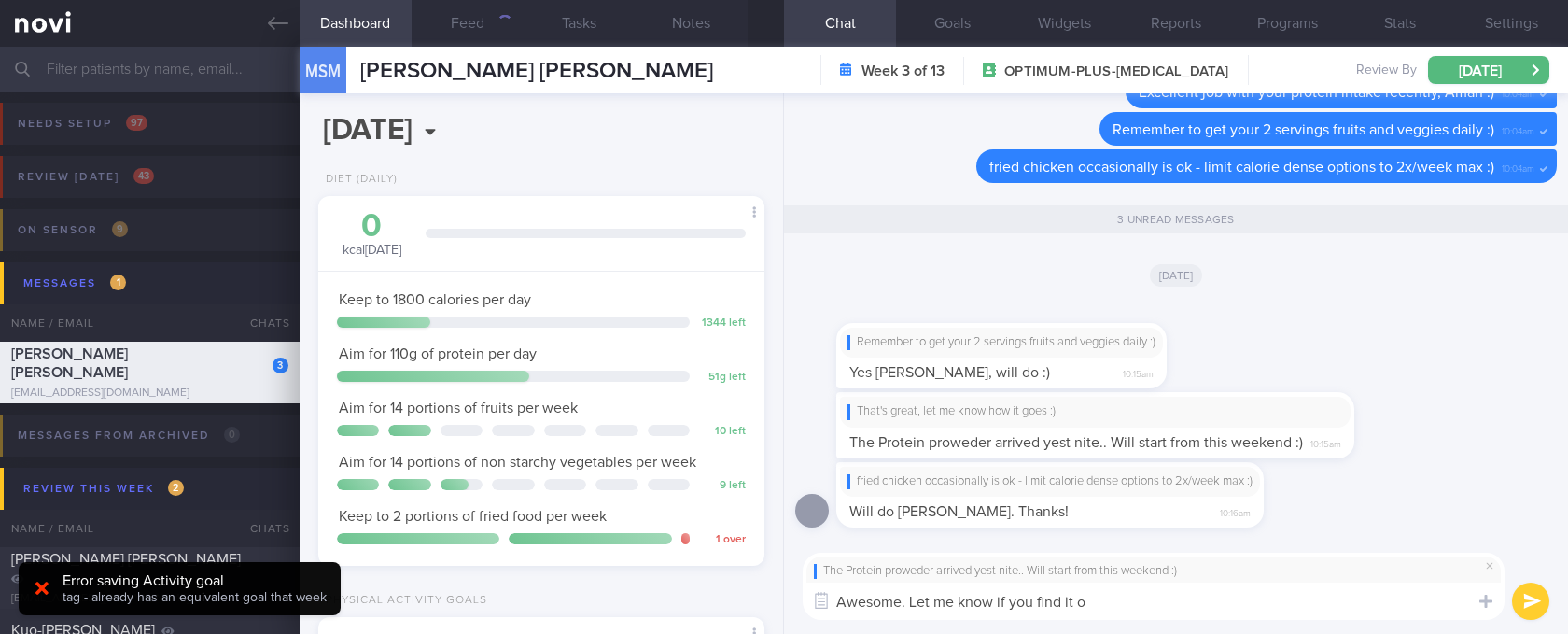
type textarea "Awesome. Let me know if you find it ok"
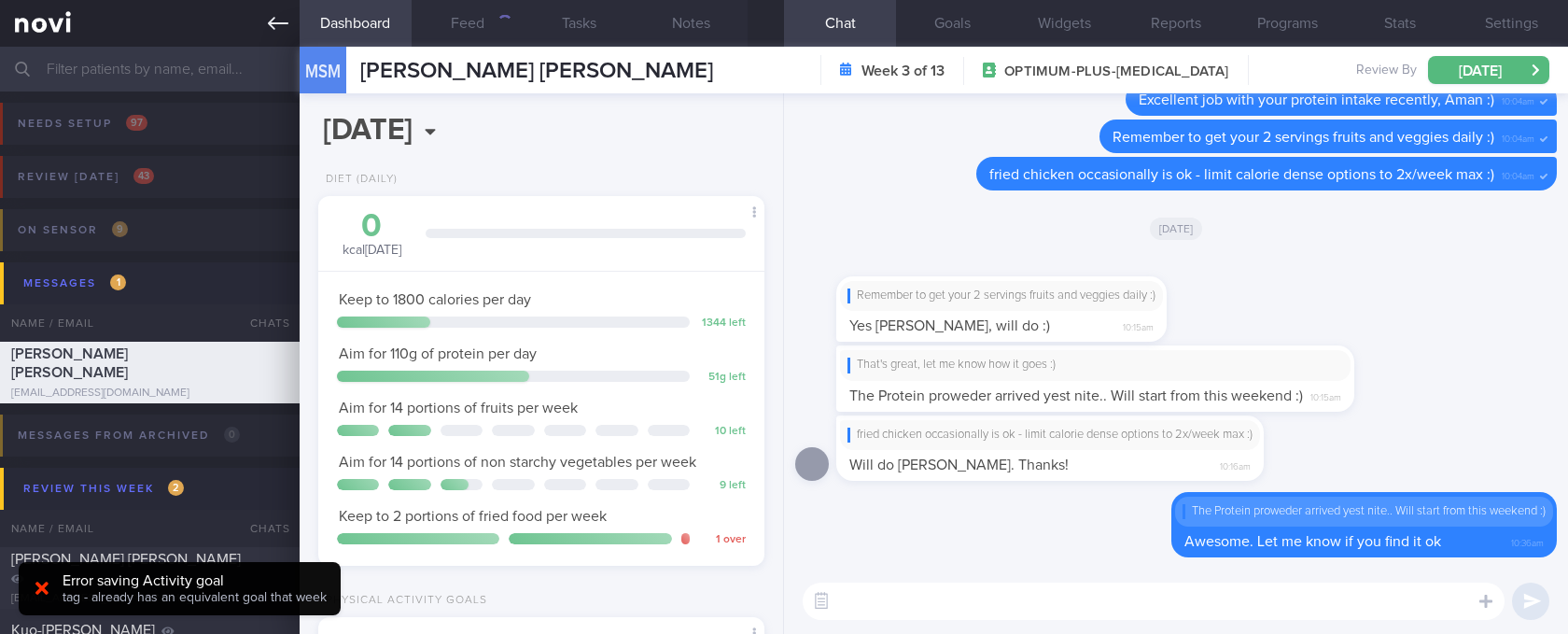
click at [259, 25] on link at bounding box center [149, 23] width 299 height 47
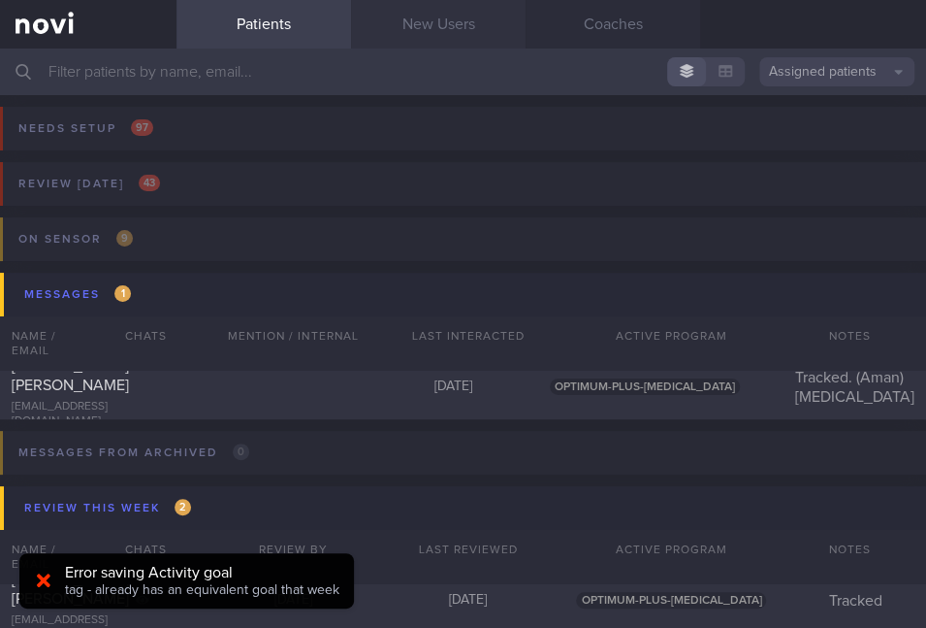
click at [394, 25] on link "New Users" at bounding box center [438, 24] width 175 height 49
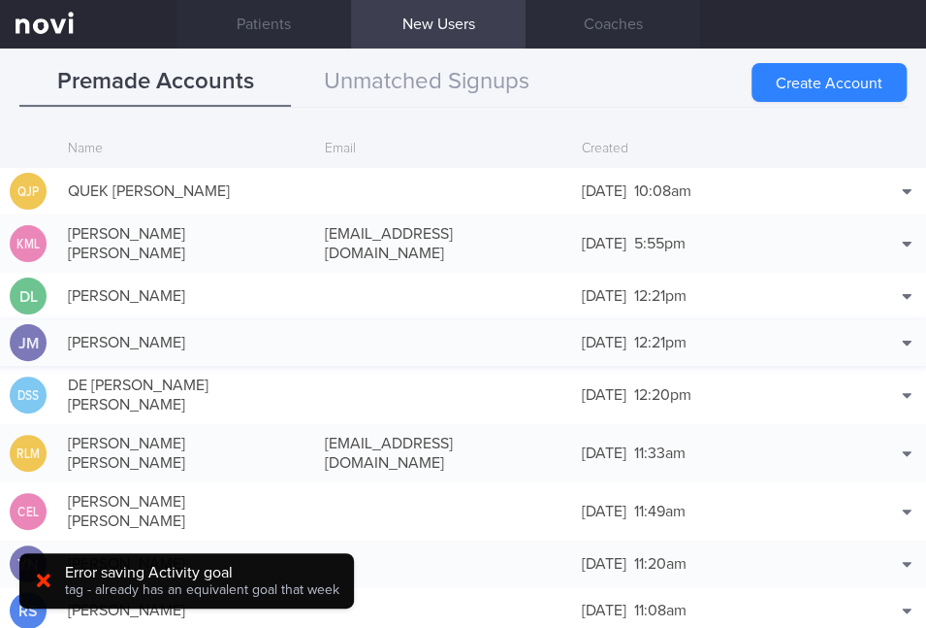
click at [318, 342] on div "[PERSON_NAME] [DATE] 12:21pm Match with... Edit [GEOGRAPHIC_DATA]" at bounding box center [463, 342] width 926 height 47
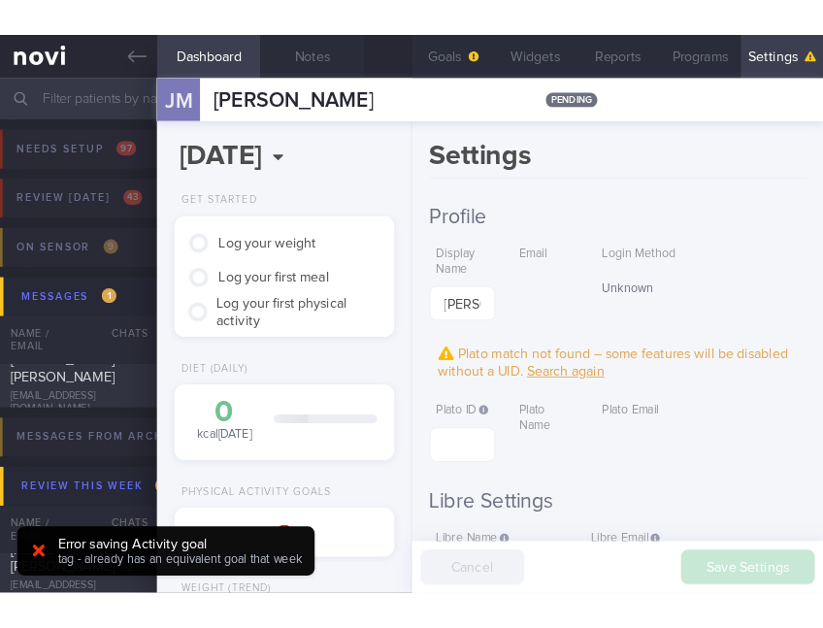
scroll to position [124, 192]
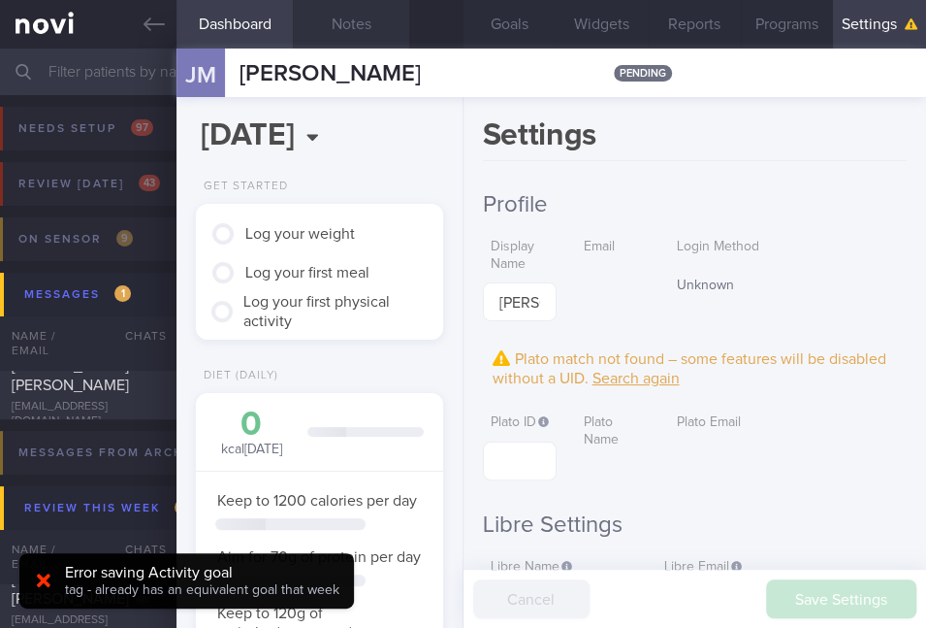
click at [373, 28] on button "Notes" at bounding box center [351, 24] width 116 height 49
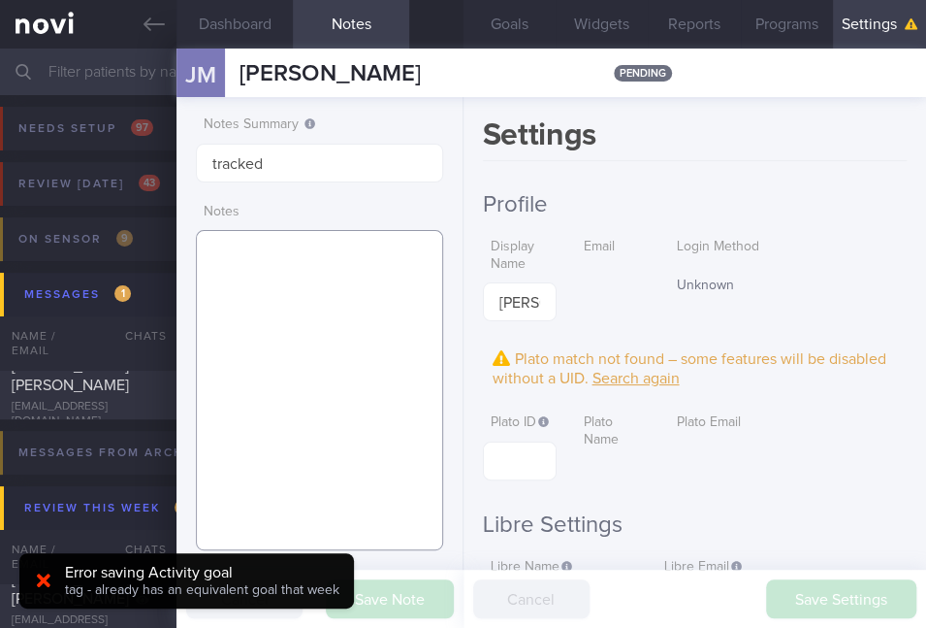
click at [333, 347] on textarea at bounding box center [319, 390] width 246 height 320
paste textarea "sedentary 2h walk every weekend nil access to gym/equipment"
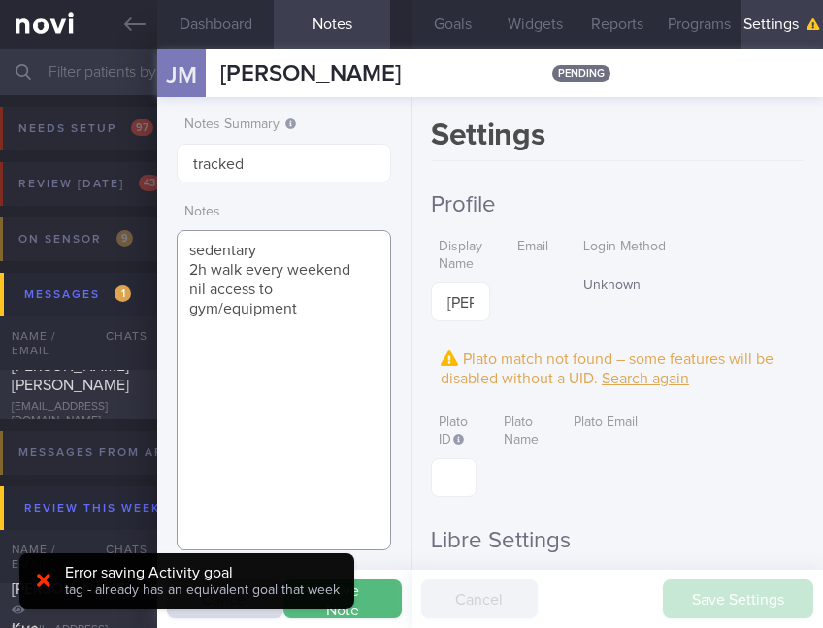
scroll to position [969972, 969921]
click at [190, 250] on textarea "sedentary 2h walk every weekend nil access to gym/equipment" at bounding box center [284, 390] width 214 height 320
paste textarea "[MEDICAL_DATA]"
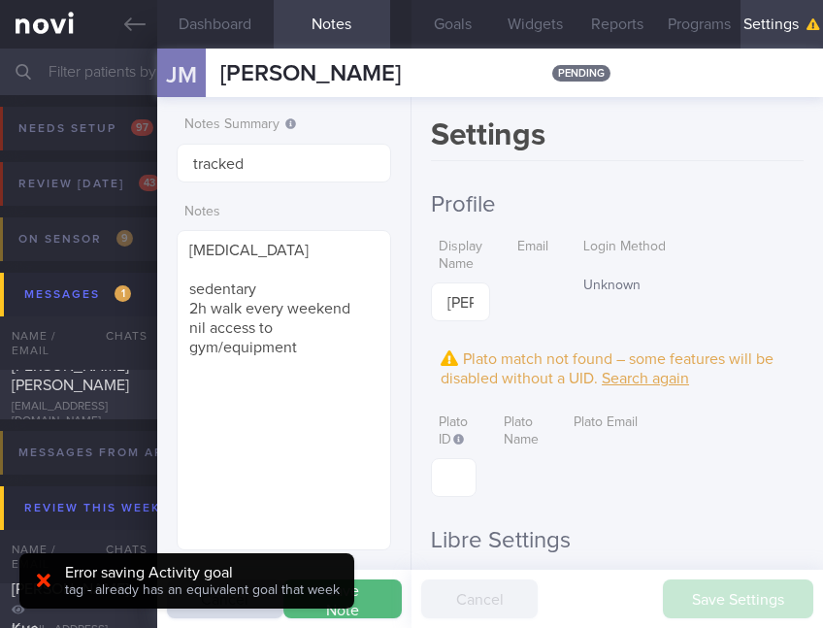
click at [377, 594] on button "Save Note" at bounding box center [342, 598] width 118 height 39
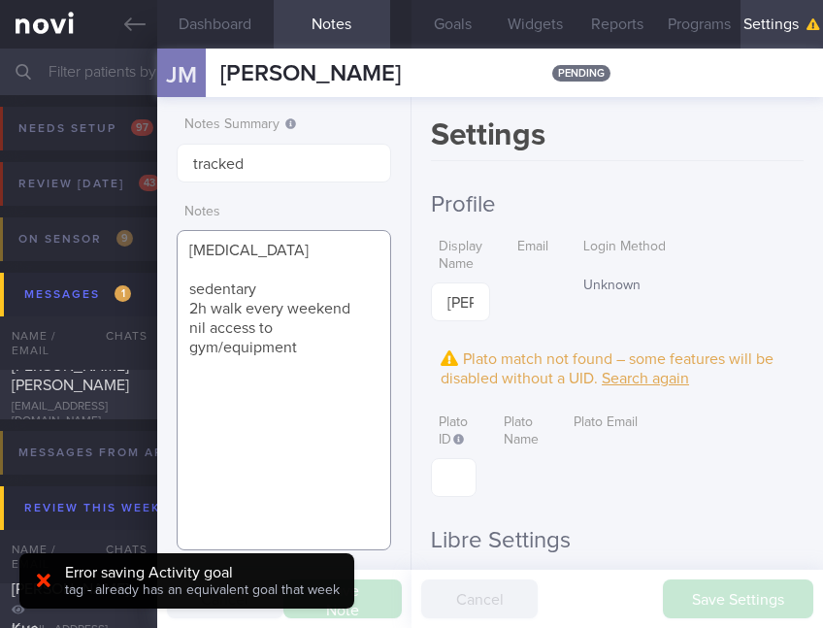
click at [188, 250] on textarea "[MEDICAL_DATA] sedentary 2h walk every weekend nil access to gym/equipment" at bounding box center [284, 390] width 214 height 320
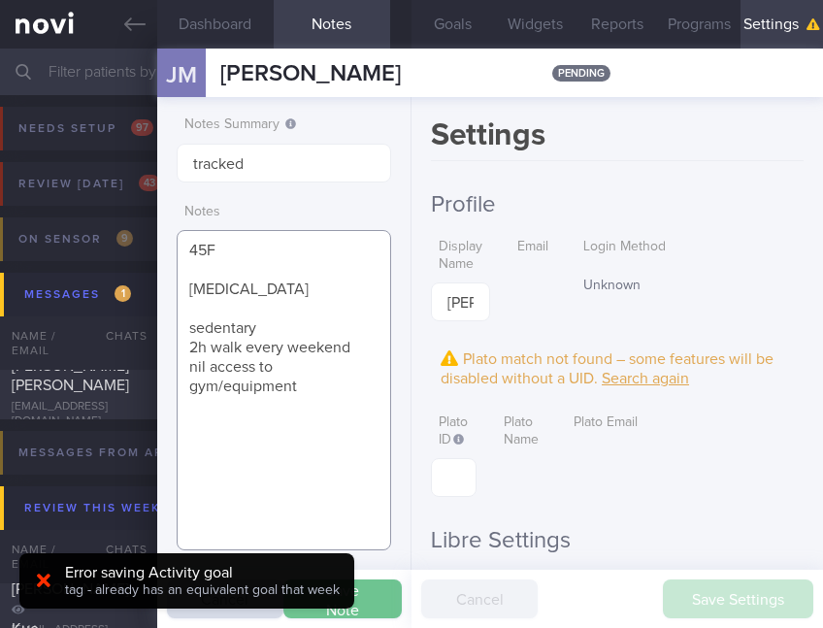
type textarea "45F [MEDICAL_DATA] sedentary 2h walk every weekend nil access to gym/equipment"
click at [382, 606] on button "Save Note" at bounding box center [342, 598] width 118 height 39
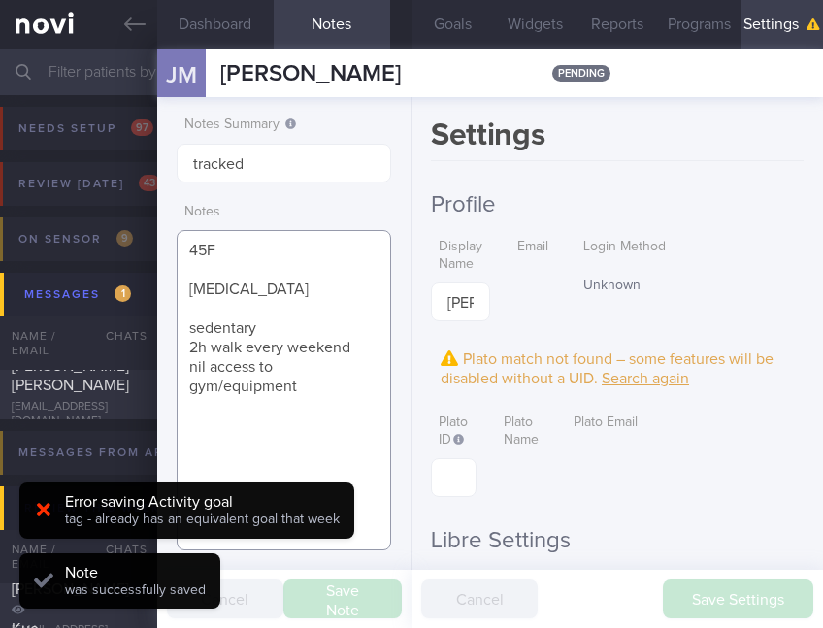
drag, startPoint x: 315, startPoint y: 384, endPoint x: 347, endPoint y: 370, distance: 35.2
click at [315, 383] on textarea "45F [MEDICAL_DATA] sedentary 2h walk every weekend nil access to gym/equipment" at bounding box center [284, 390] width 214 height 320
drag, startPoint x: 304, startPoint y: 380, endPoint x: 177, endPoint y: 324, distance: 139.0
click at [177, 324] on textarea "45F [MEDICAL_DATA] sedentary 2h walk every weekend nil access to gym/equipment" at bounding box center [284, 390] width 214 height 320
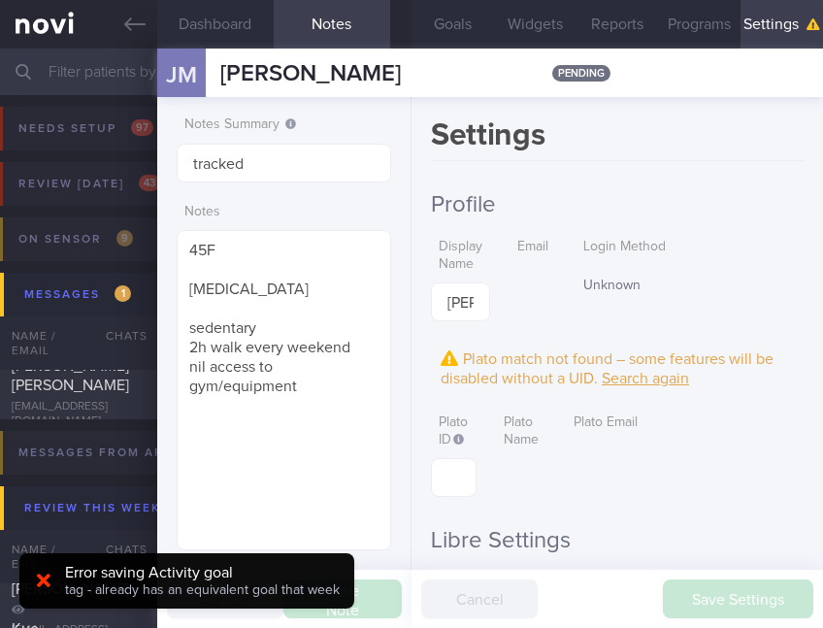
click at [341, 198] on div "Notes 45F [MEDICAL_DATA] sedentary 2h walk every weekend nil access to gym/equi…" at bounding box center [284, 372] width 214 height 357
drag, startPoint x: 131, startPoint y: 27, endPoint x: 725, endPoint y: 9, distance: 594.0
click at [131, 27] on icon at bounding box center [134, 24] width 21 height 21
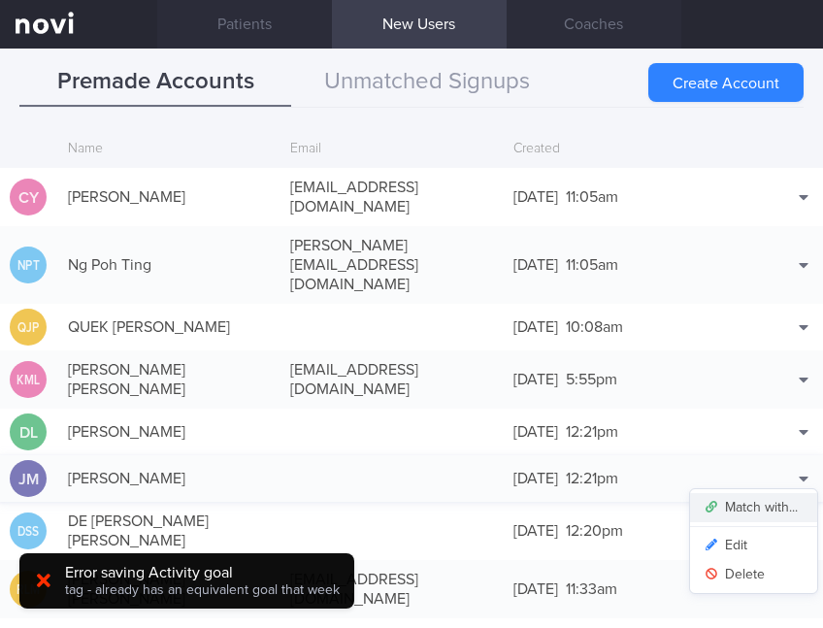
click at [751, 493] on button "Match with..." at bounding box center [753, 507] width 127 height 29
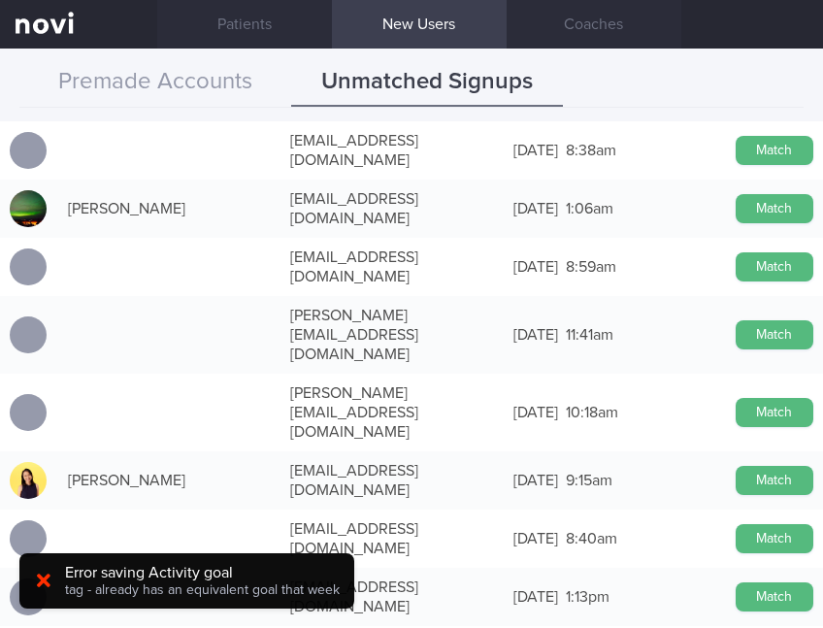
scroll to position [2586, 0]
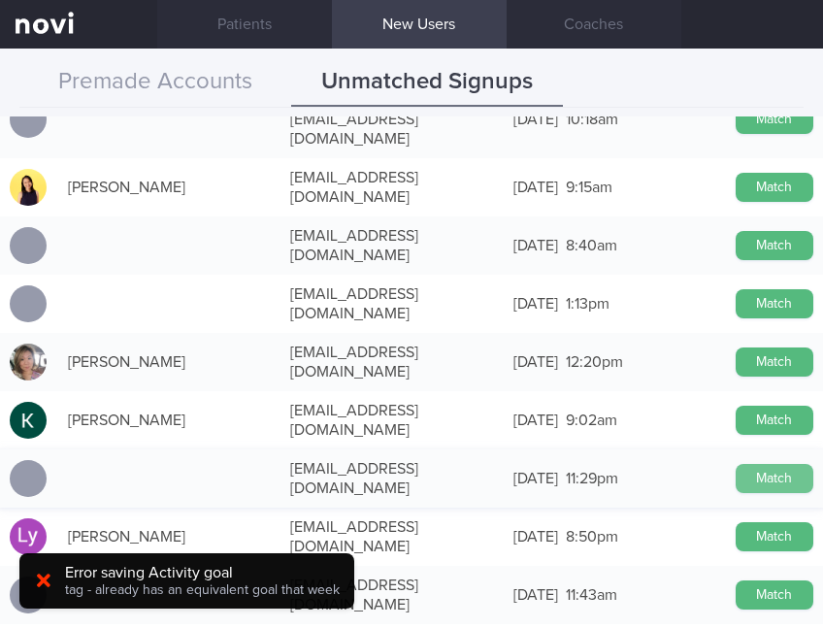
click at [759, 464] on button "Match" at bounding box center [774, 478] width 78 height 29
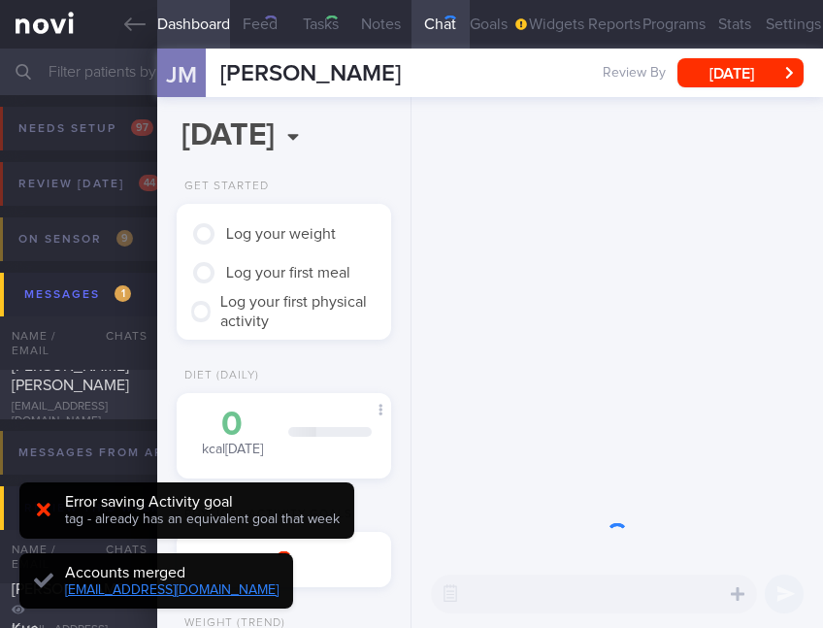
type input "tracked"
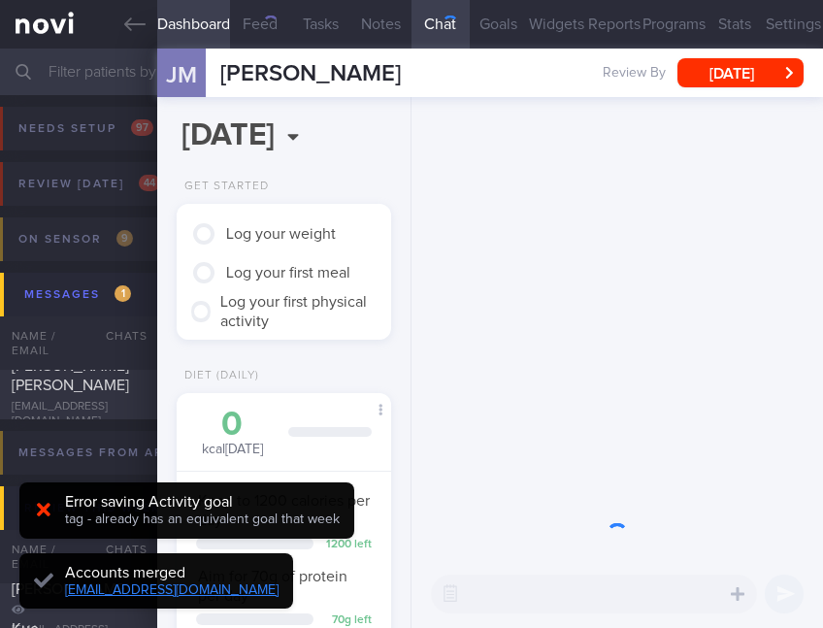
scroll to position [108, 160]
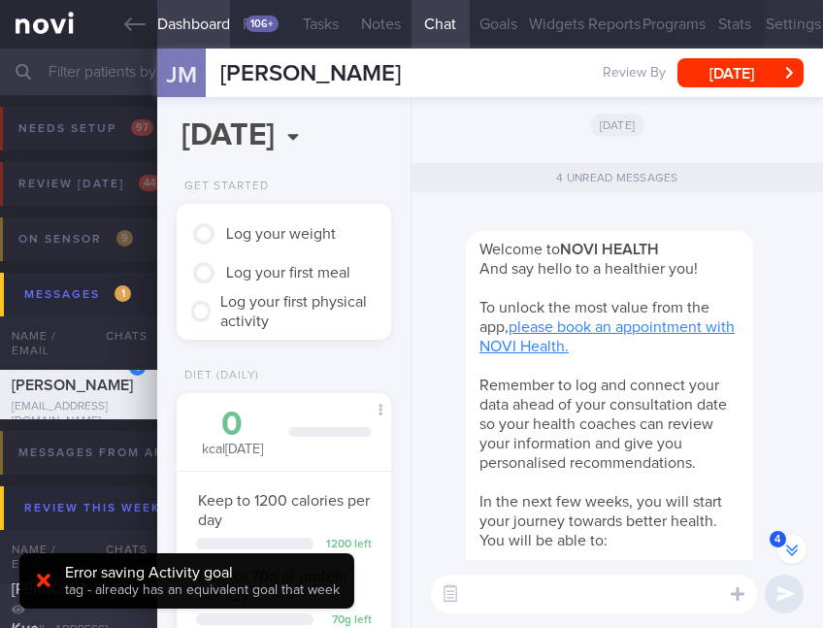
click at [772, 17] on button "Settings" at bounding box center [792, 24] width 59 height 49
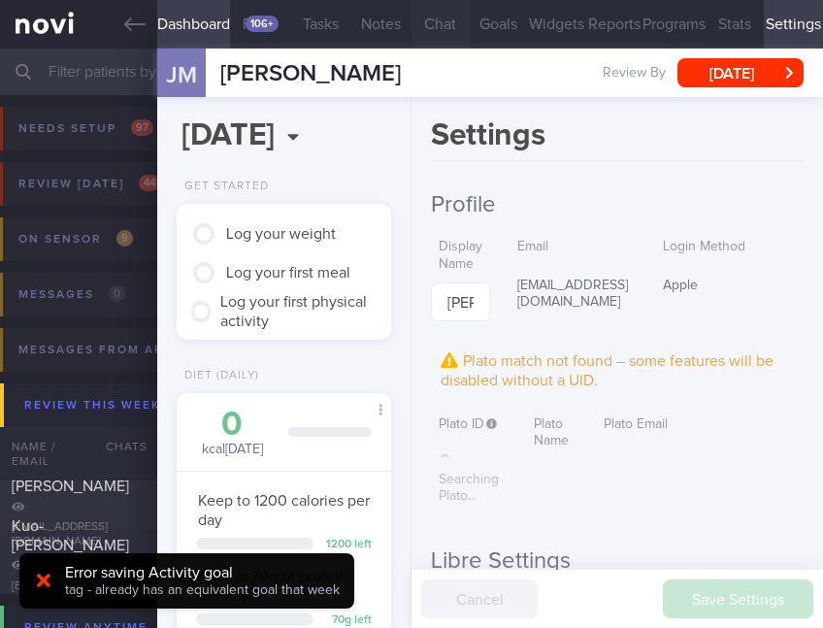
click at [437, 34] on button "Chat" at bounding box center [440, 24] width 58 height 49
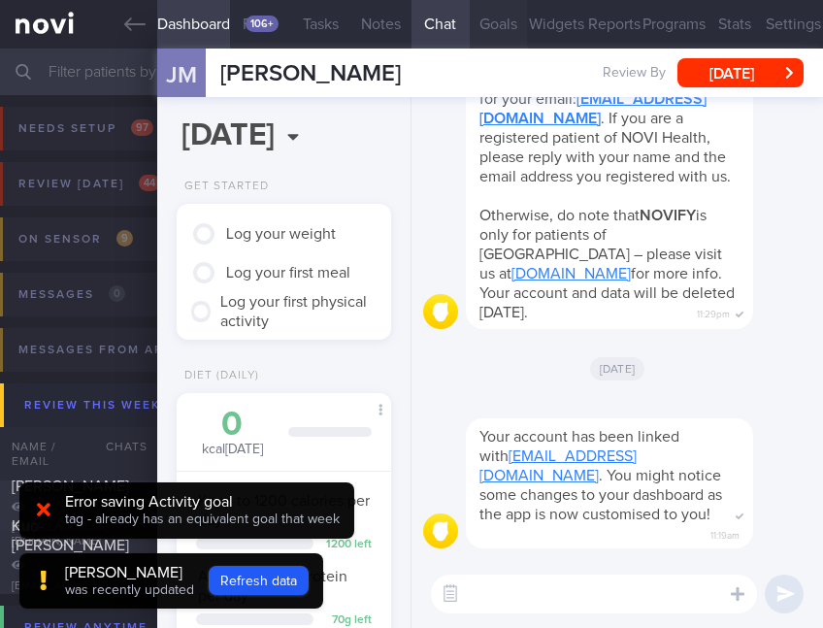
click at [499, 32] on button "Goals" at bounding box center [499, 24] width 58 height 49
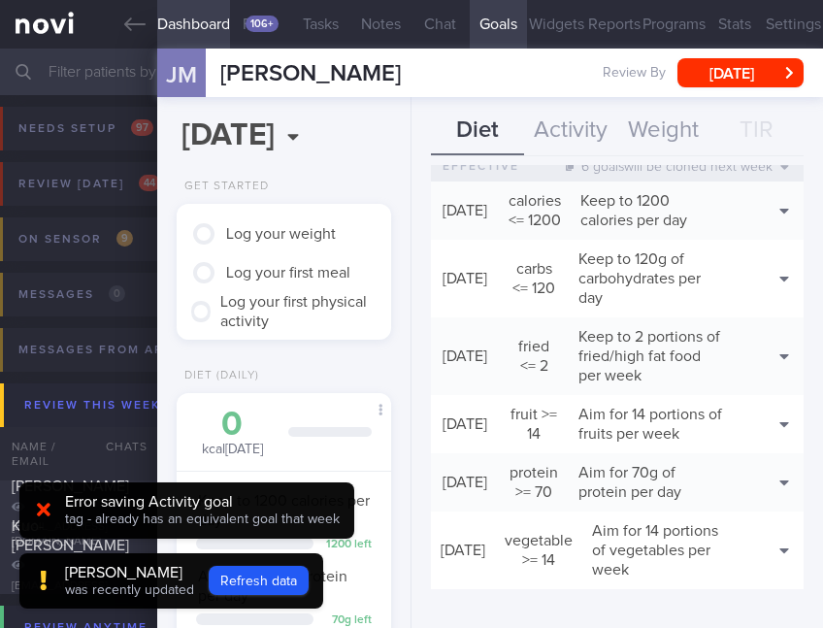
scroll to position [258, 0]
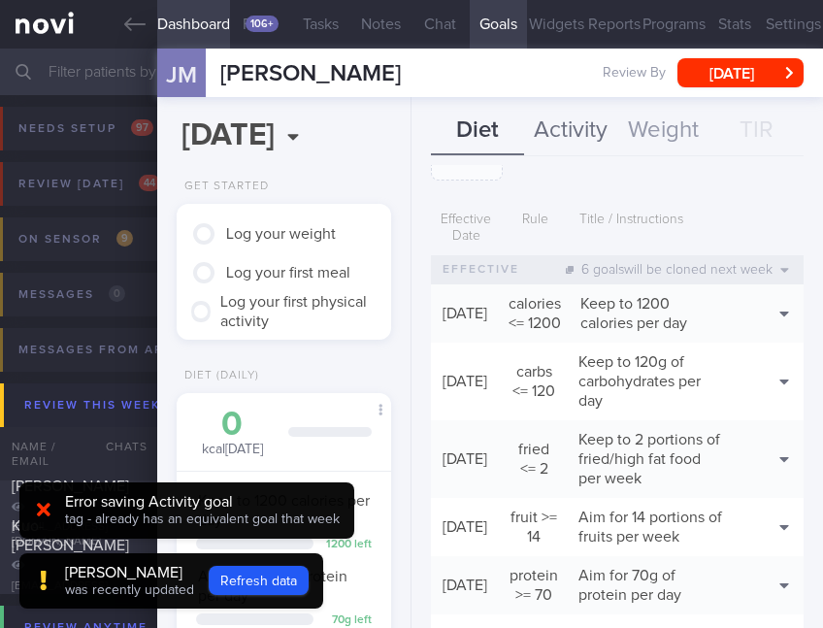
click at [590, 124] on button "Activity" at bounding box center [570, 131] width 93 height 49
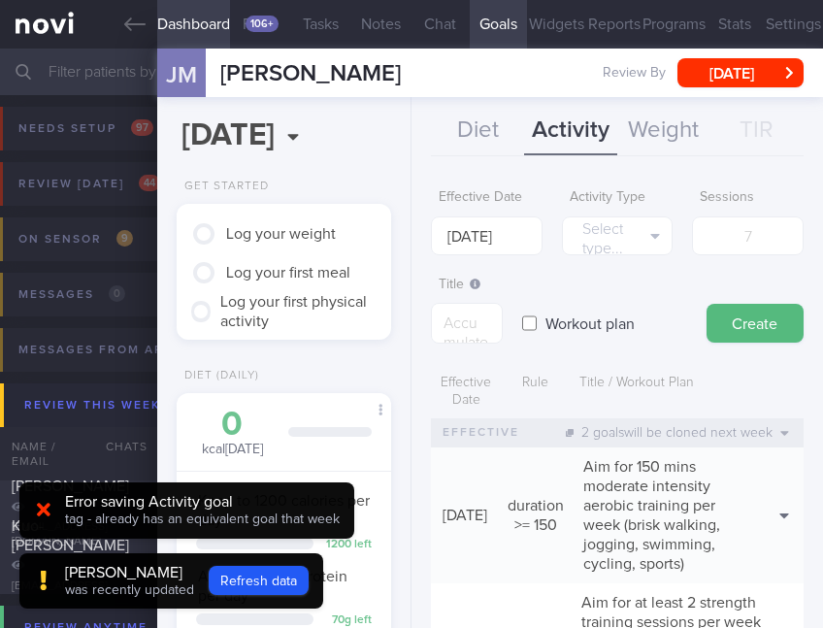
click at [632, 196] on label "Activity Type" at bounding box center [617, 197] width 96 height 17
click at [451, 237] on body "You are offline! Some functionality will be unavailable Patients New Users Coac…" at bounding box center [411, 314] width 823 height 628
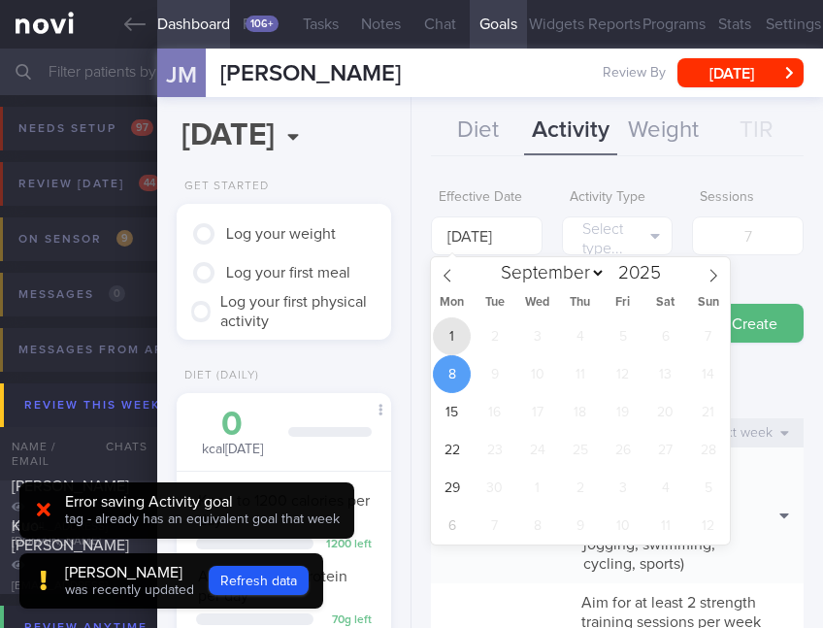
drag, startPoint x: 455, startPoint y: 340, endPoint x: 486, endPoint y: 330, distance: 32.8
click at [456, 340] on span "1" at bounding box center [452, 336] width 38 height 38
type input "[DATE]"
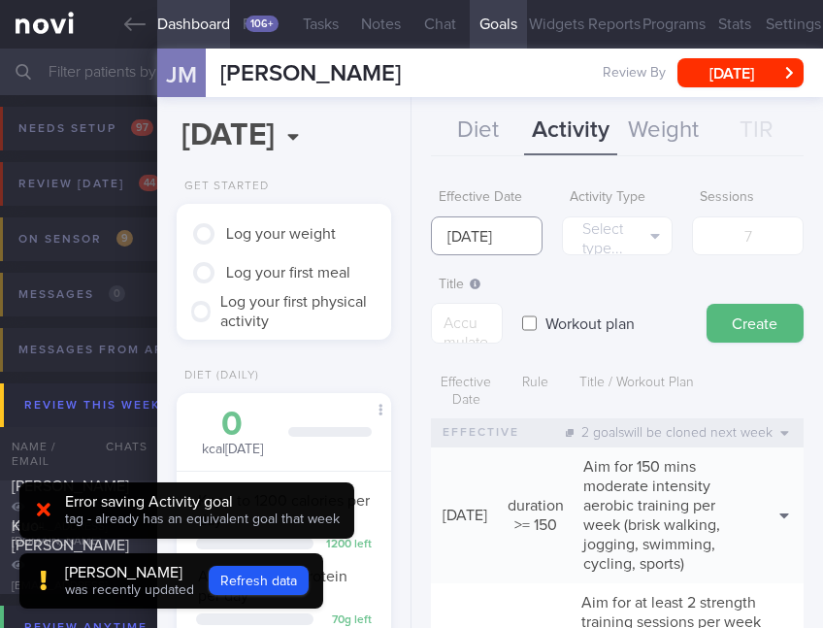
scroll to position [0, 5]
click at [607, 232] on button "Select type..." at bounding box center [618, 235] width 112 height 39
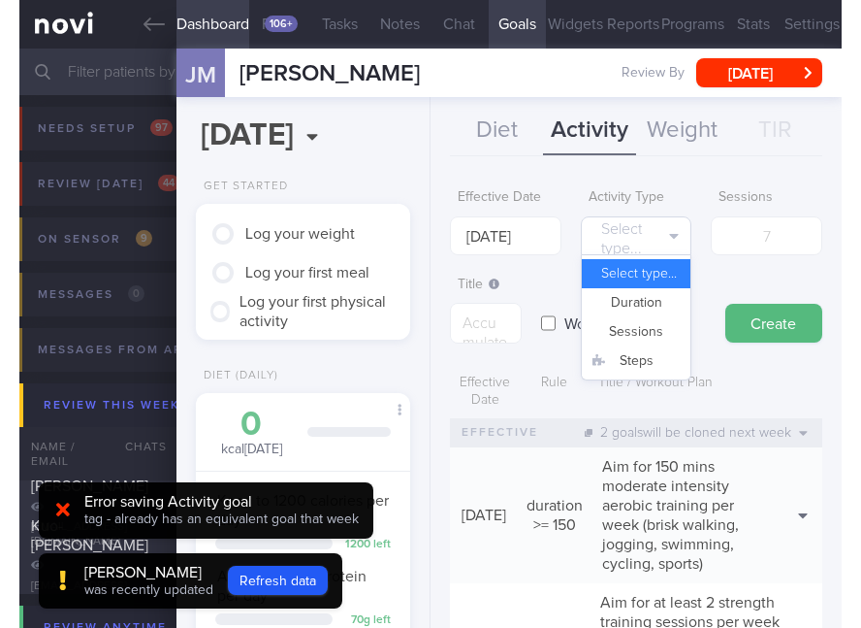
scroll to position [0, 0]
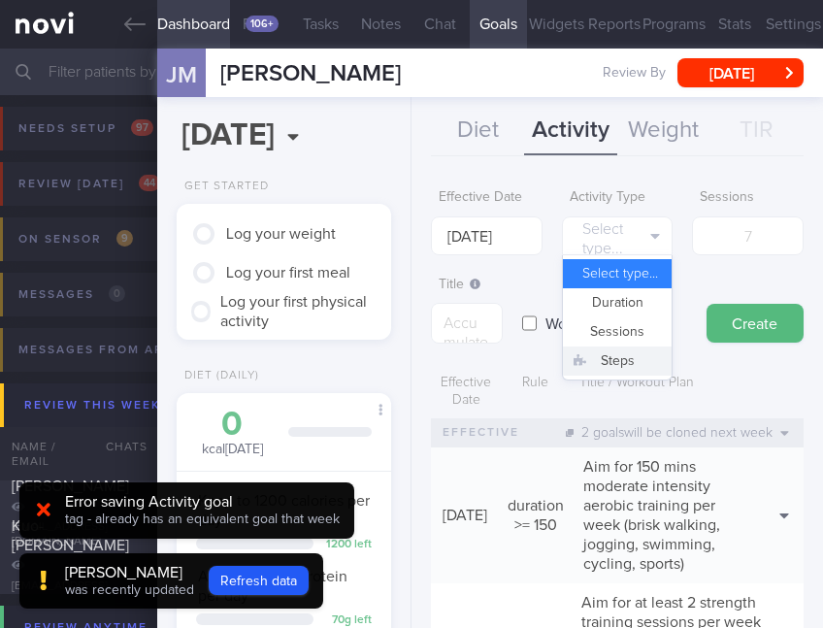
drag, startPoint x: 619, startPoint y: 350, endPoint x: 592, endPoint y: 349, distance: 27.2
click at [619, 353] on button "Steps" at bounding box center [618, 360] width 110 height 29
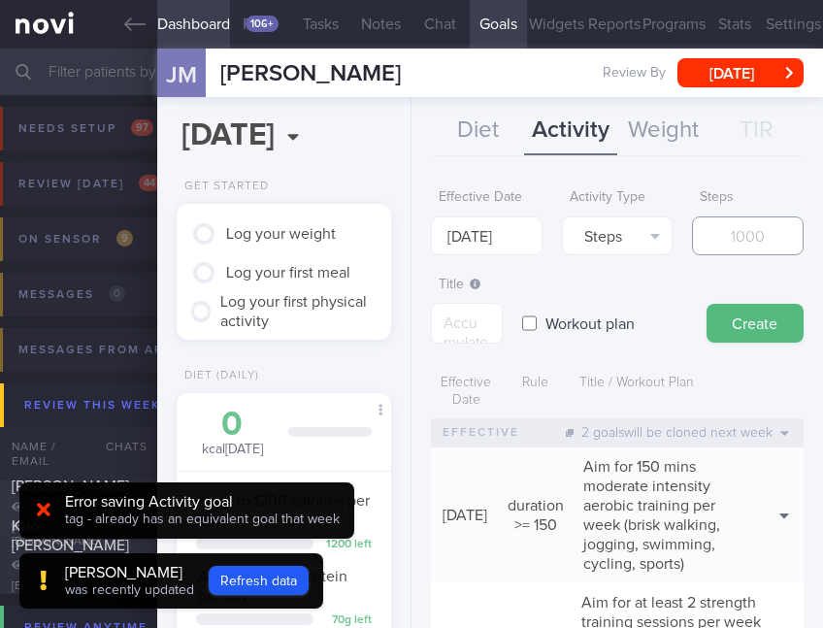
click at [721, 244] on input "number" at bounding box center [748, 235] width 112 height 39
type input "49000"
click at [437, 320] on textarea at bounding box center [467, 323] width 72 height 41
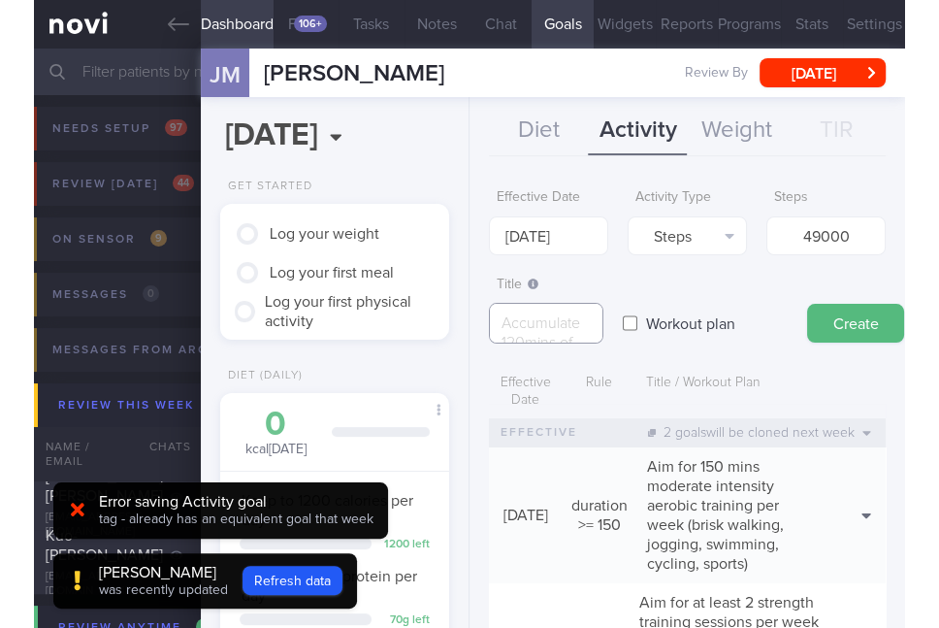
scroll to position [126, 195]
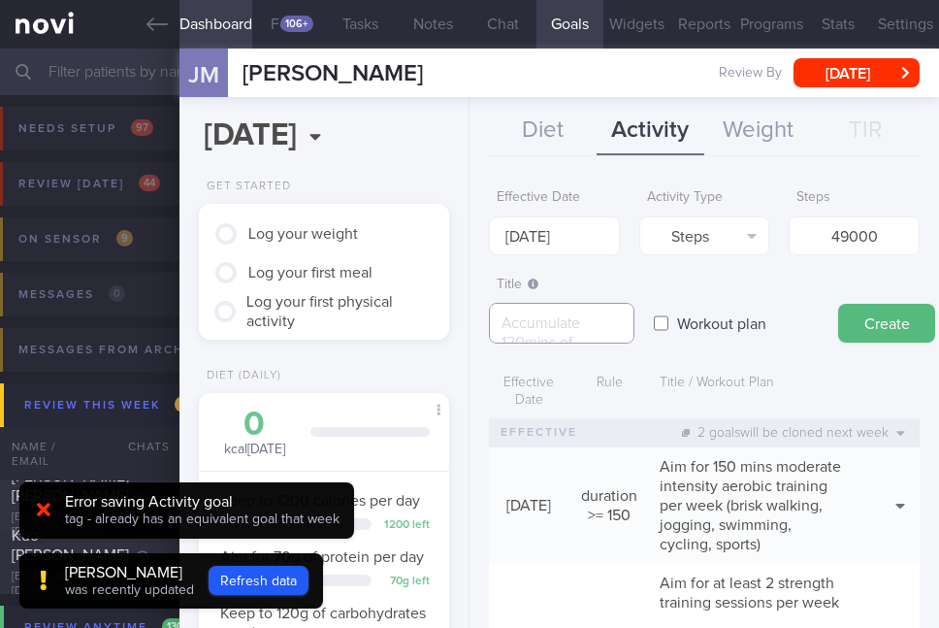
click at [513, 316] on textarea at bounding box center [562, 323] width 146 height 41
click at [568, 323] on textarea at bounding box center [562, 323] width 146 height 41
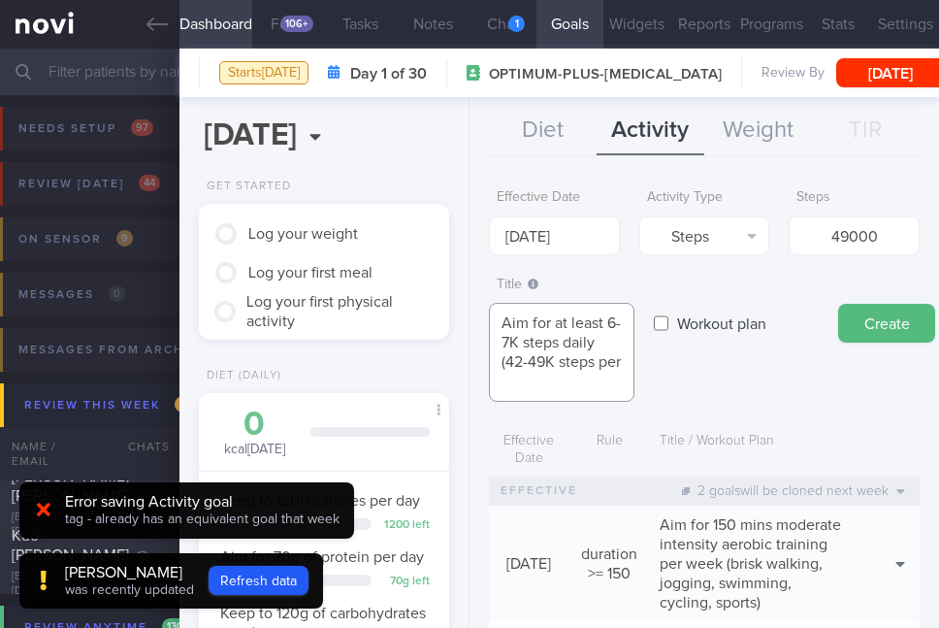
scroll to position [18, 0]
type textarea "Aim for at least 6-7K steps daily (42-49K steps per week)"
click at [858, 320] on button "Create" at bounding box center [886, 323] width 97 height 39
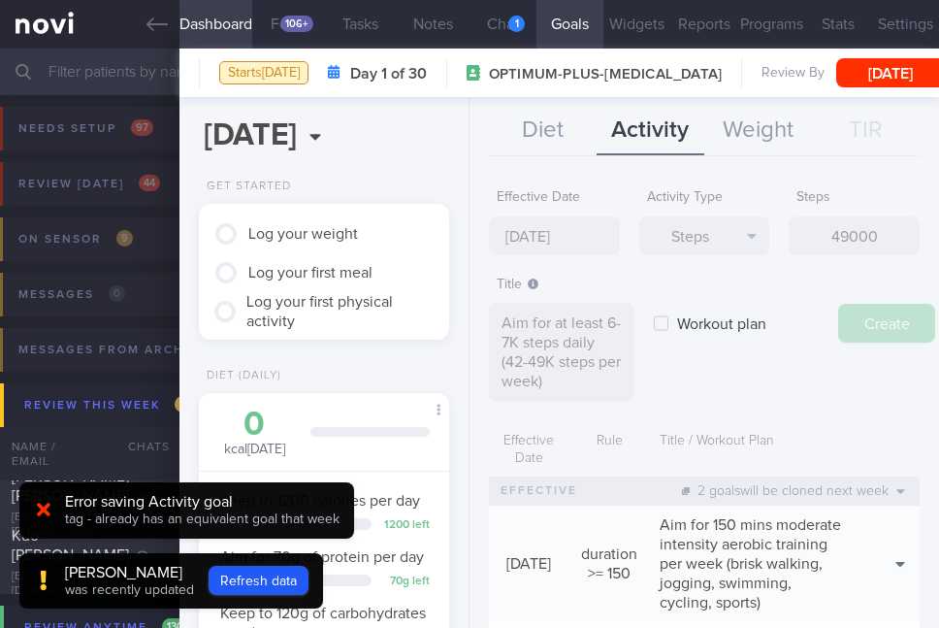
type input "[DATE]"
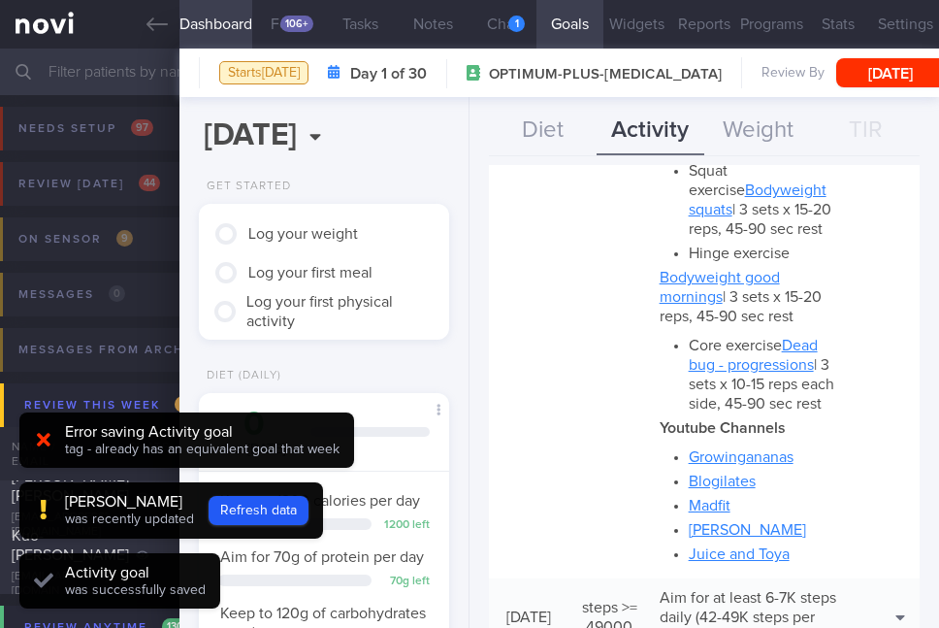
scroll to position [1347, 0]
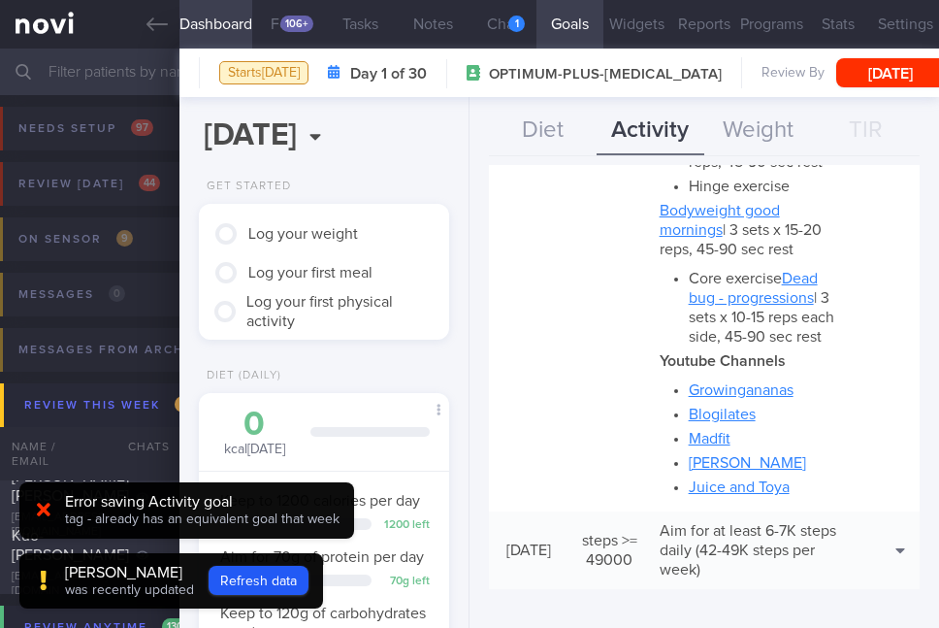
click at [122, 498] on div "Error saving Activity goal" at bounding box center [202, 501] width 275 height 19
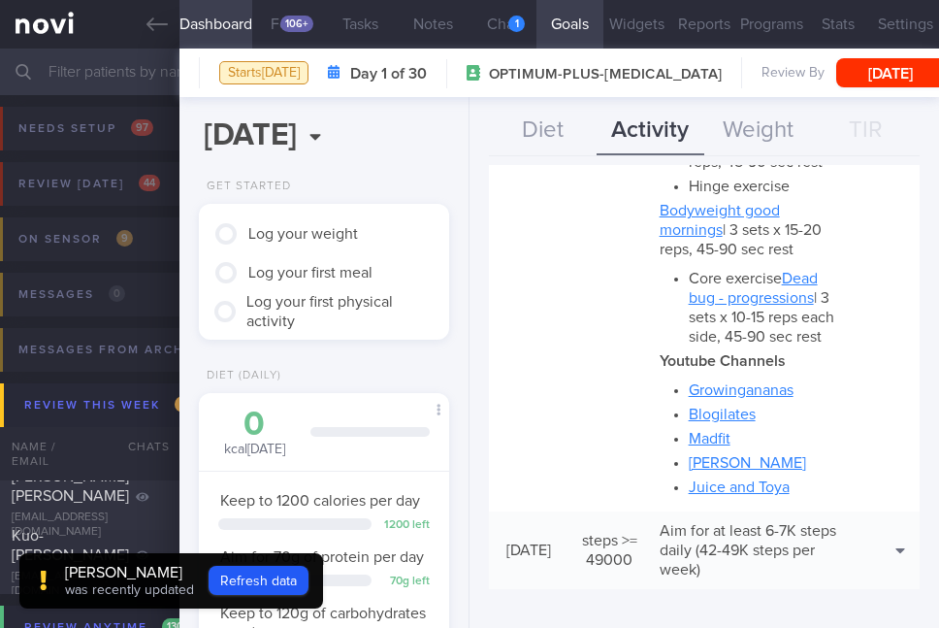
click at [112, 577] on div "[PERSON_NAME]" at bounding box center [129, 572] width 129 height 19
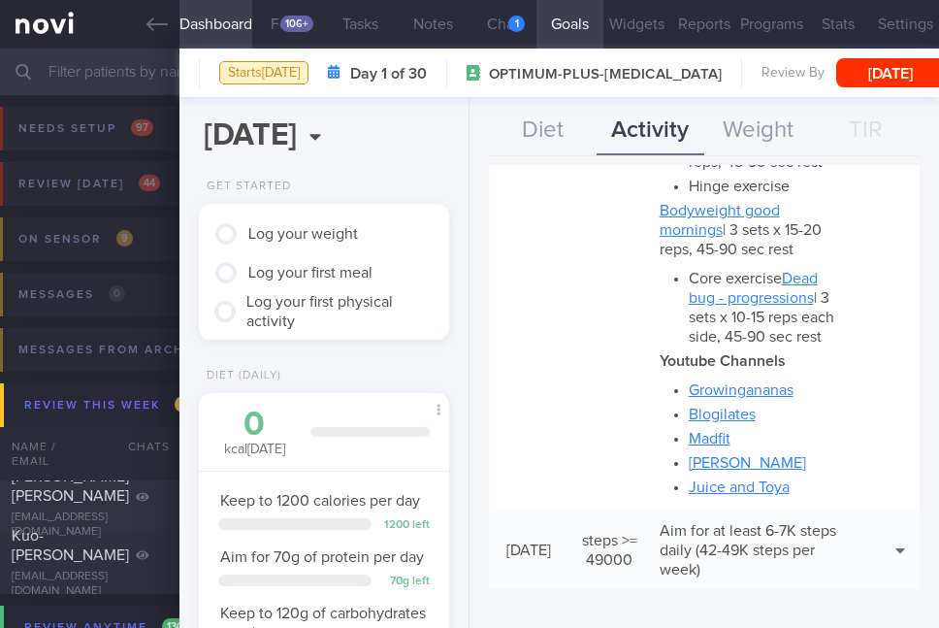
click at [435, 27] on button "Notes" at bounding box center [433, 24] width 73 height 49
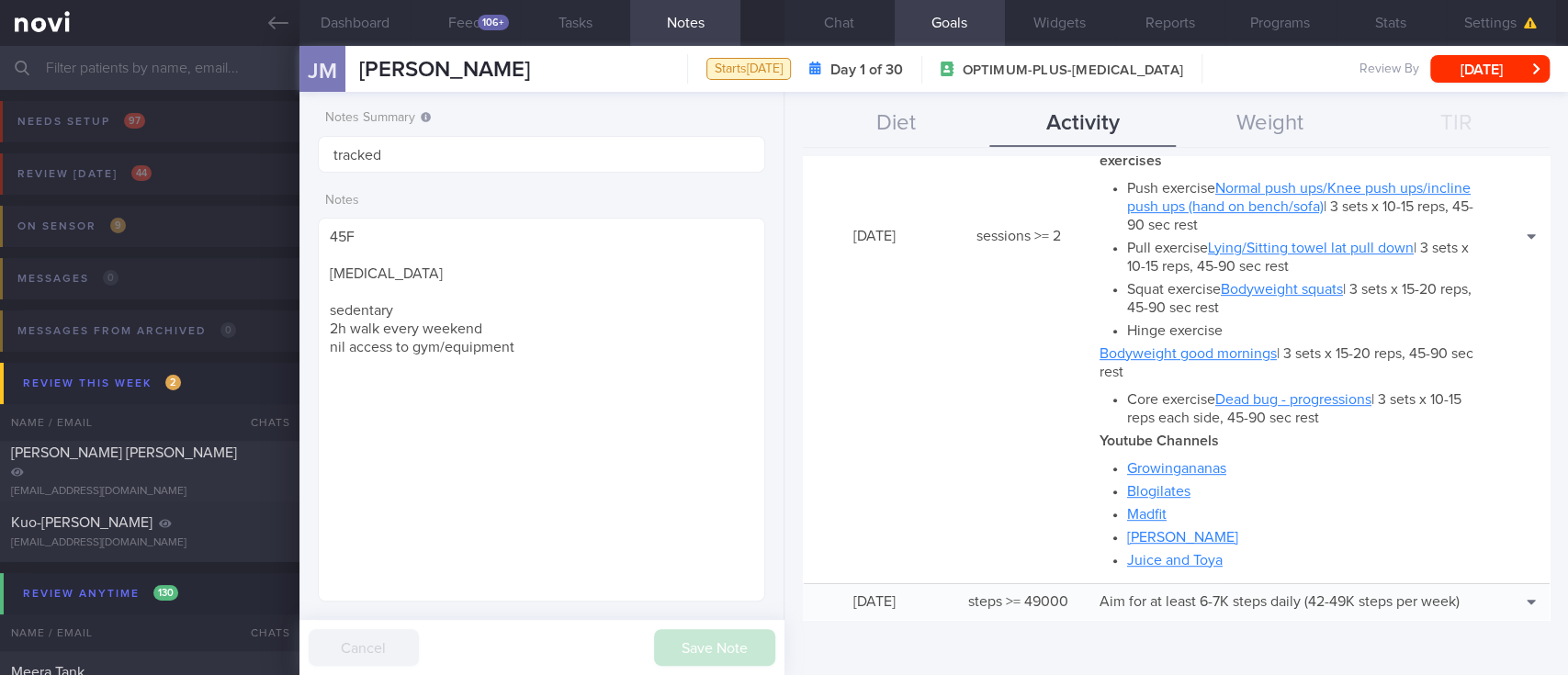
scroll to position [223, 395]
click at [74, 573] on button "Review anytime 130" at bounding box center [787, 594] width 1574 height 42
click at [37, 513] on div "Kuo-[PERSON_NAME]" at bounding box center [148, 522] width 273 height 18
type input "Tracked"
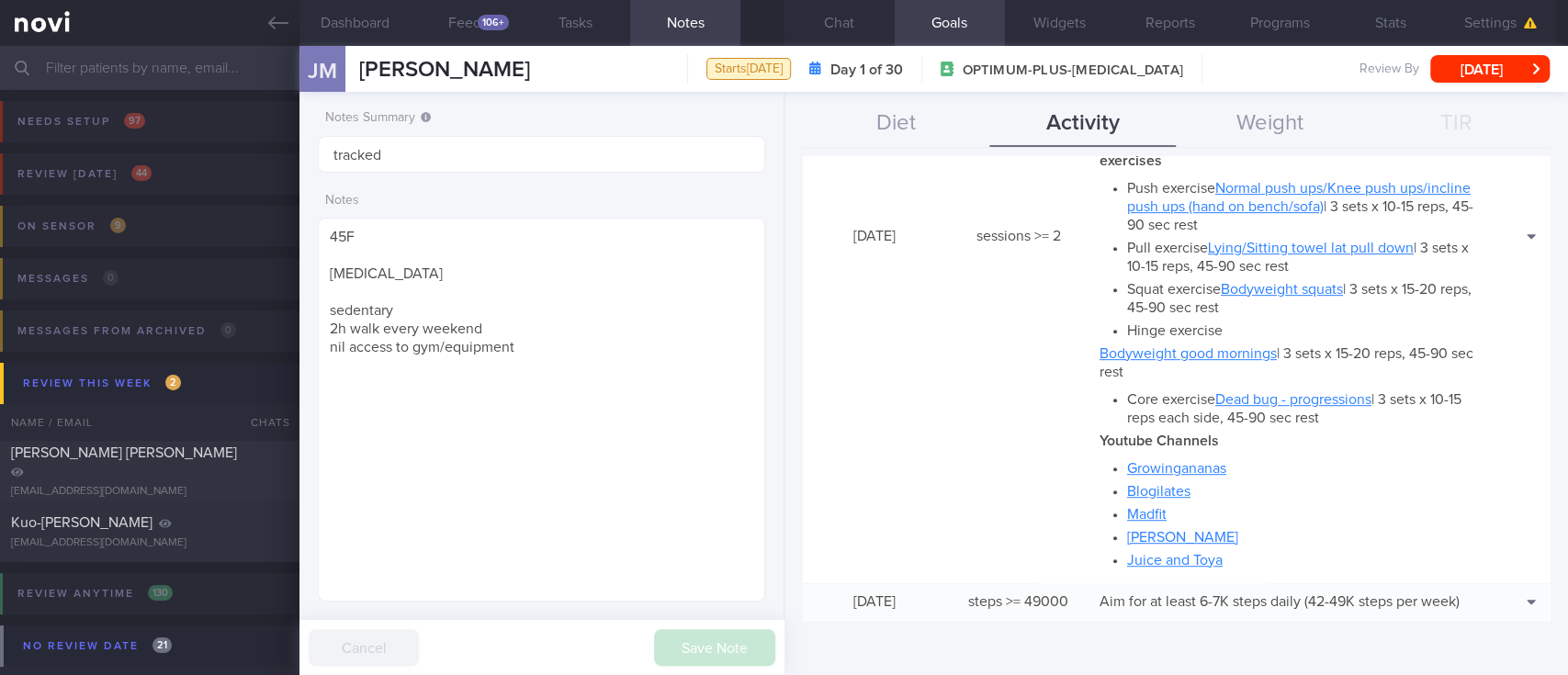
type textarea "NRIC: S6916633D Name: [PERSON_NAME] [PERSON_NAME] Gender: [DEMOGRAPHIC_DATA] DO…"
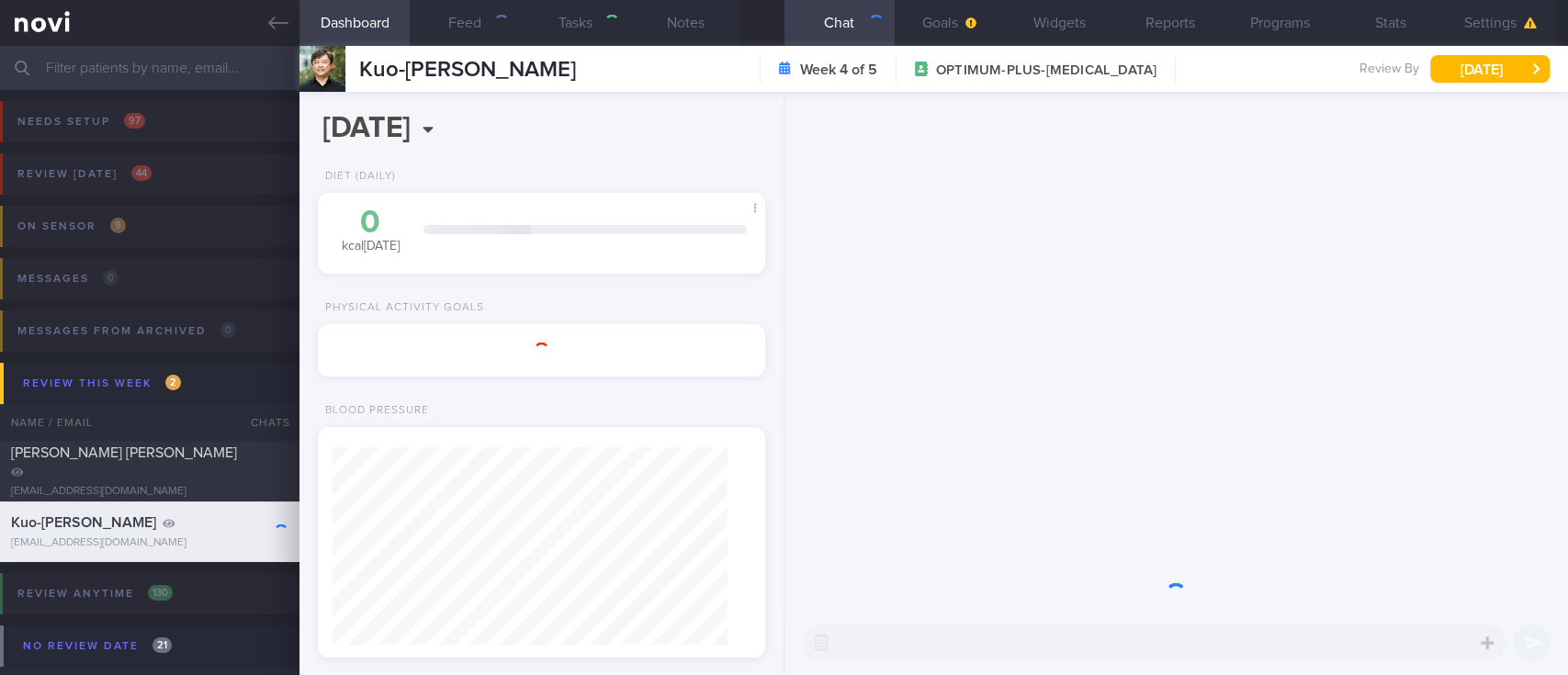
click at [813, 40] on button "Chat" at bounding box center [839, 23] width 110 height 46
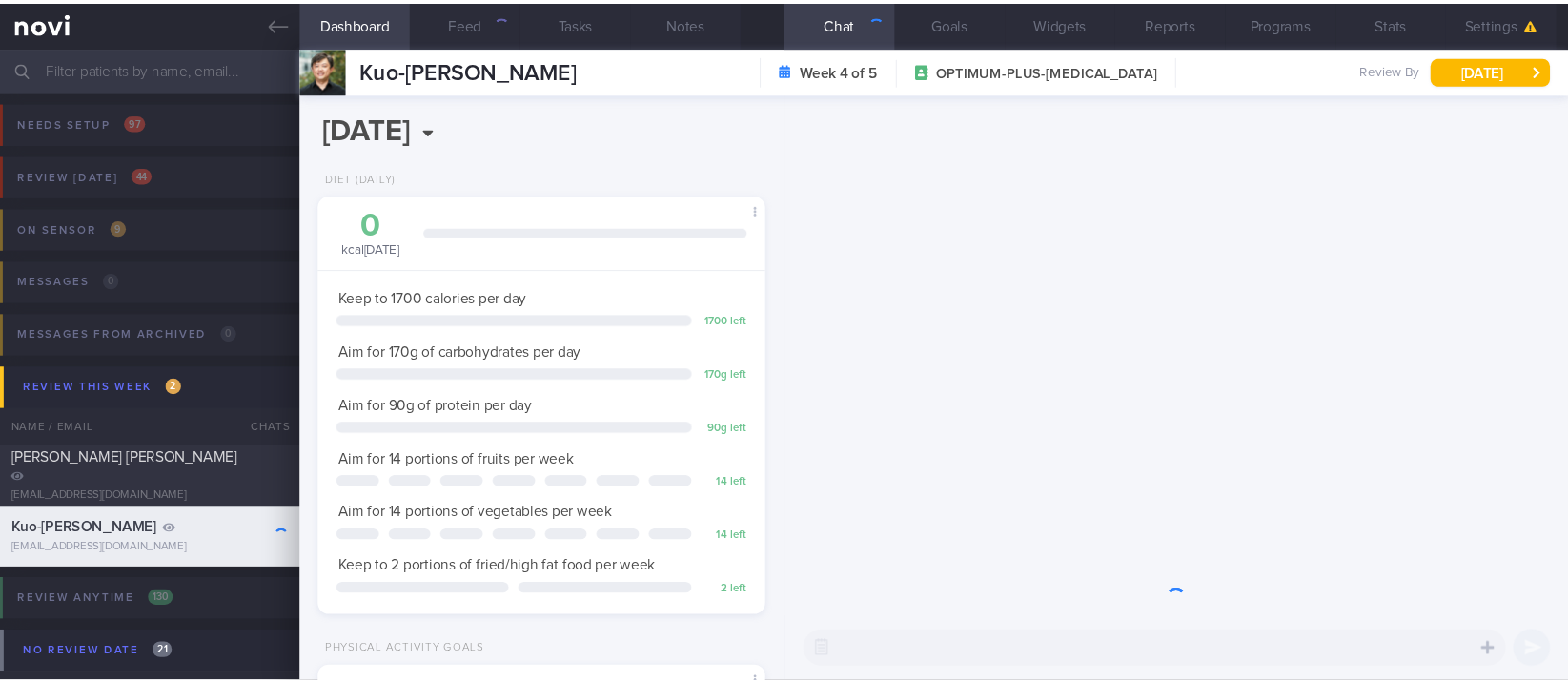
scroll to position [232, 410]
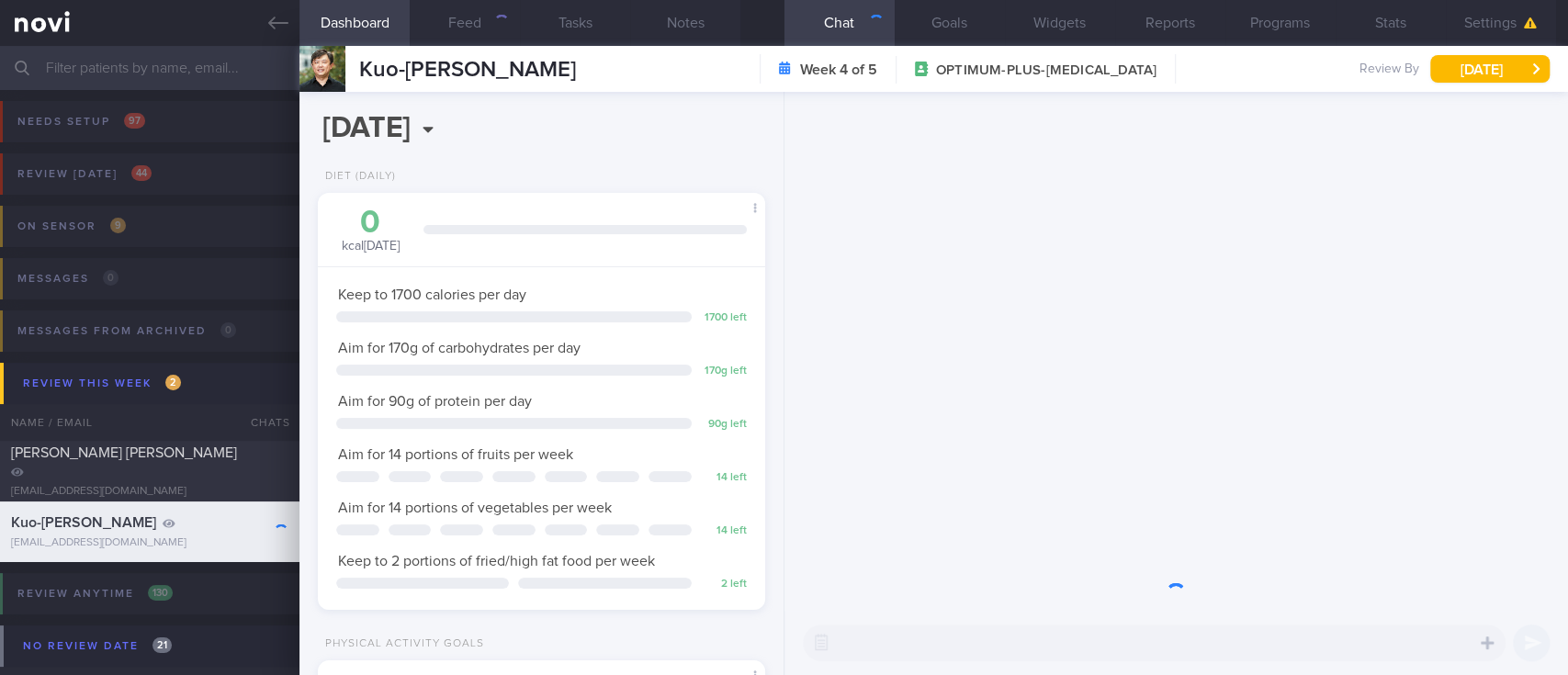
click at [155, 76] on input "text" at bounding box center [784, 68] width 1568 height 44
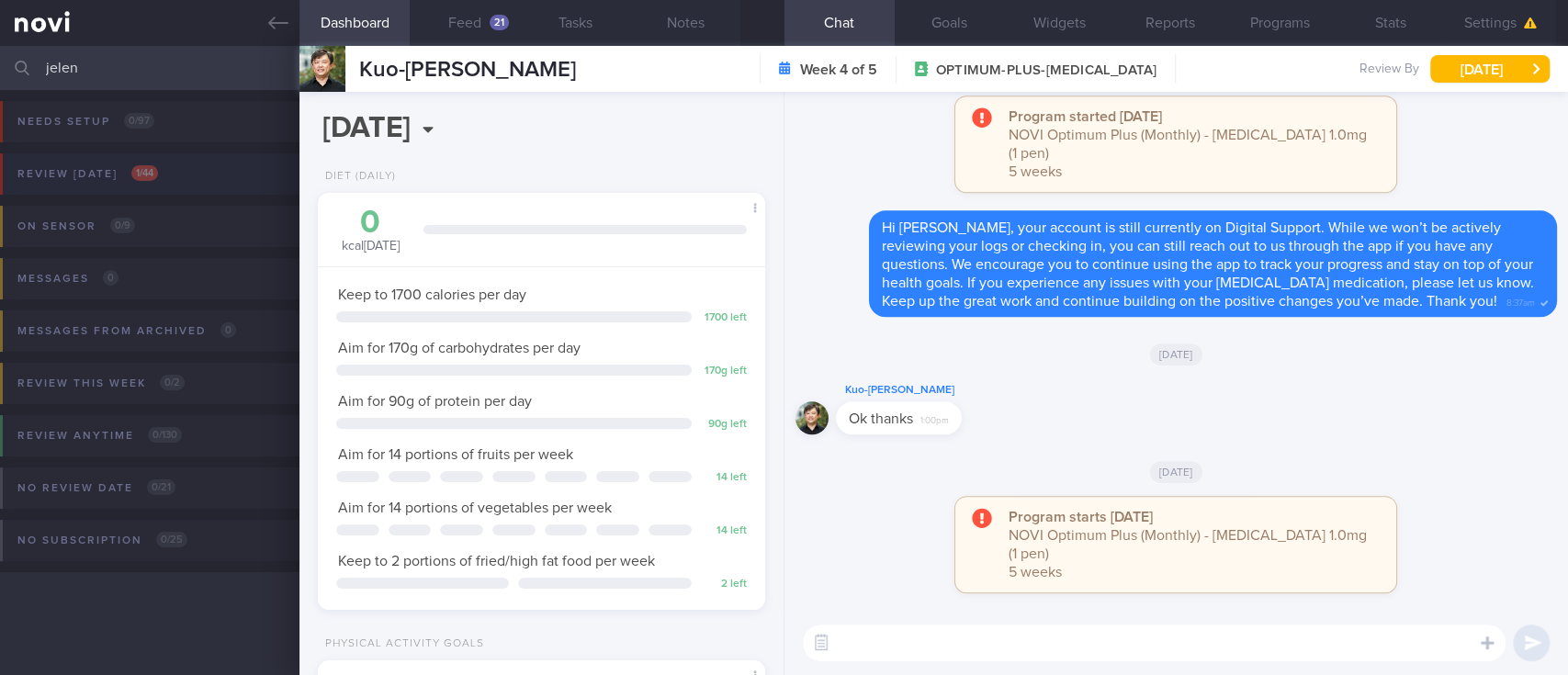
type input "jelen"
click at [221, 173] on button "Review [DATE] 1 / 44" at bounding box center [781, 179] width 1574 height 52
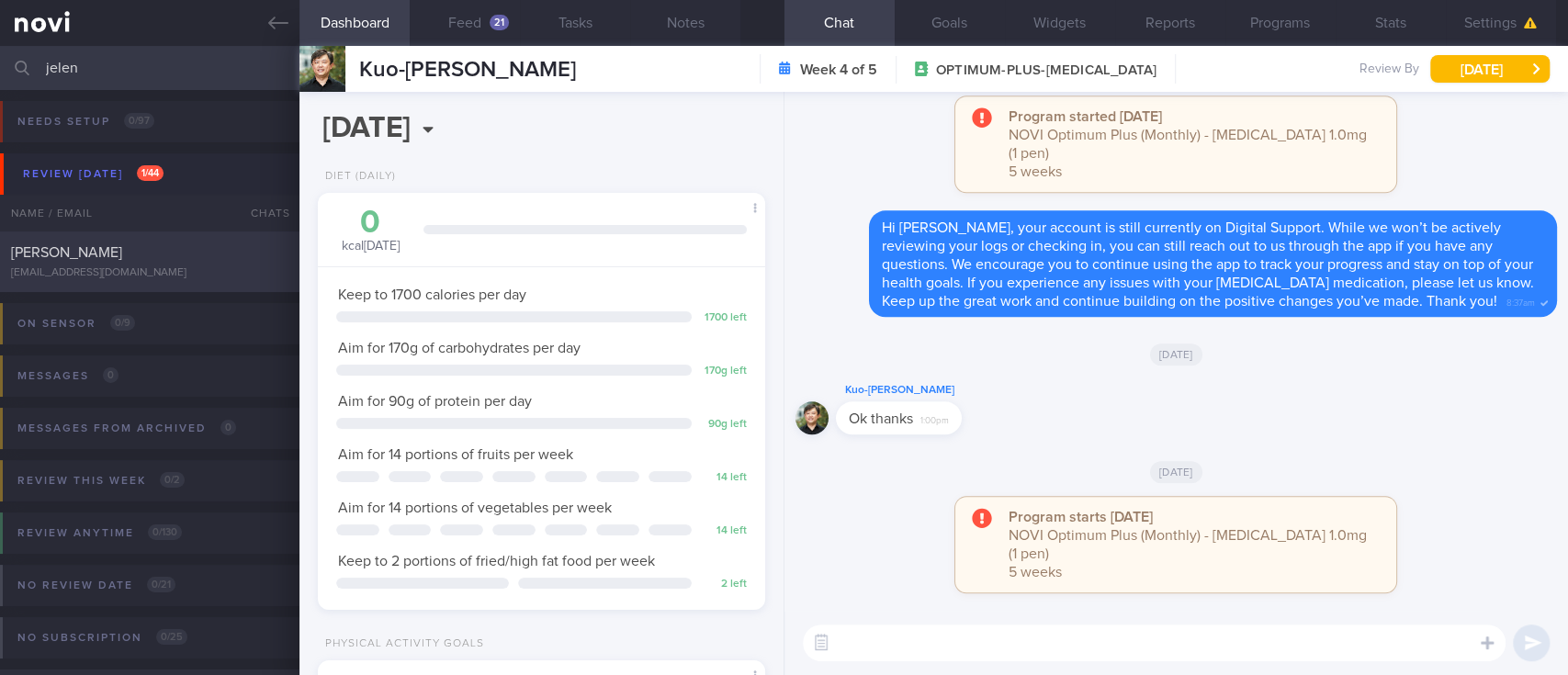
click at [217, 247] on div "[PERSON_NAME]" at bounding box center [148, 252] width 273 height 18
type input "tracked"
type textarea "45F [MEDICAL_DATA] sedentary 2h walk every weekend nil access to gym/equipment"
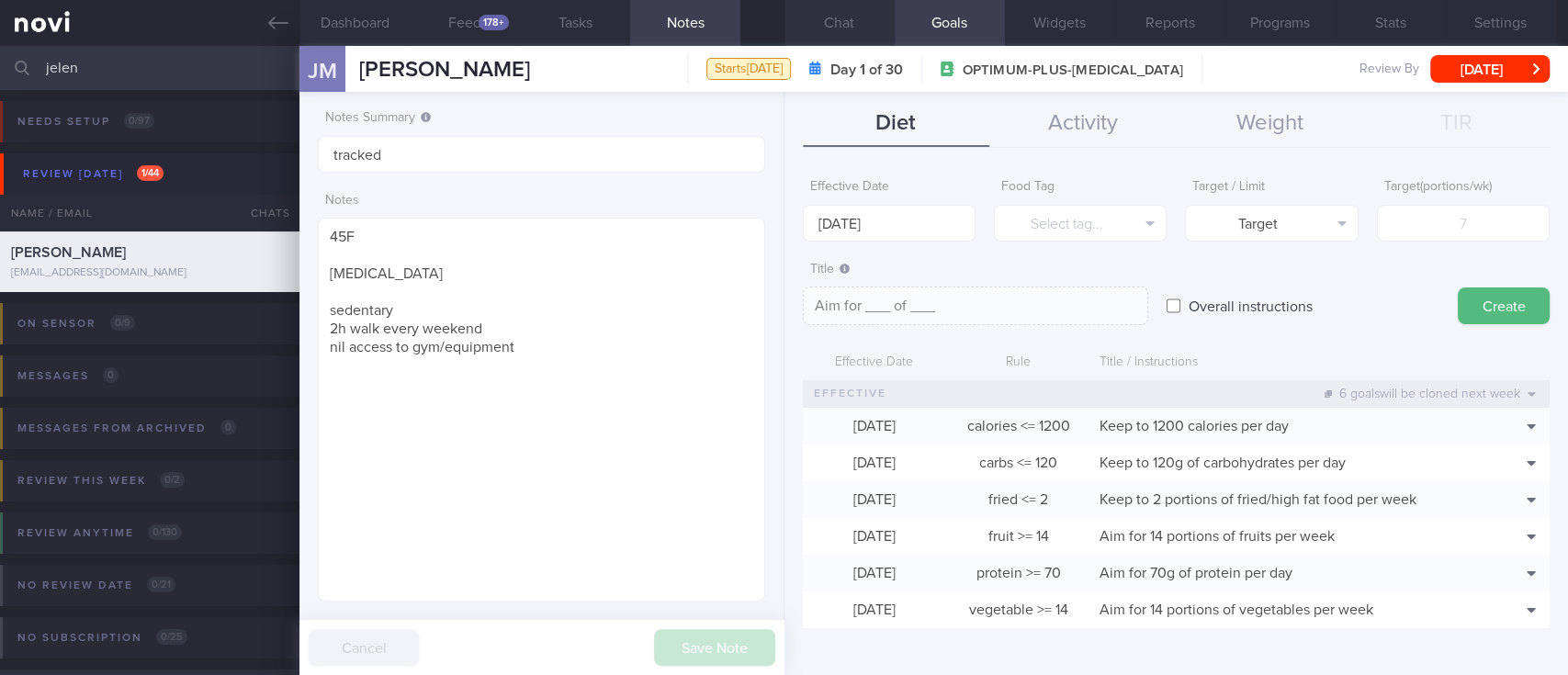
click at [813, 23] on button "Chat" at bounding box center [839, 23] width 110 height 46
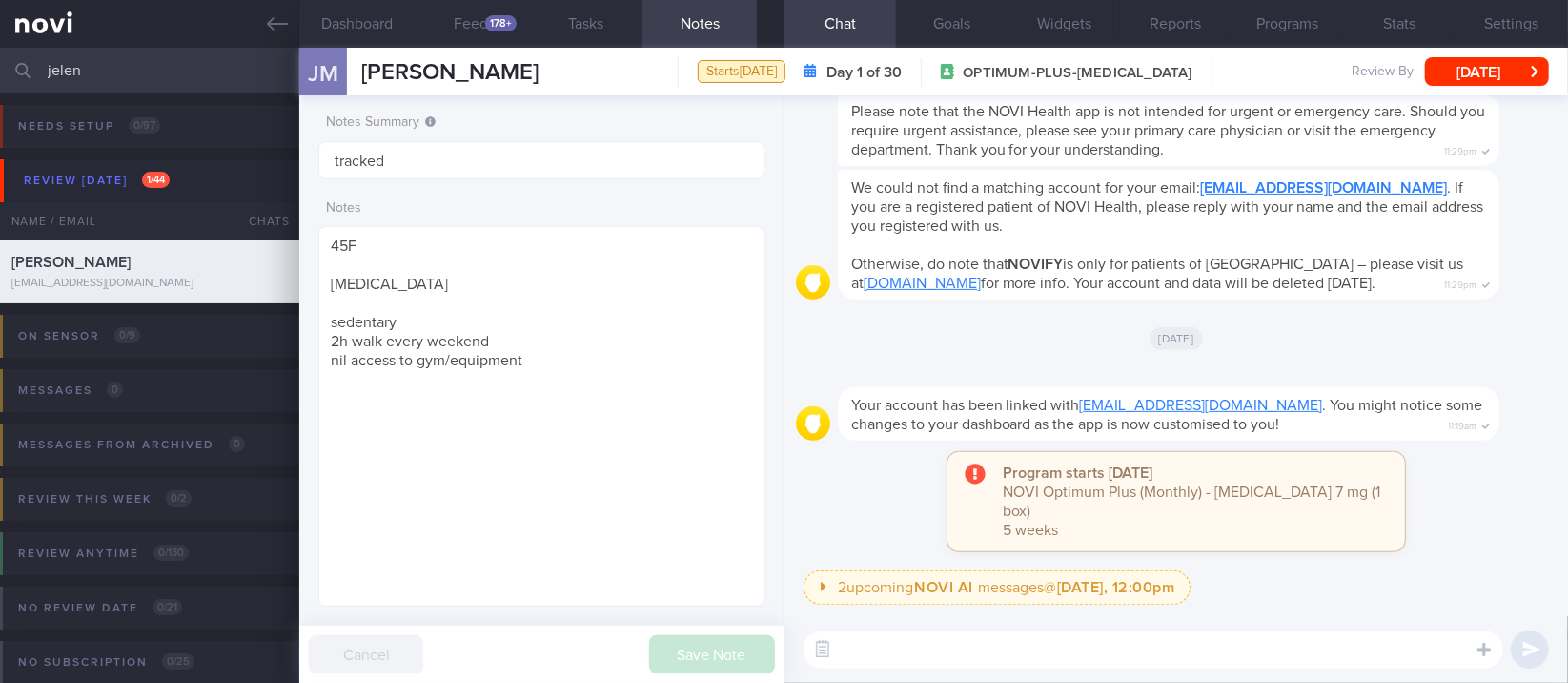
click at [844, 624] on textarea at bounding box center [1153, 649] width 700 height 38
paste textarea "Hi [PERSON_NAME]! This is [PERSON_NAME], the dietitian. It was nice chatting wi…"
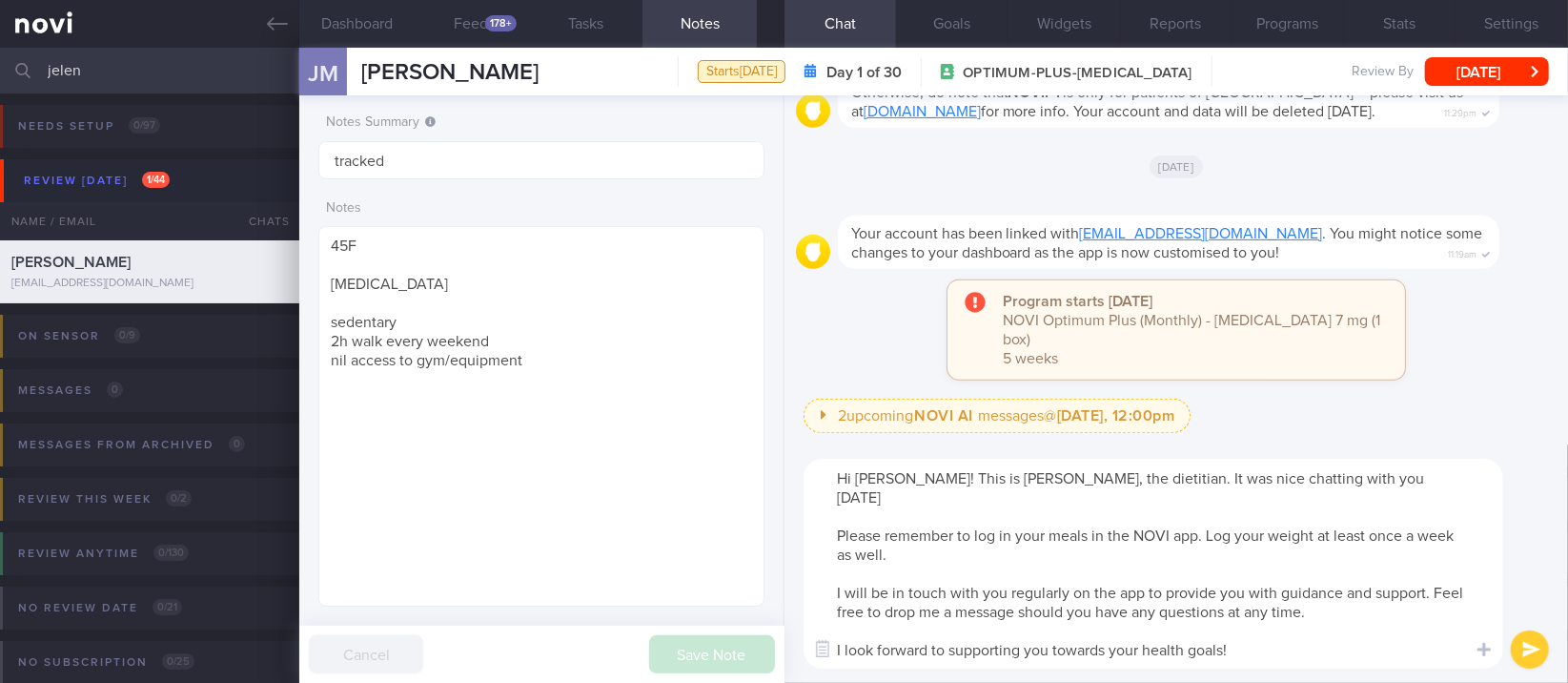
click at [844, 481] on textarea "Hi [PERSON_NAME]! This is [PERSON_NAME], the dietitian. It was nice chatting wi…" at bounding box center [1153, 563] width 700 height 209
type textarea "Hi [PERSON_NAME]! This is [PERSON_NAME], the dietitian. It was nice chatting wi…"
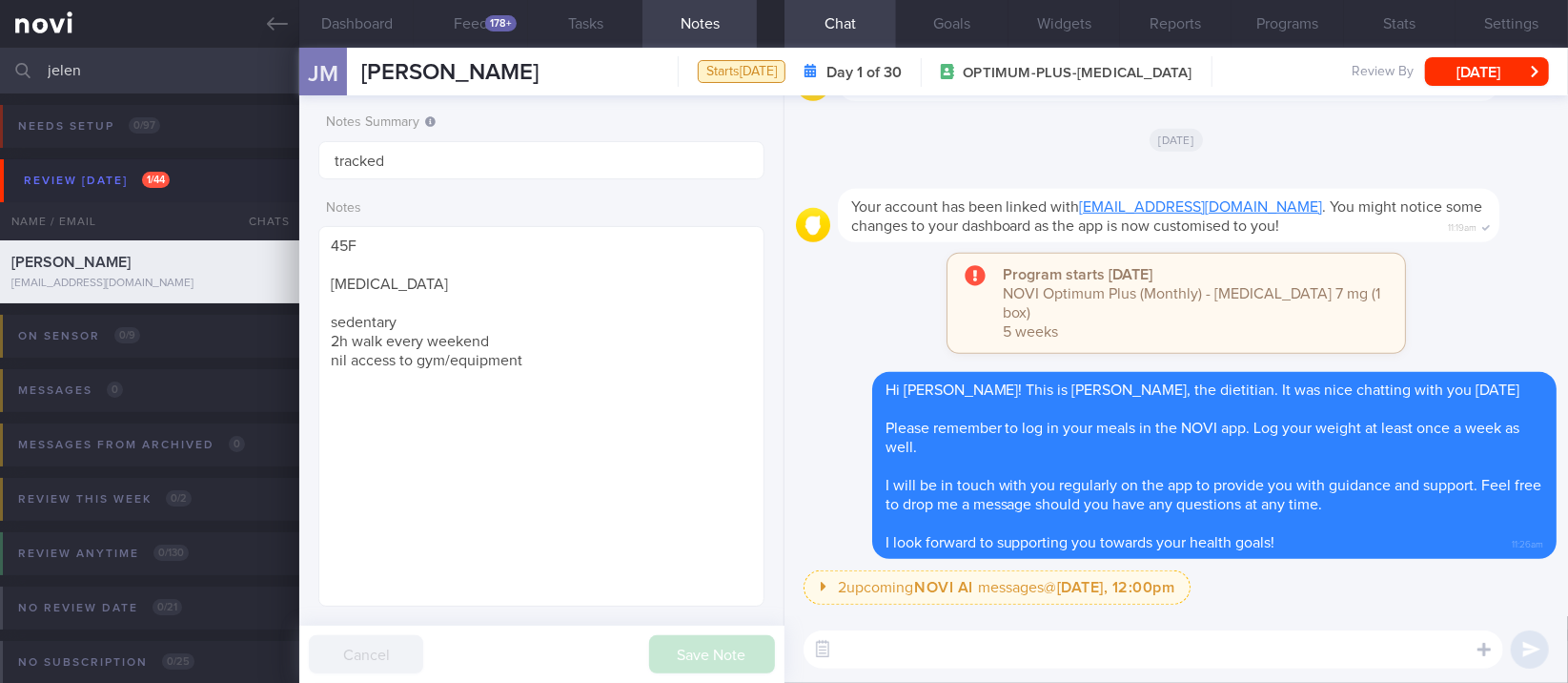
click at [844, 624] on textarea at bounding box center [1153, 649] width 700 height 38
paste textarea "Here are the points we discussed just now, with additional suggestions [MEDICAL…"
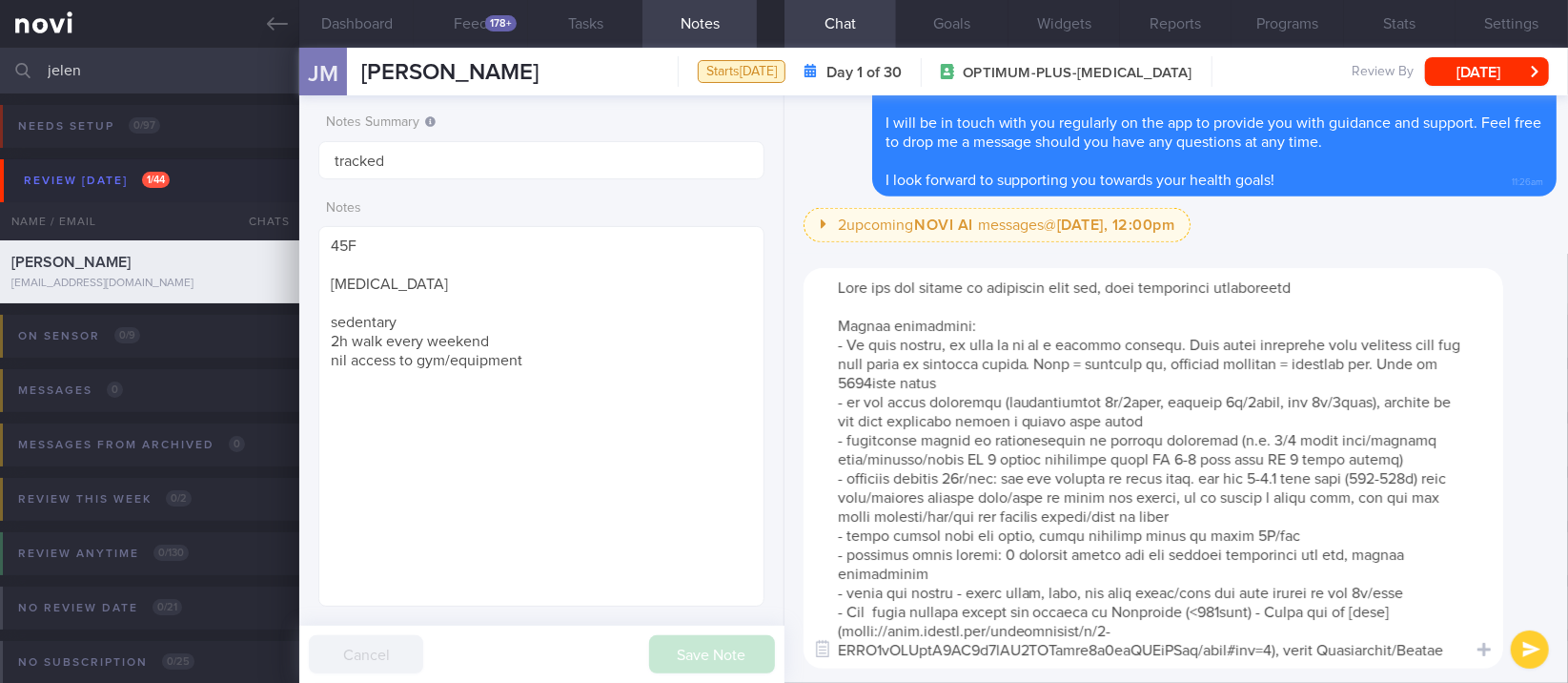
click at [844, 367] on textarea at bounding box center [1153, 468] width 700 height 400
click at [844, 382] on textarea at bounding box center [1153, 468] width 700 height 400
click at [844, 451] on textarea at bounding box center [1153, 468] width 700 height 400
click at [844, 431] on textarea at bounding box center [1153, 468] width 700 height 400
click at [844, 469] on textarea at bounding box center [1153, 468] width 700 height 400
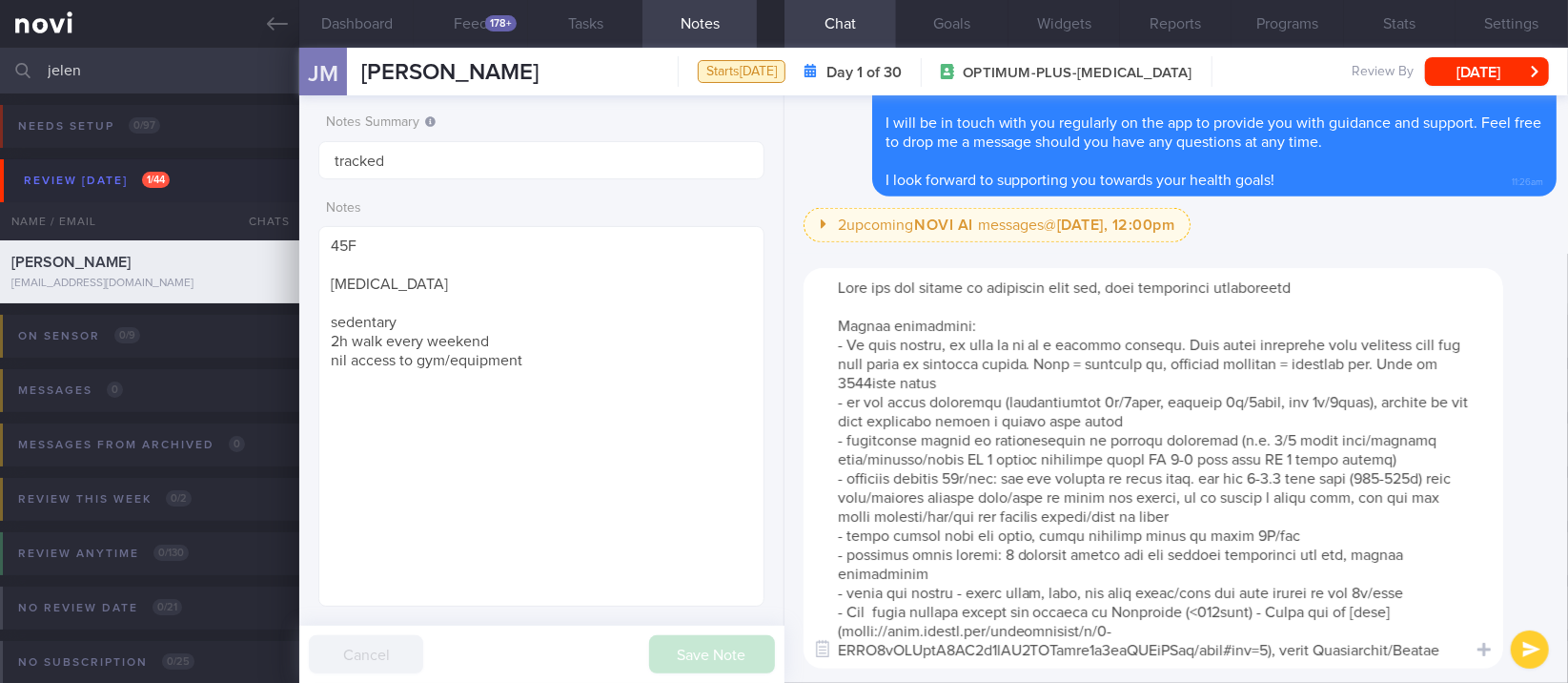
click at [844, 476] on textarea at bounding box center [1153, 468] width 700 height 400
click at [844, 477] on textarea at bounding box center [1153, 468] width 700 height 400
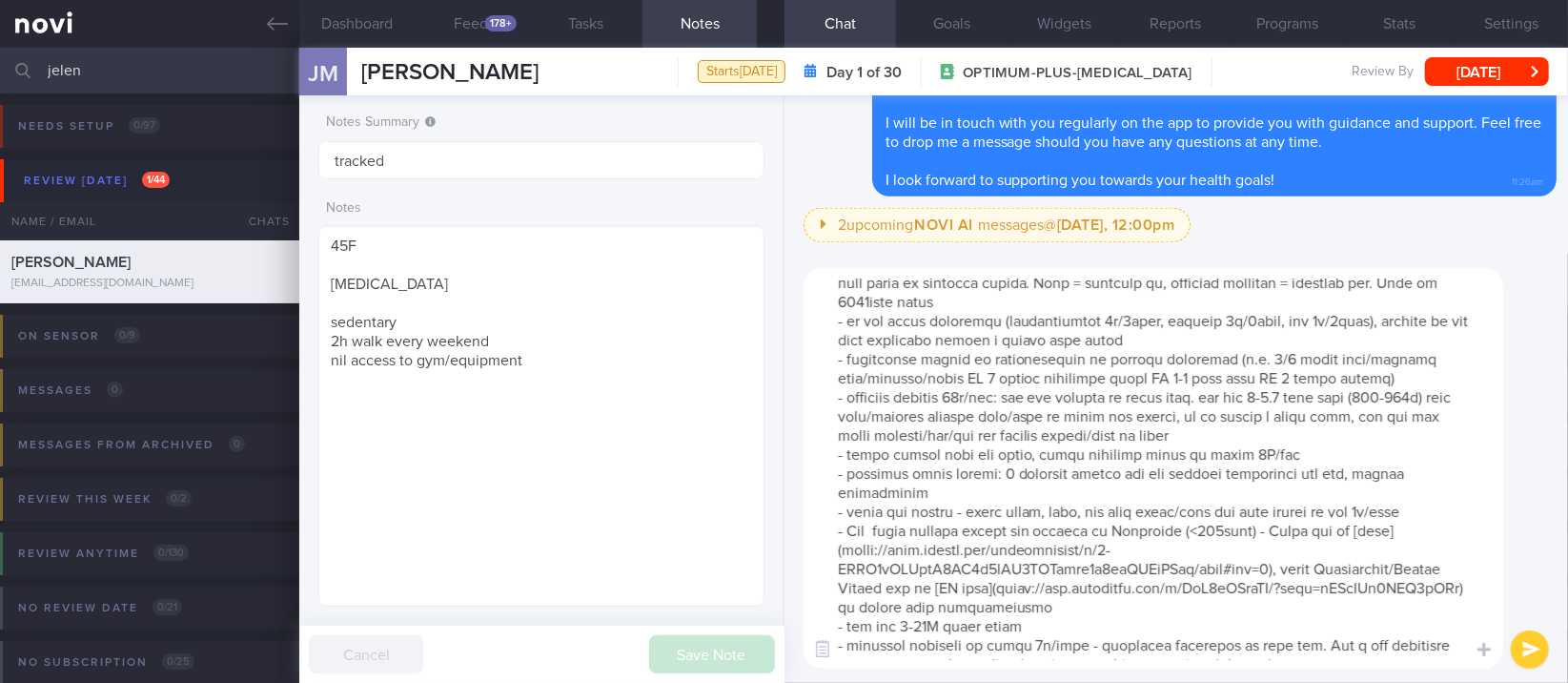
scroll to position [113, 0]
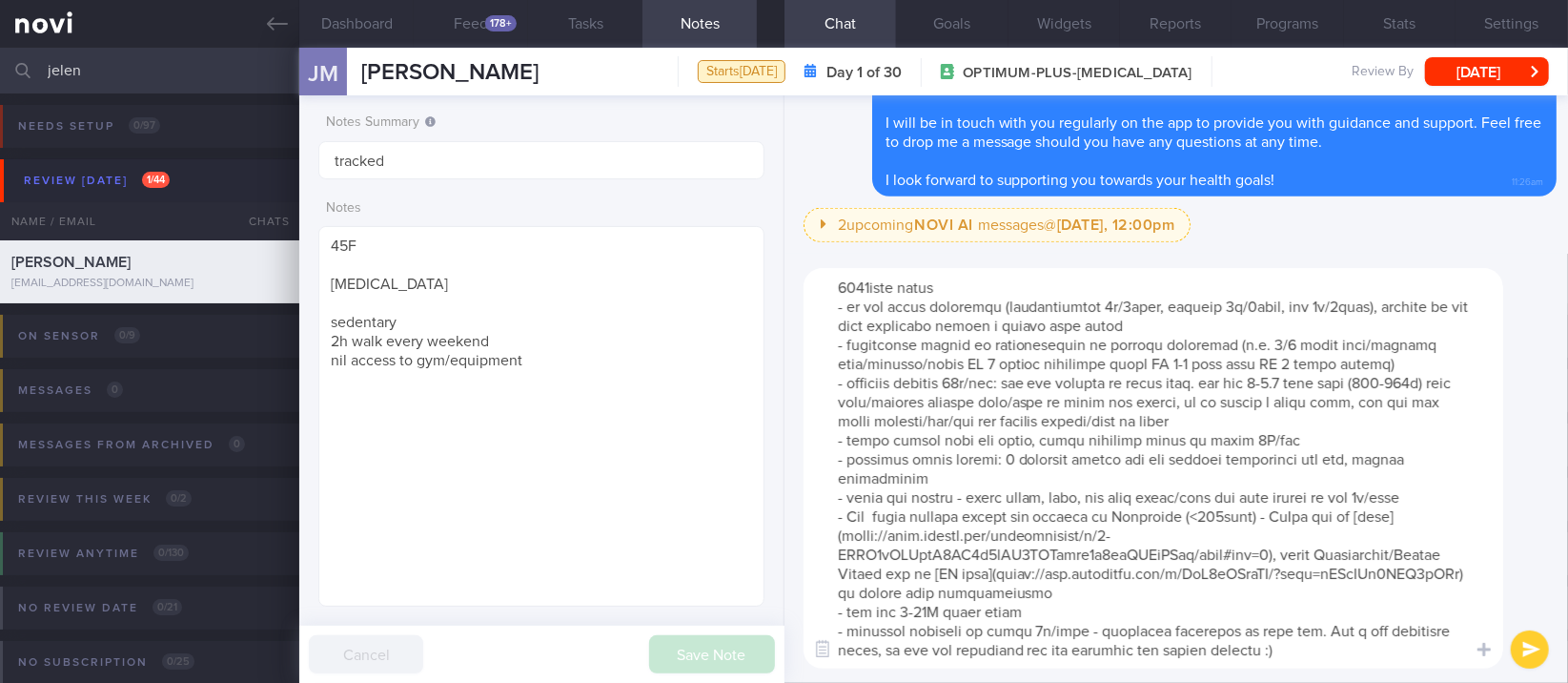
click at [844, 598] on textarea at bounding box center [1153, 468] width 700 height 400
click at [844, 592] on textarea at bounding box center [1153, 468] width 700 height 400
click at [844, 624] on div "​ ​" at bounding box center [1175, 468] width 783 height 429
click at [844, 599] on textarea at bounding box center [1153, 468] width 700 height 400
click at [844, 624] on textarea at bounding box center [1153, 468] width 700 height 400
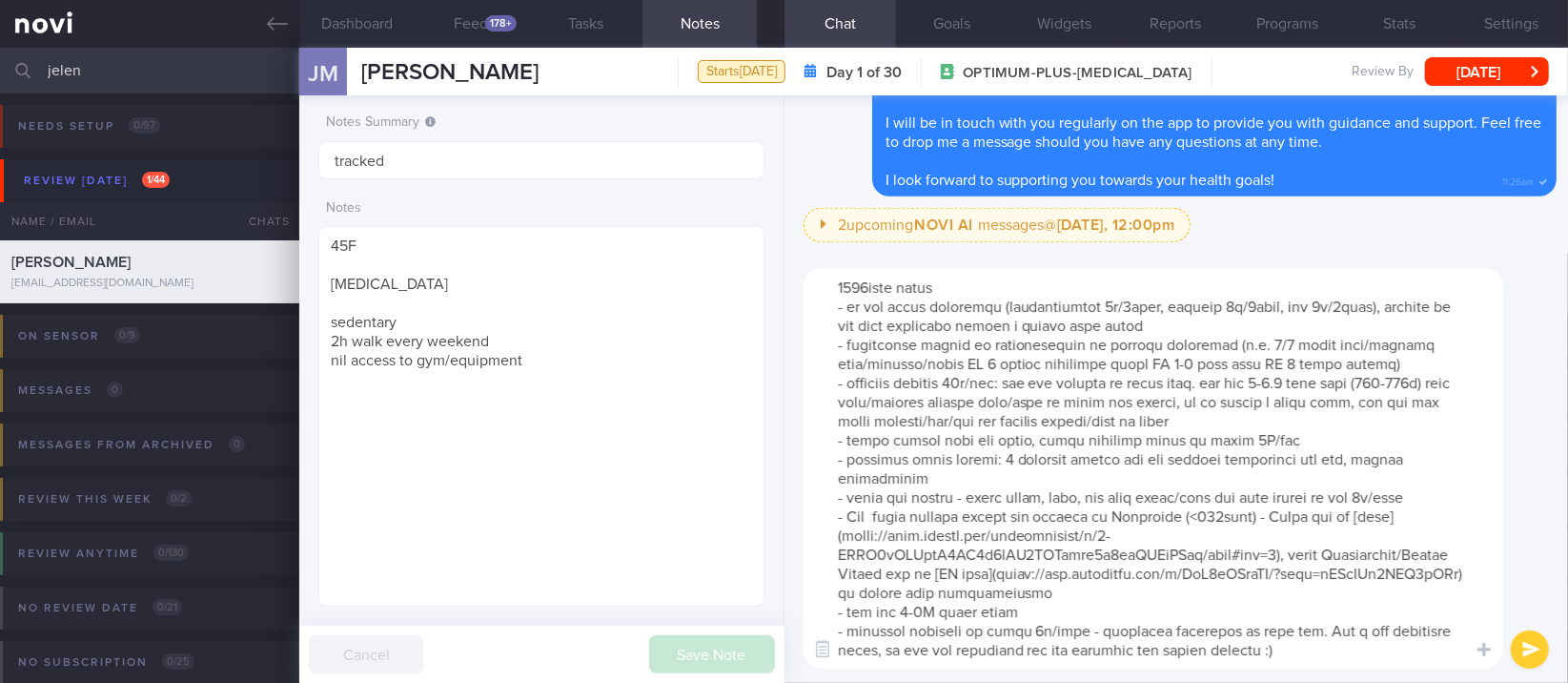
click at [844, 624] on textarea at bounding box center [1153, 468] width 700 height 400
click at [844, 427] on textarea at bounding box center [1153, 468] width 700 height 400
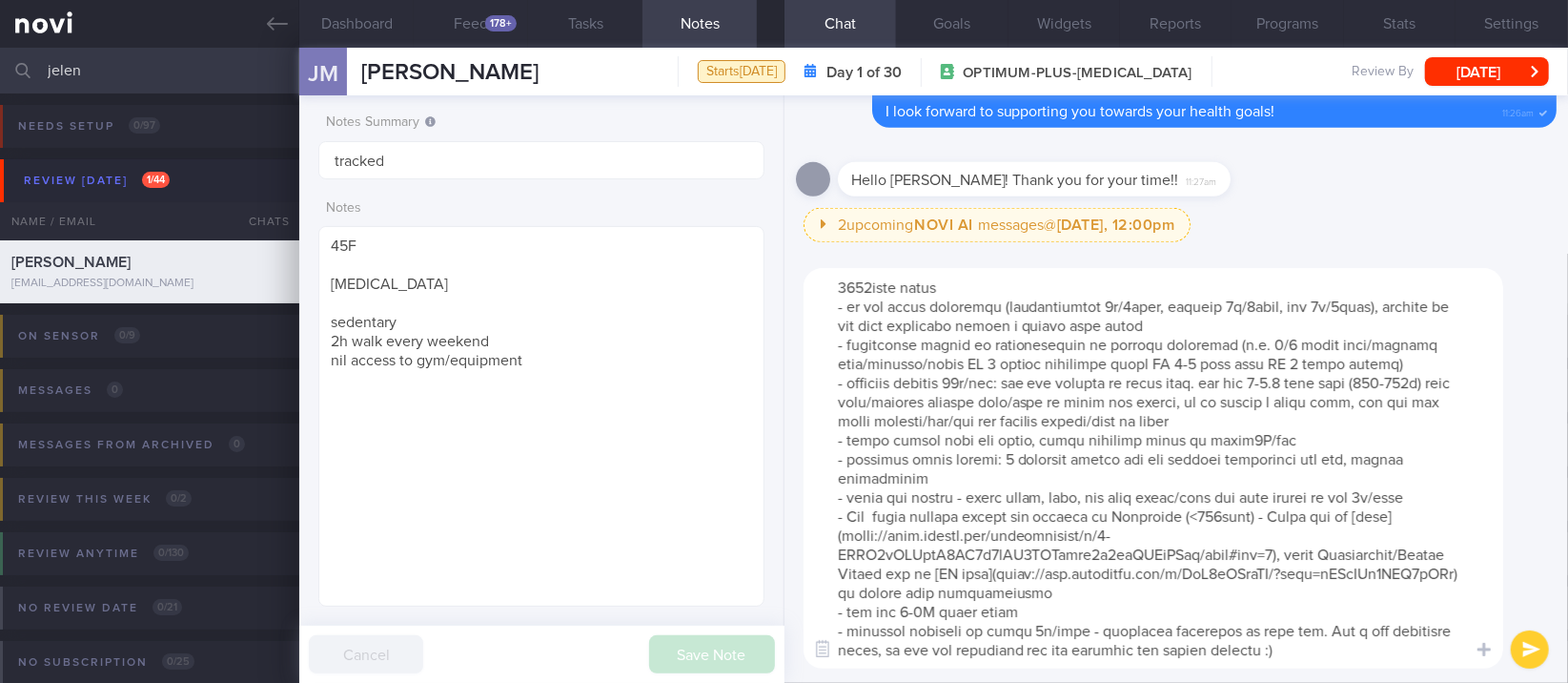
click at [844, 479] on textarea at bounding box center [1153, 468] width 700 height 400
click at [844, 424] on textarea at bounding box center [1153, 468] width 700 height 400
click at [844, 420] on textarea at bounding box center [1153, 468] width 700 height 400
type textarea "Here are the points we discussed just now, with additional suggestions [MEDICAL…"
drag, startPoint x: 1318, startPoint y: 526, endPoint x: 1322, endPoint y: 536, distance: 10.8
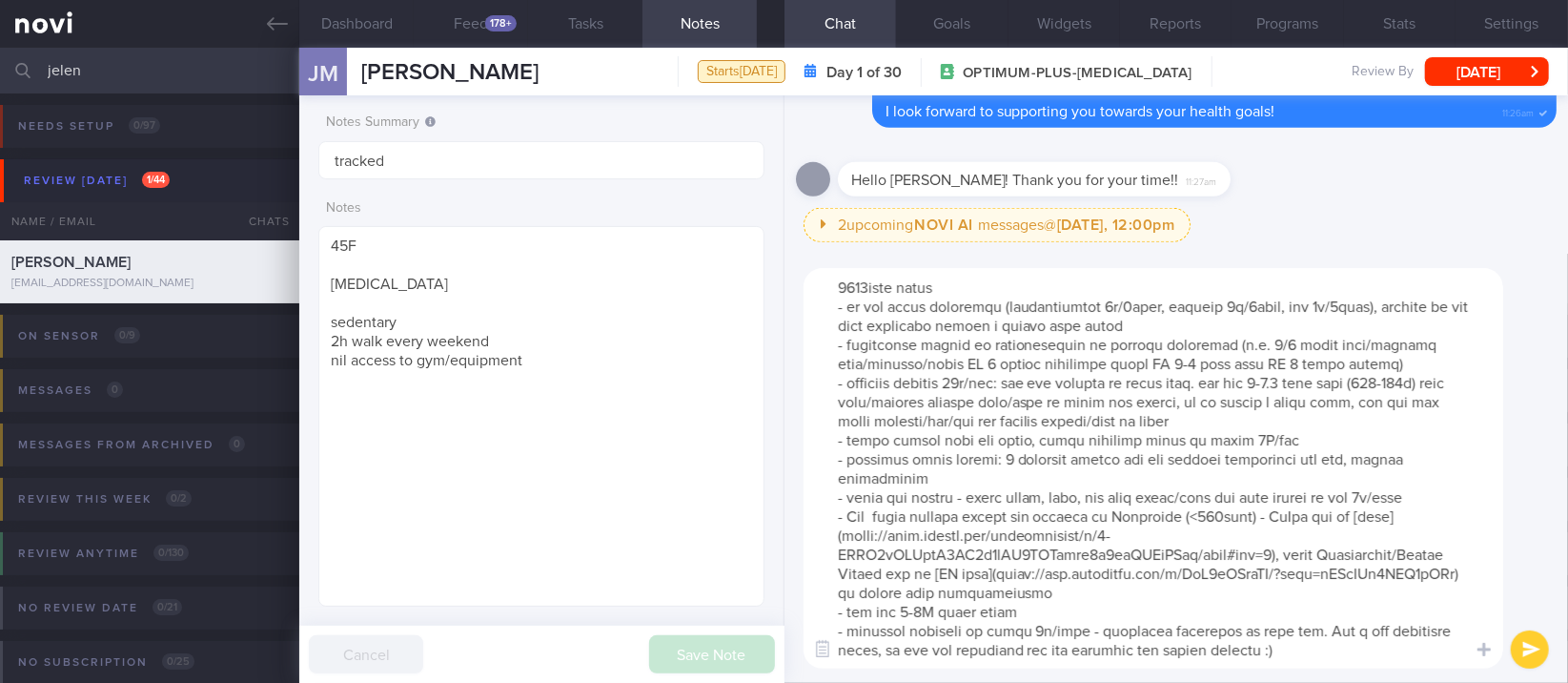
click at [844, 528] on textarea at bounding box center [1153, 468] width 700 height 400
click at [844, 555] on textarea at bounding box center [1153, 468] width 700 height 400
click at [844, 518] on textarea at bounding box center [1153, 468] width 700 height 400
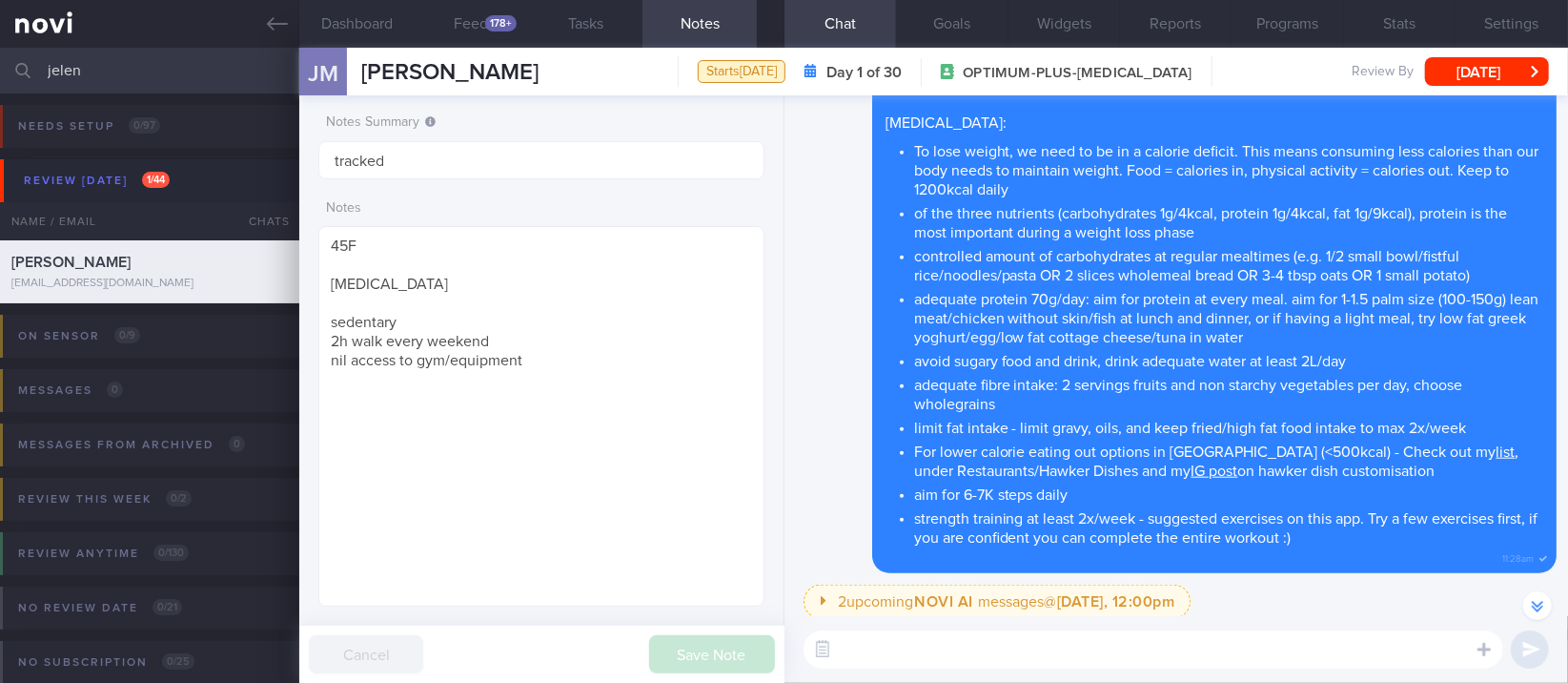
scroll to position [0, 0]
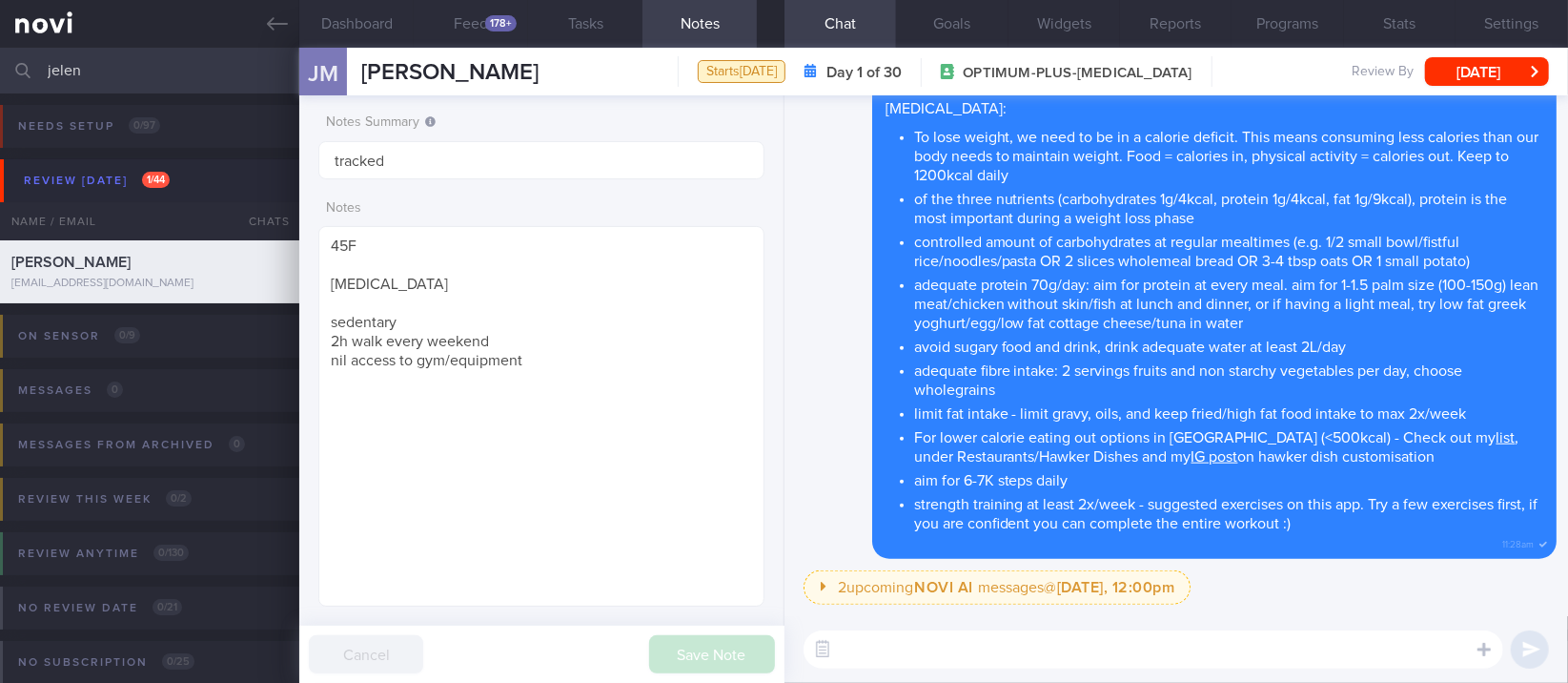
click at [844, 623] on div "​ ​" at bounding box center [1175, 650] width 783 height 67
click at [844, 624] on textarea at bounding box center [1153, 649] width 700 height 38
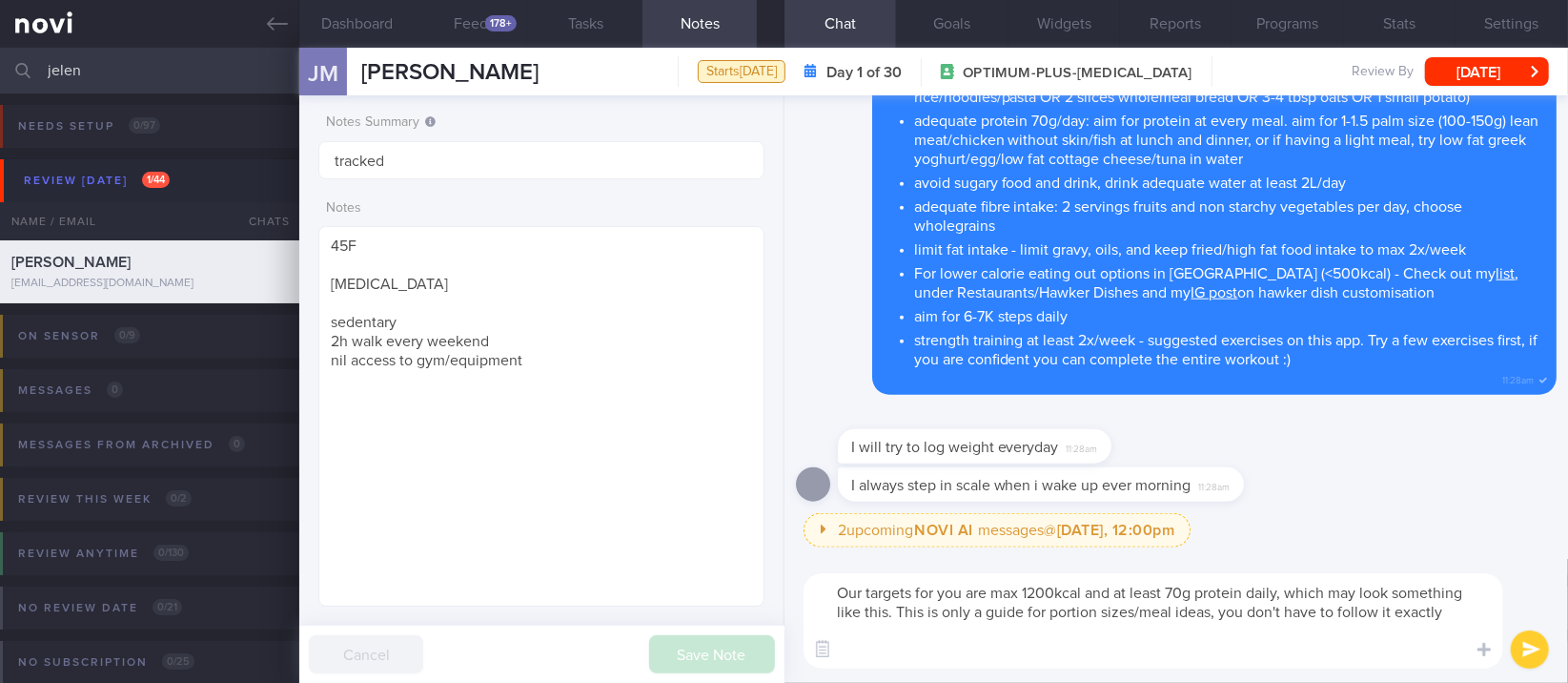
scroll to position [18, 0]
paste textarea "5-7lo Ipsumdolo: sita (4-9 cons) + 7 adi elitseddoei tempor incidi + 5 utl etdo…"
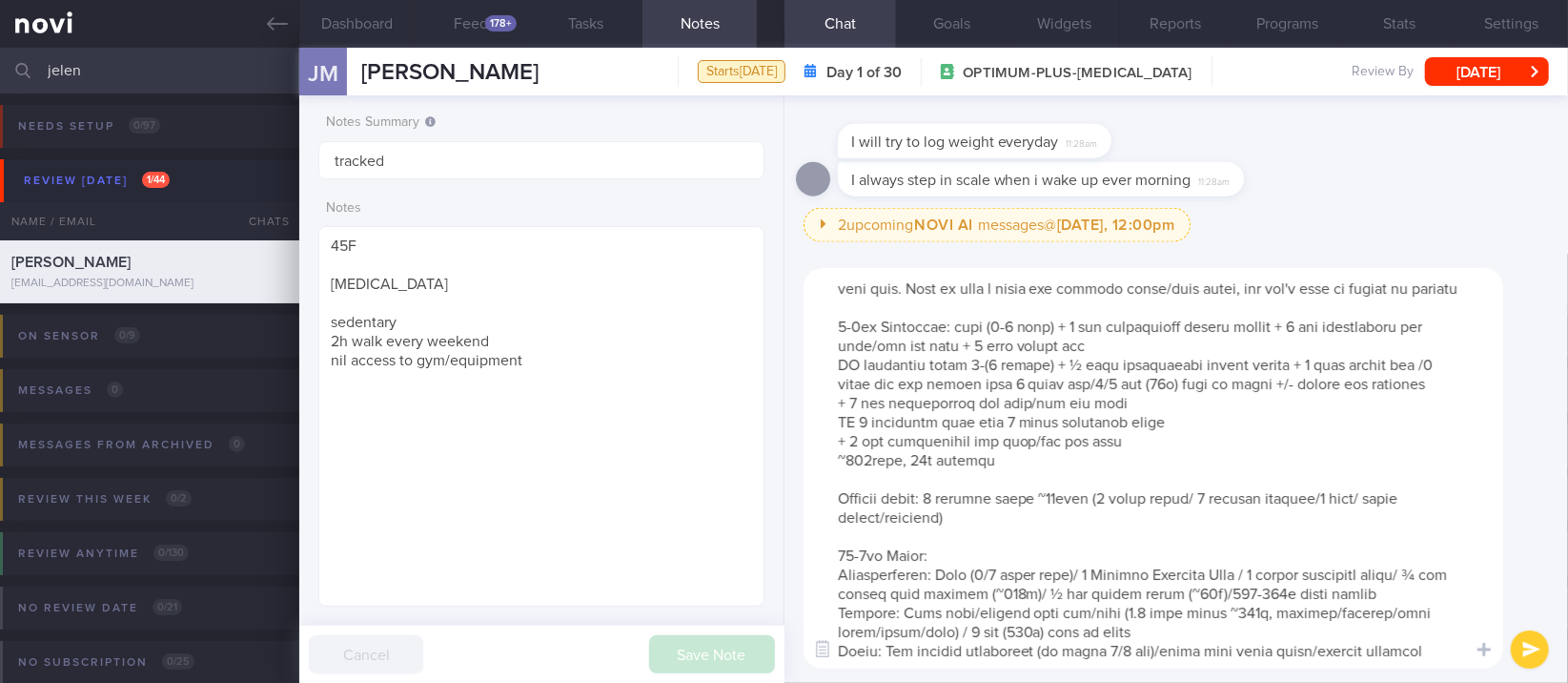
scroll to position [0, 0]
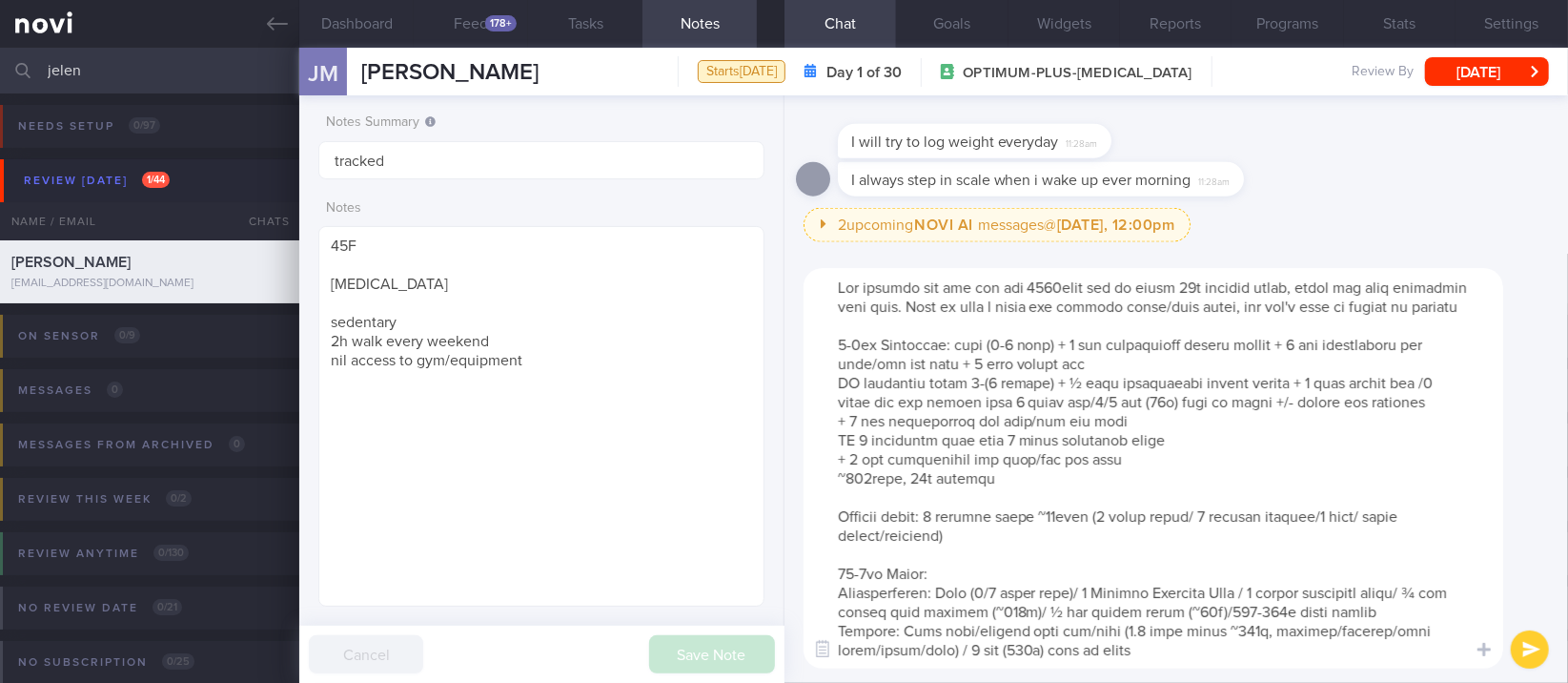
click at [844, 322] on textarea at bounding box center [1153, 468] width 700 height 400
type textarea "Lor ipsumdo sit ame con adi 1563elit sed do eiusm 58t incidid utlab, etdol mag …"
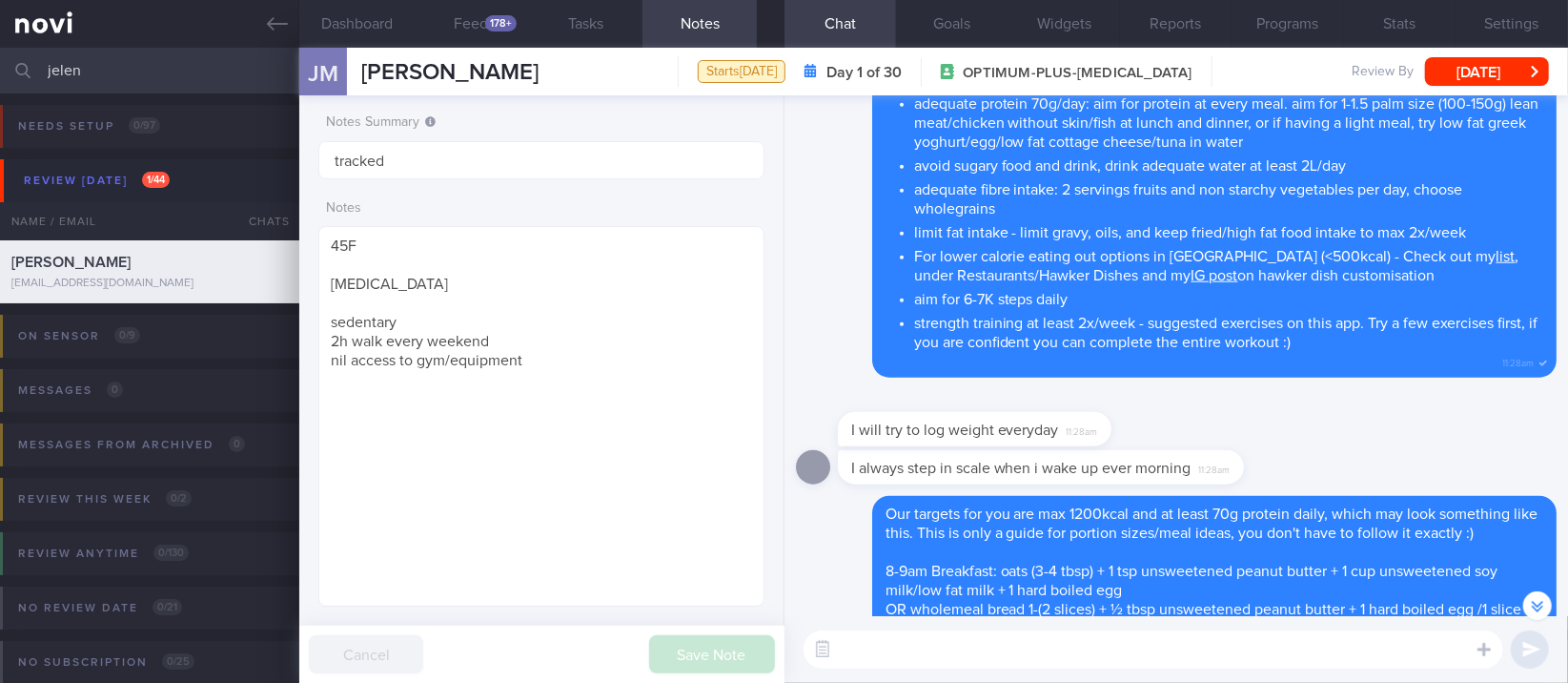
scroll to position [-635, 0]
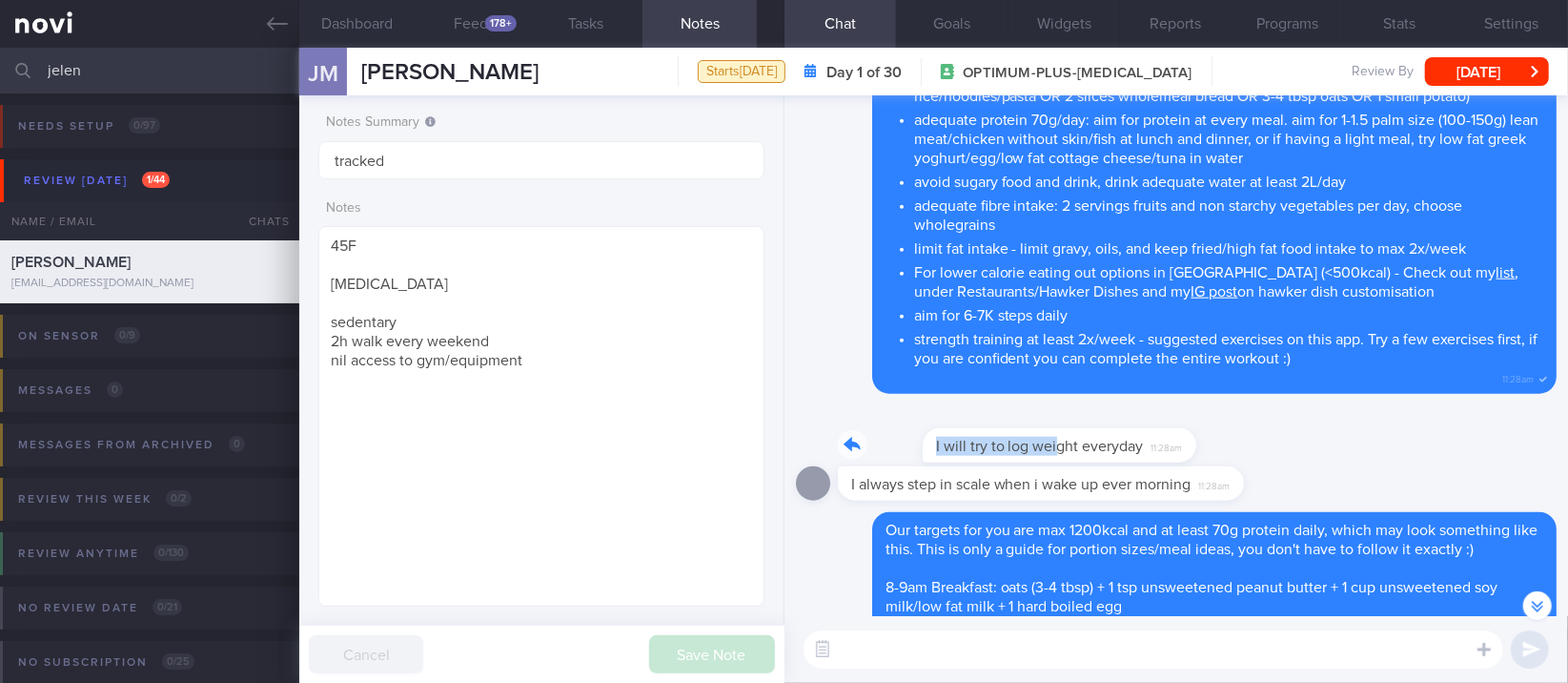
drag, startPoint x: 969, startPoint y: 431, endPoint x: 1162, endPoint y: 436, distance: 193.1
click at [844, 436] on div "I will try to log weight everyday 11:28am" at bounding box center [1003, 433] width 331 height 57
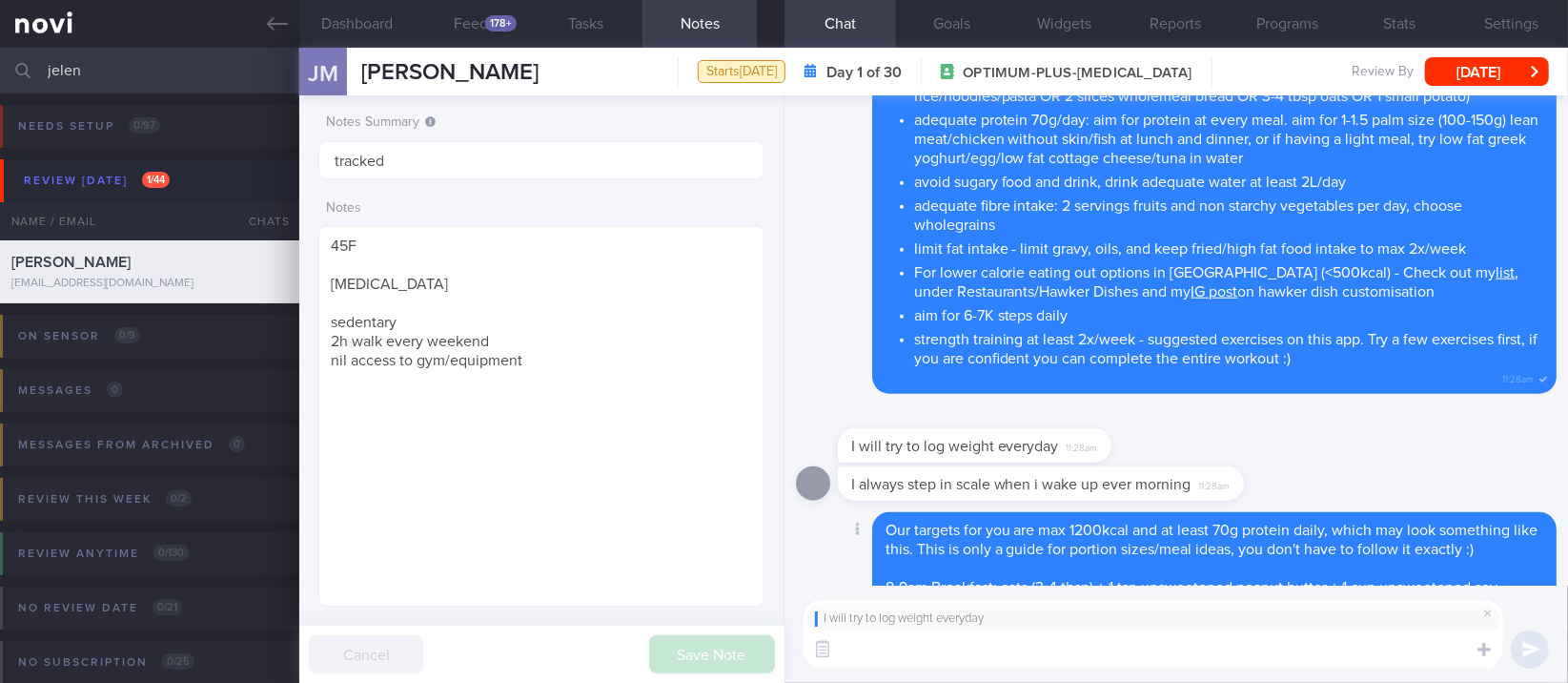
scroll to position [0, 0]
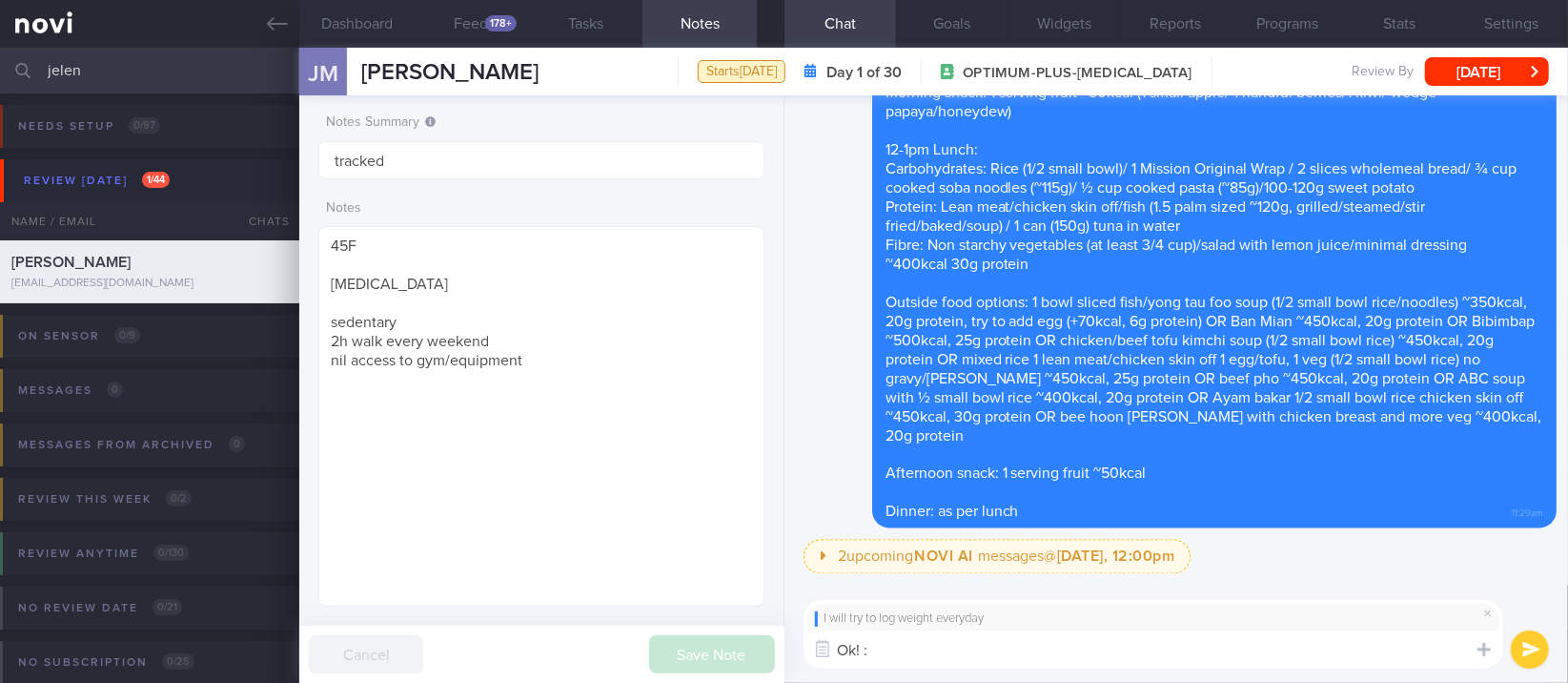
type textarea "Ok! :)"
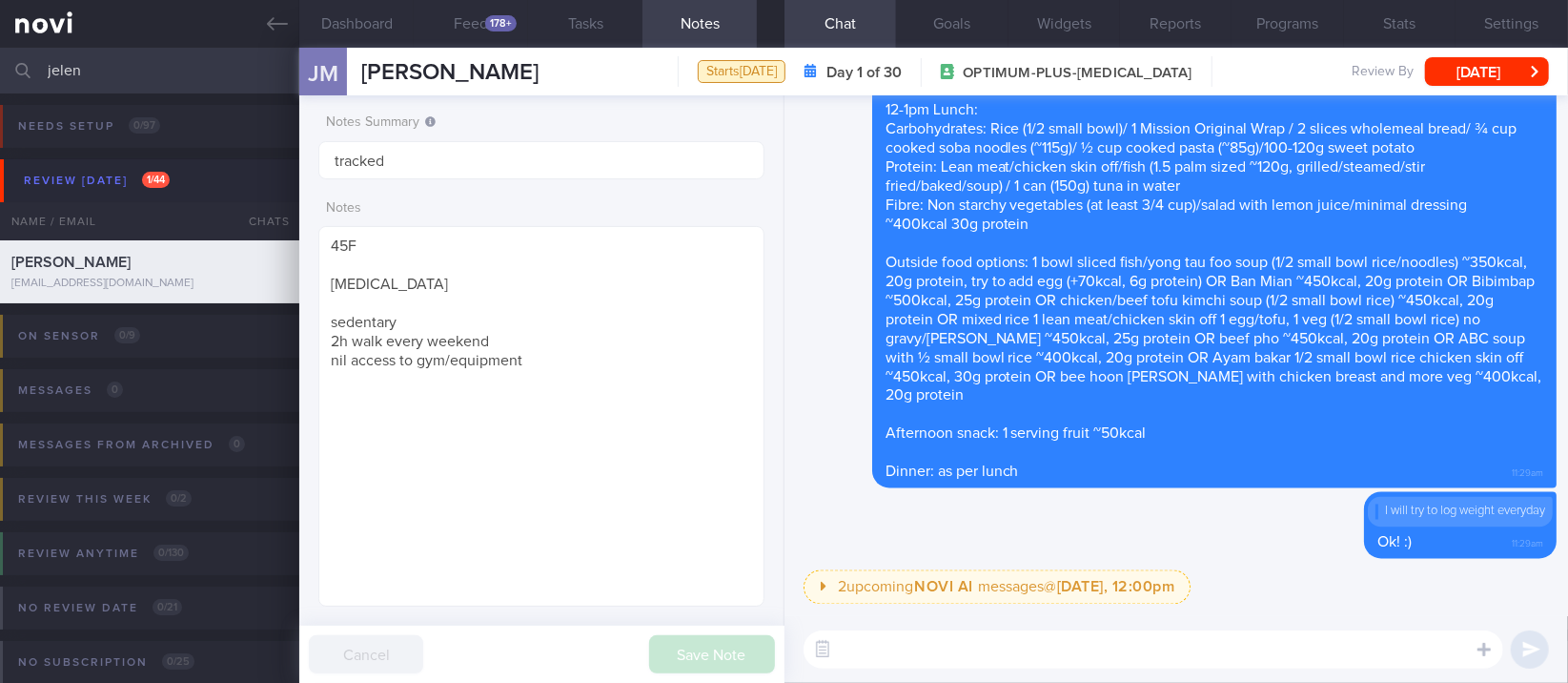
click at [844, 624] on textarea at bounding box center [1153, 649] width 700 height 38
paste textarea "Here are the instructions for [AI photo food logging]([URL][DOMAIN_NAME])"
type textarea "Here are the instructions for [AI photo food logging]([URL][DOMAIN_NAME])"
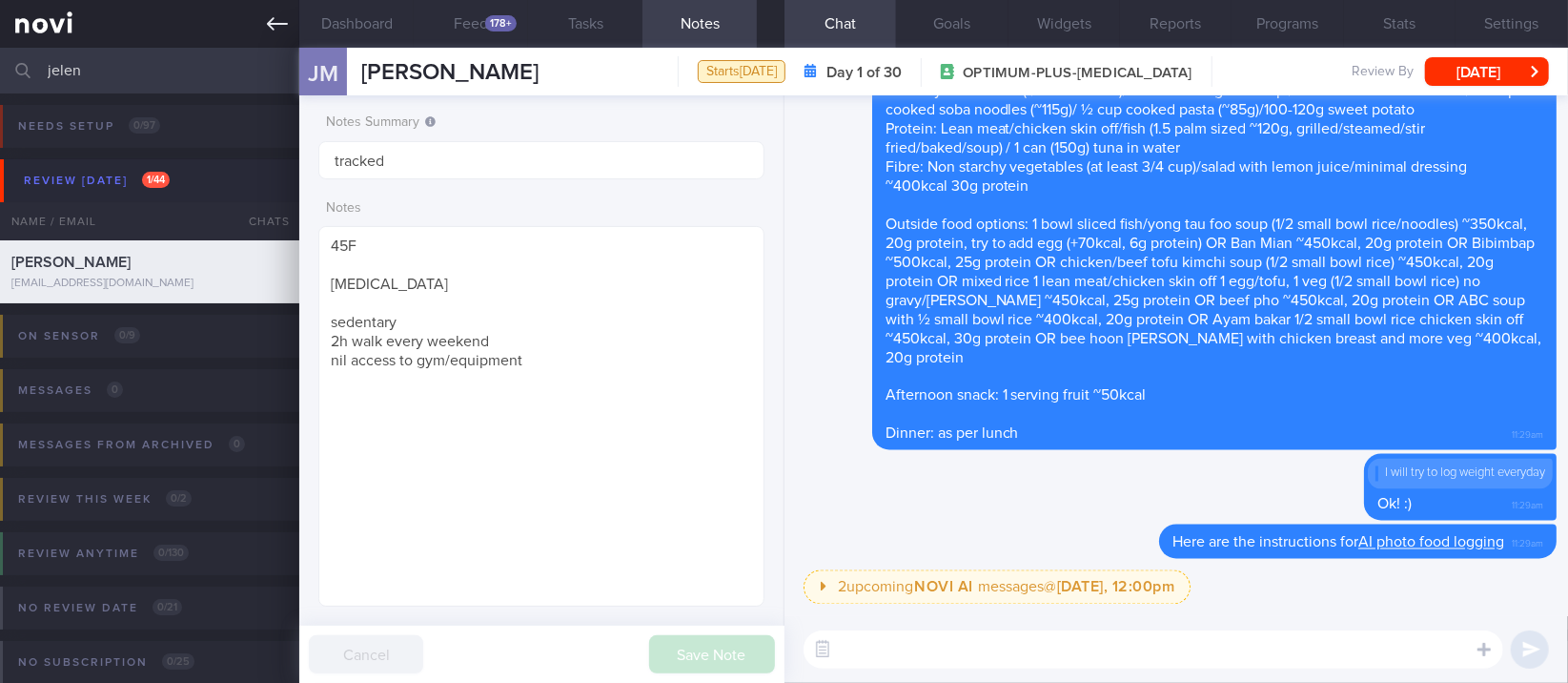
click at [265, 22] on link at bounding box center [149, 24] width 300 height 48
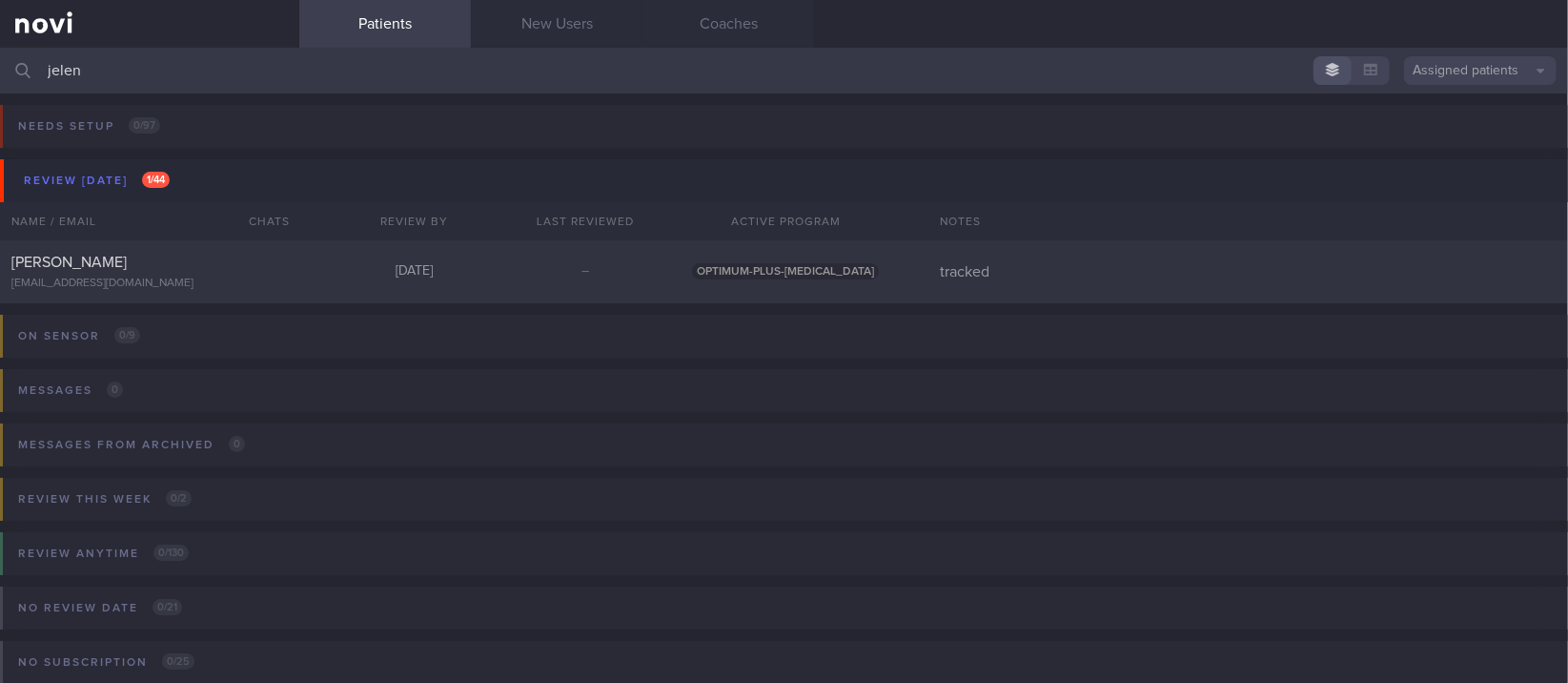
drag, startPoint x: 290, startPoint y: 78, endPoint x: 28, endPoint y: 108, distance: 263.7
click at [28, 108] on div "jelen Assigned patients Assigned patients All active patients Archived patients…" at bounding box center [784, 366] width 1568 height 635
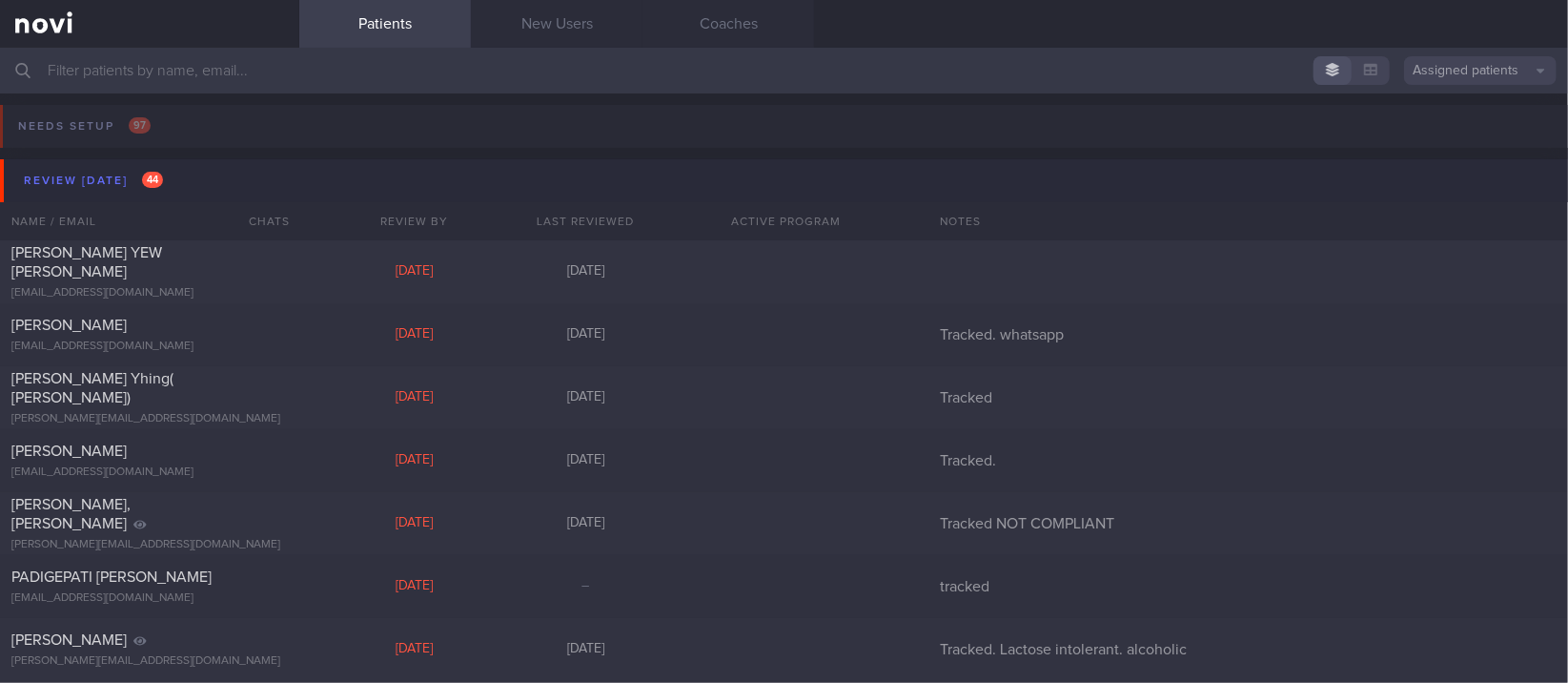
click at [226, 164] on button "Review [DATE] 44" at bounding box center [787, 181] width 1574 height 43
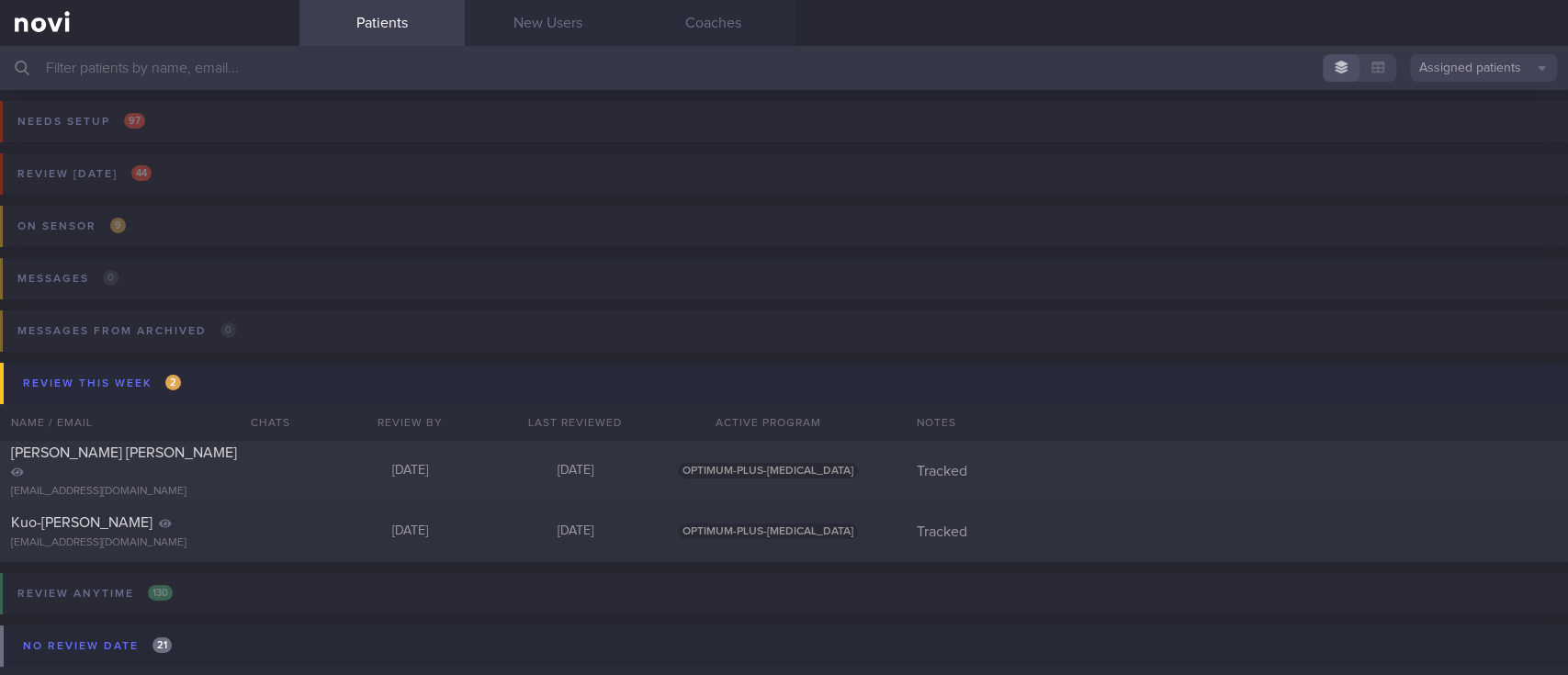
click at [197, 379] on button "Review this week 2" at bounding box center [787, 383] width 1574 height 42
